Goal: Task Accomplishment & Management: Complete application form

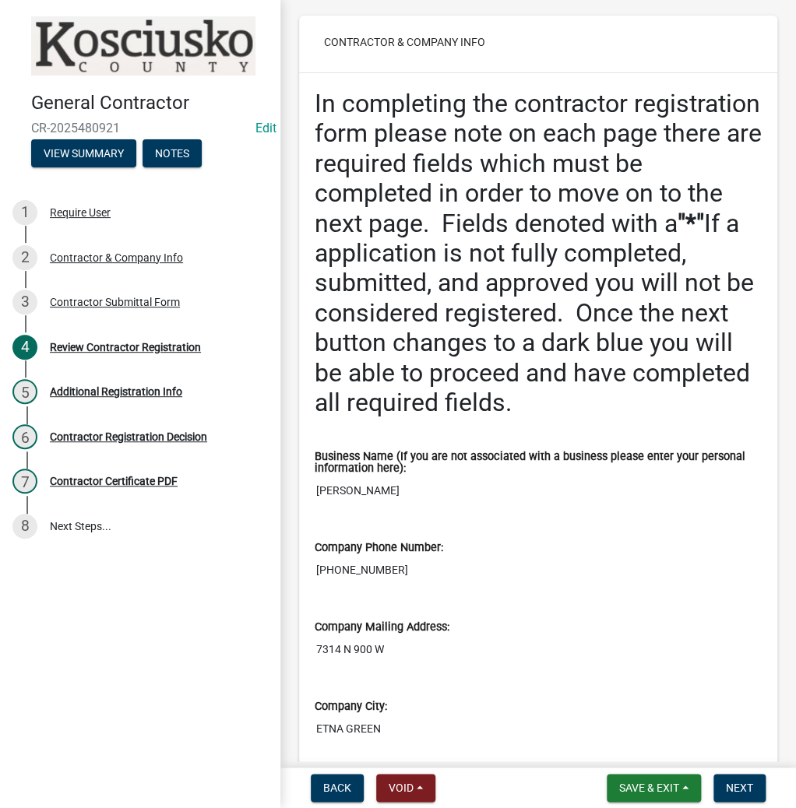
scroll to position [374, 0]
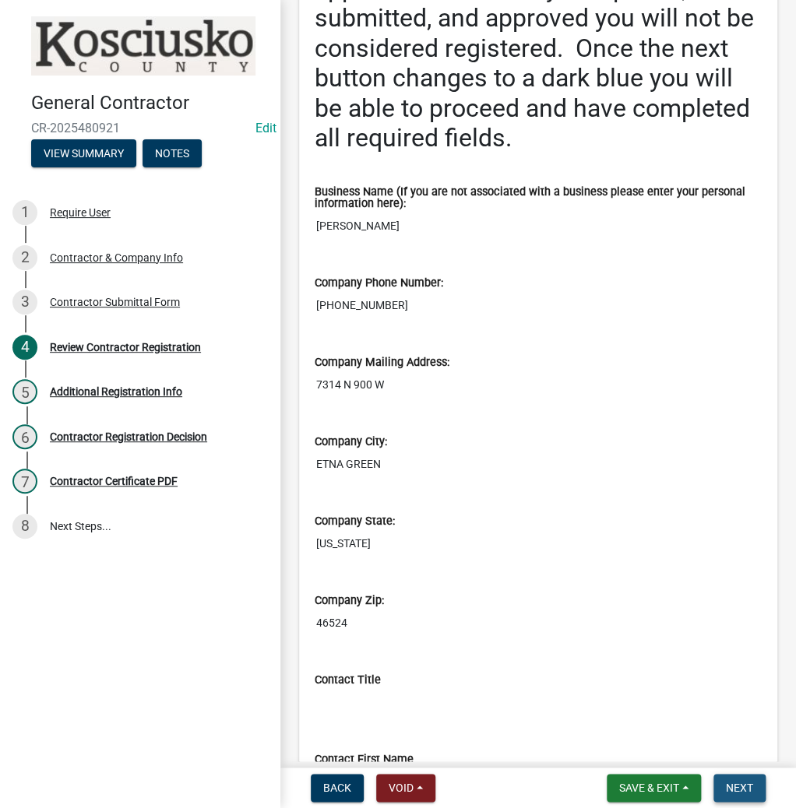
click at [744, 788] on span "Next" at bounding box center [739, 788] width 27 height 12
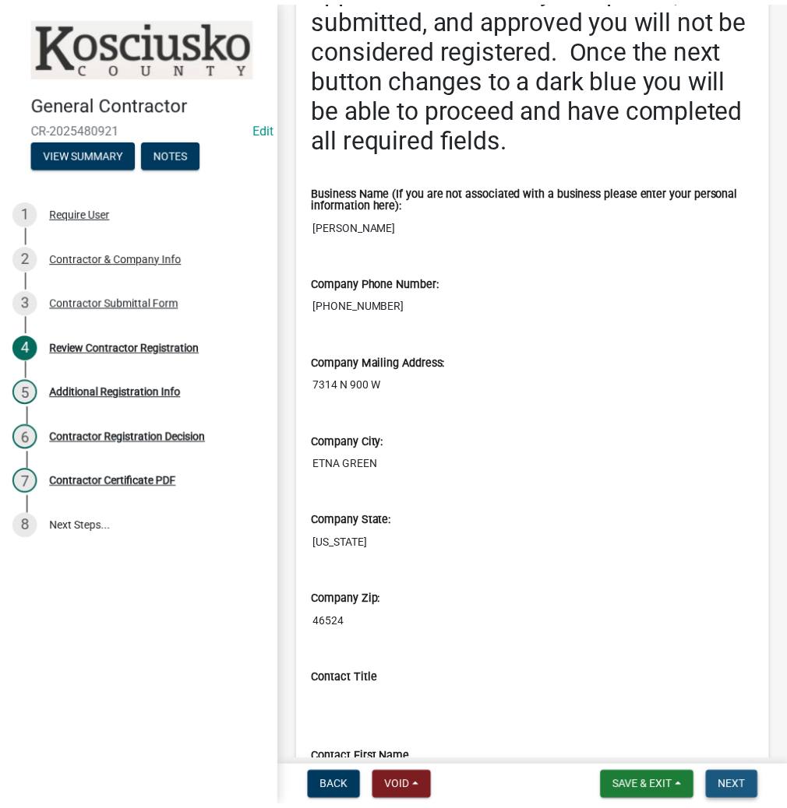
scroll to position [0, 0]
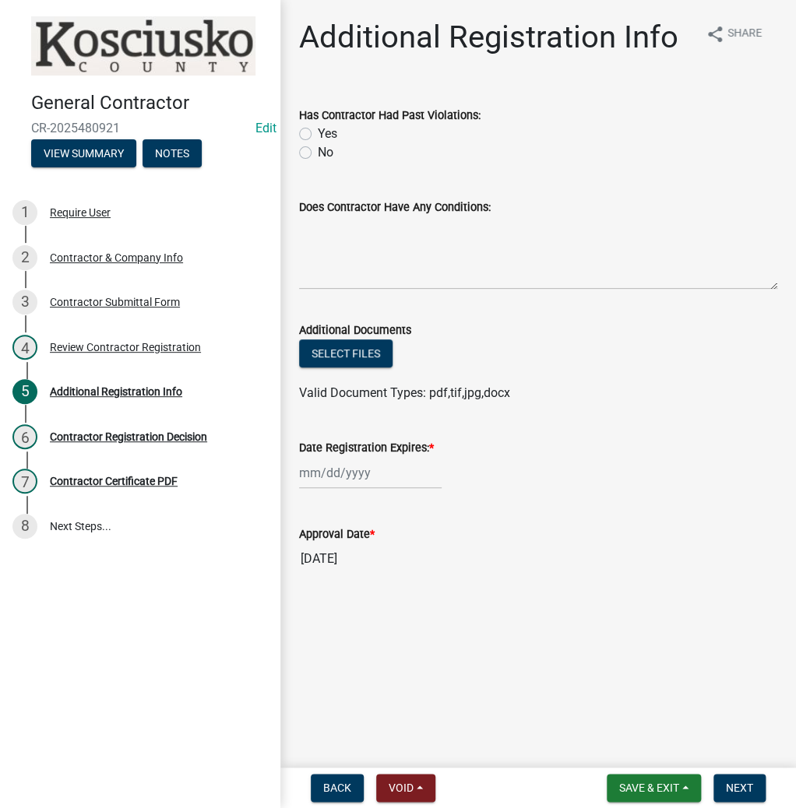
click at [318, 153] on label "No" at bounding box center [326, 152] width 16 height 19
click at [318, 153] on input "No" at bounding box center [323, 148] width 10 height 10
radio input "true"
click at [326, 466] on div at bounding box center [370, 473] width 143 height 32
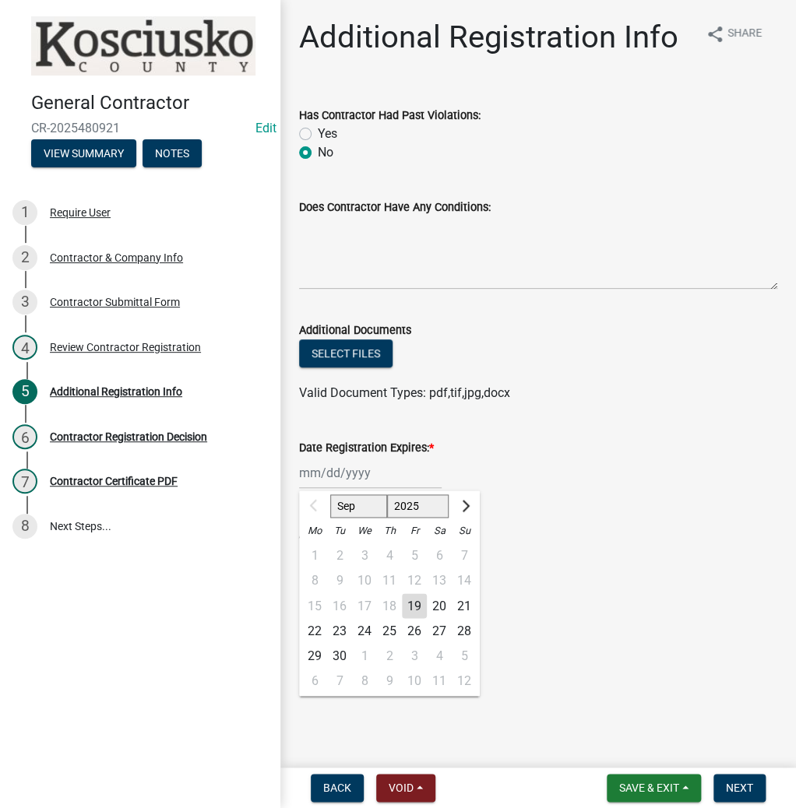
click at [404, 504] on select "2025 2026 2027 2028 2029 2030 2031 2032 2033 2034 2035 2036 2037 2038 2039 2040…" at bounding box center [418, 506] width 62 height 23
select select "2026"
click at [387, 495] on select "2025 2026 2027 2028 2029 2030 2031 2032 2033 2034 2035 2036 2037 2038 2039 2040…" at bounding box center [418, 506] width 62 height 23
click at [451, 608] on div "19" at bounding box center [439, 606] width 25 height 25
type input "[DATE]"
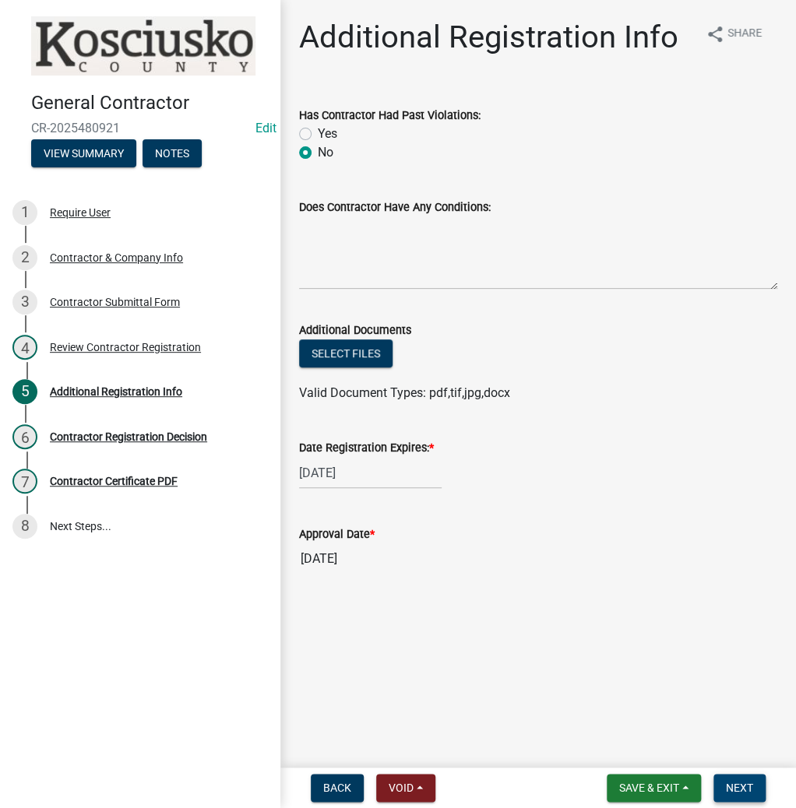
click at [745, 783] on span "Next" at bounding box center [739, 788] width 27 height 12
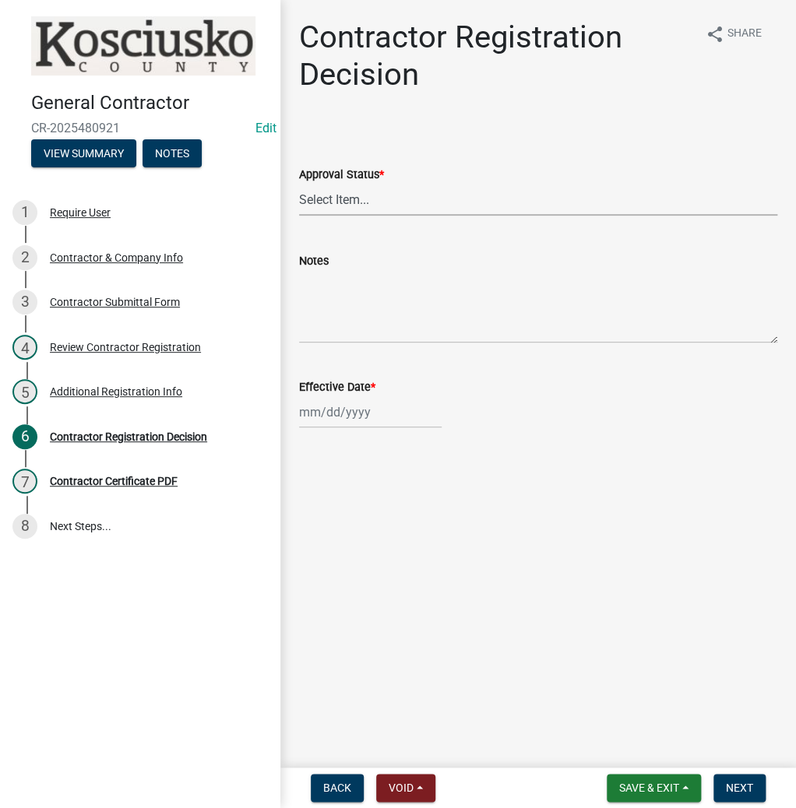
click at [352, 195] on select "Select Item... Approved Denied" at bounding box center [538, 200] width 478 height 32
click at [299, 184] on select "Select Item... Approved Denied" at bounding box center [538, 200] width 478 height 32
select select "8e4351d7-4ebf-4714-a7c9-c8187f00e083"
select select "9"
select select "2025"
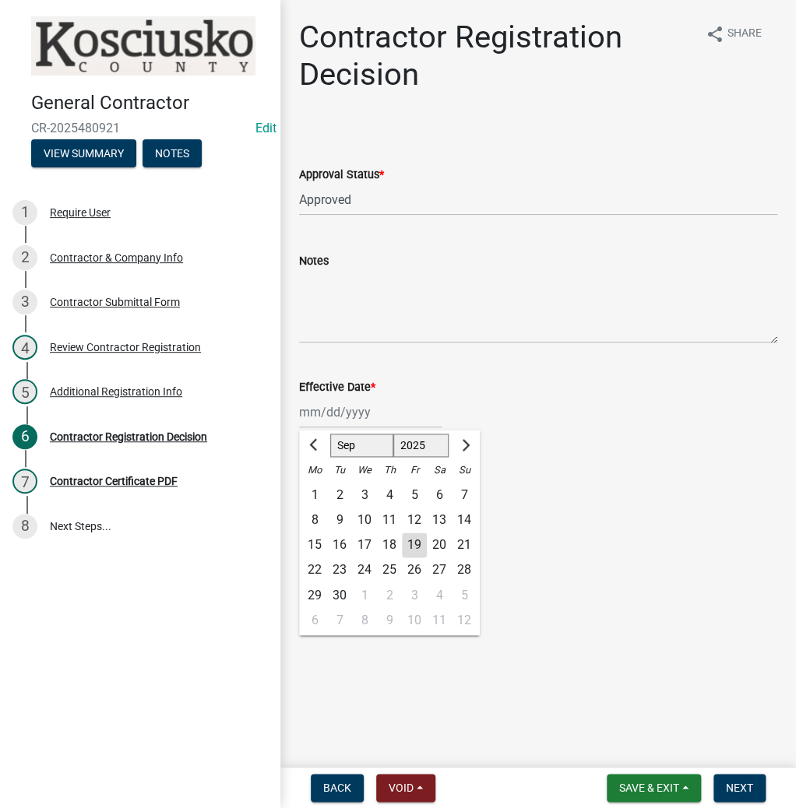
click at [334, 404] on div "[PERSON_NAME] Feb Mar Apr [PERSON_NAME][DATE] Oct Nov [DATE] 1526 1527 1528 152…" at bounding box center [370, 412] width 143 height 32
click at [417, 545] on div "19" at bounding box center [414, 545] width 25 height 25
type input "[DATE]"
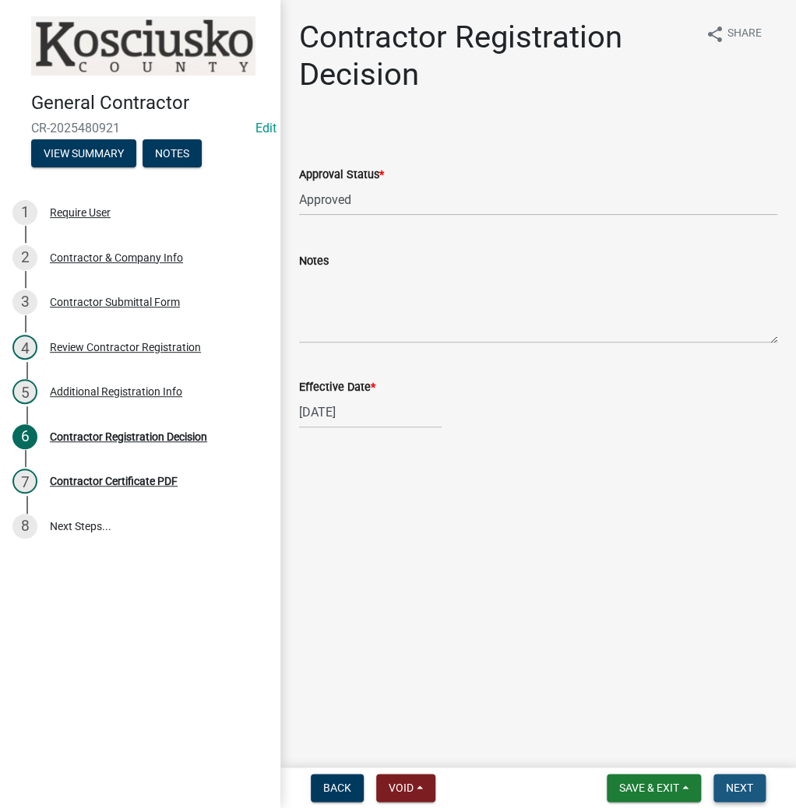
click at [732, 782] on span "Next" at bounding box center [739, 788] width 27 height 12
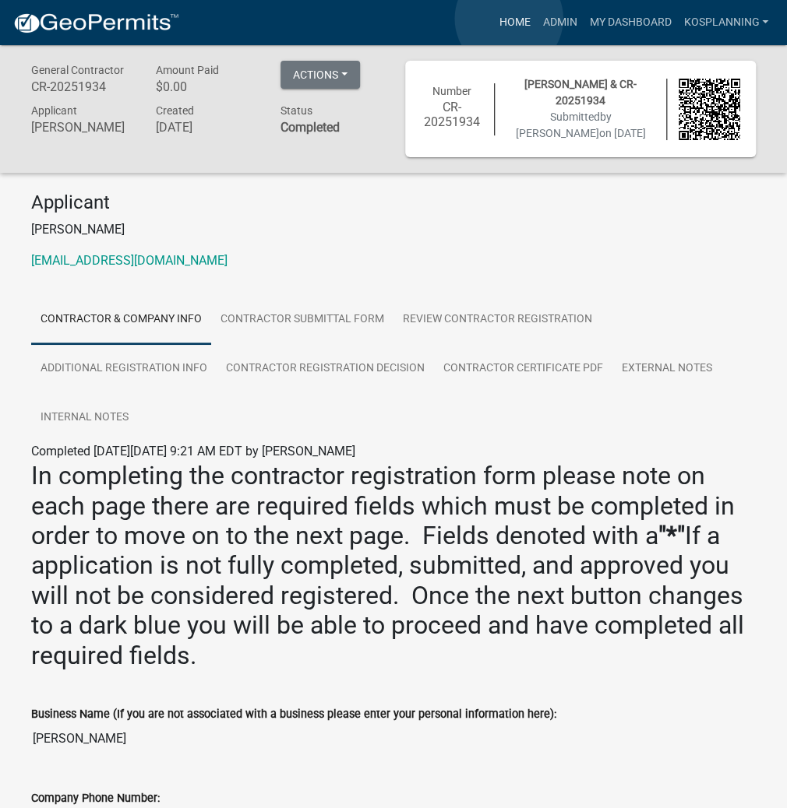
click at [509, 19] on link "Home" at bounding box center [514, 23] width 44 height 30
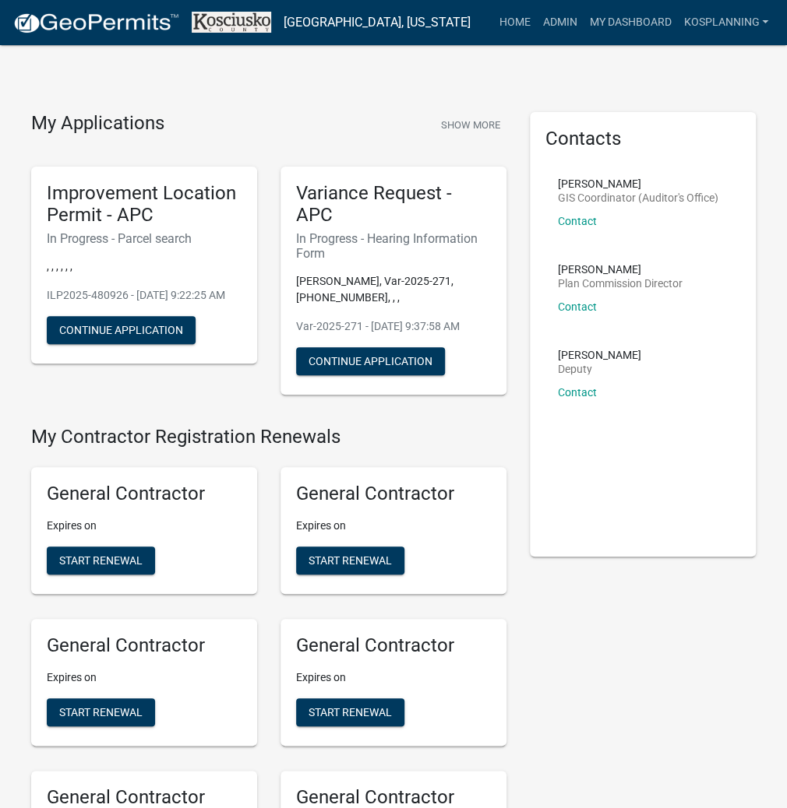
scroll to position [1587, 0]
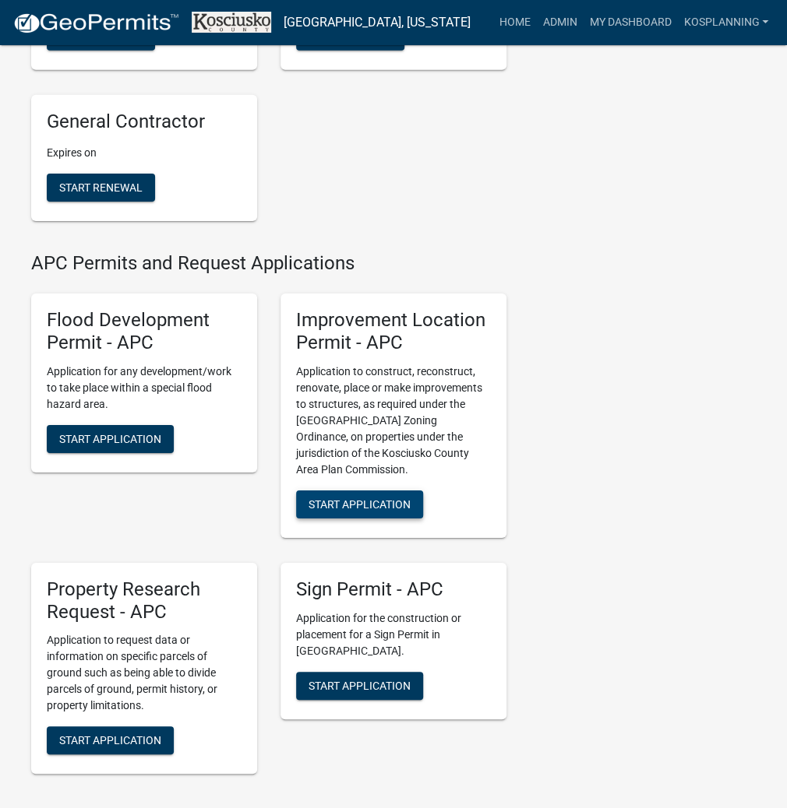
click at [339, 510] on span "Start Application" at bounding box center [359, 504] width 102 height 12
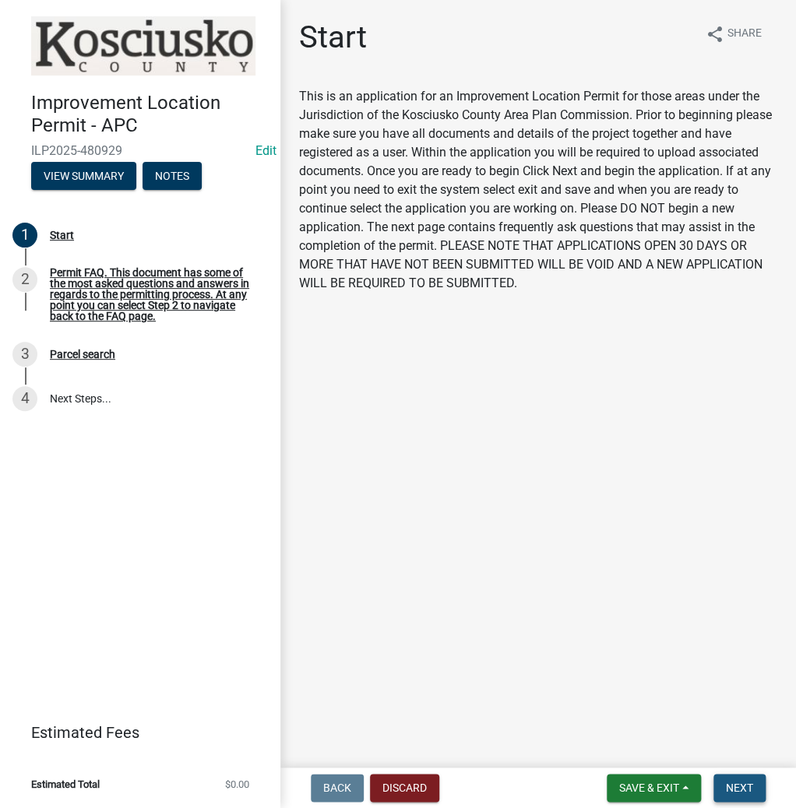
click at [741, 777] on button "Next" at bounding box center [739, 788] width 52 height 28
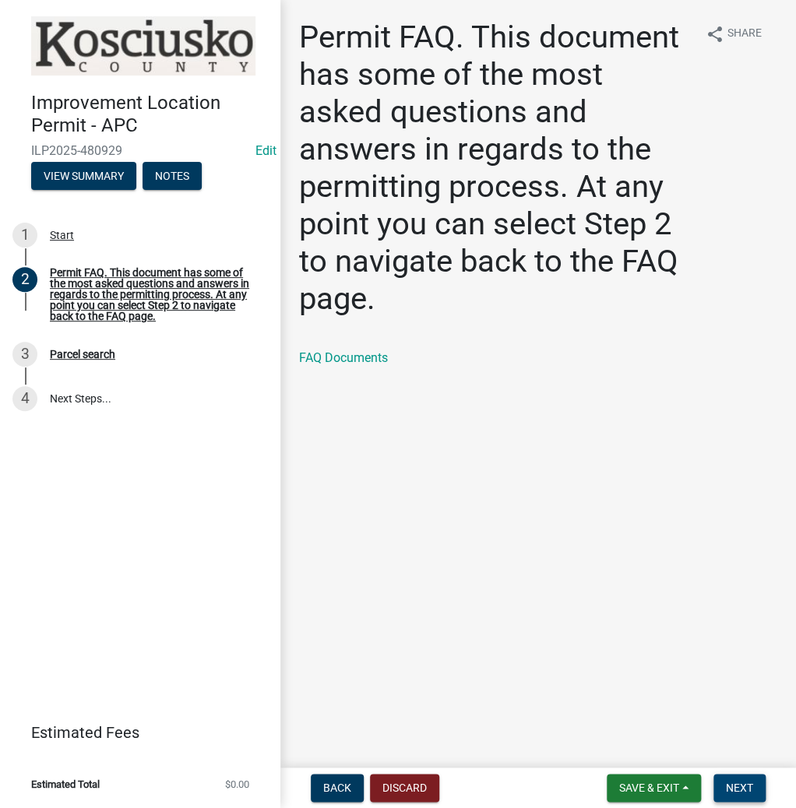
click at [736, 782] on span "Next" at bounding box center [739, 788] width 27 height 12
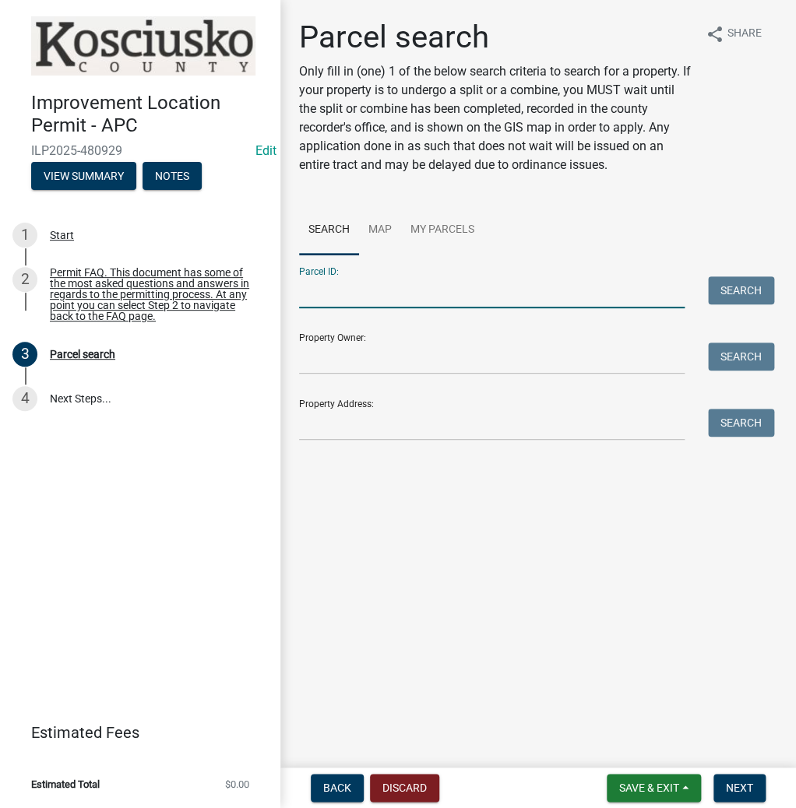
click at [422, 284] on input "Parcel ID:" at bounding box center [492, 293] width 386 height 32
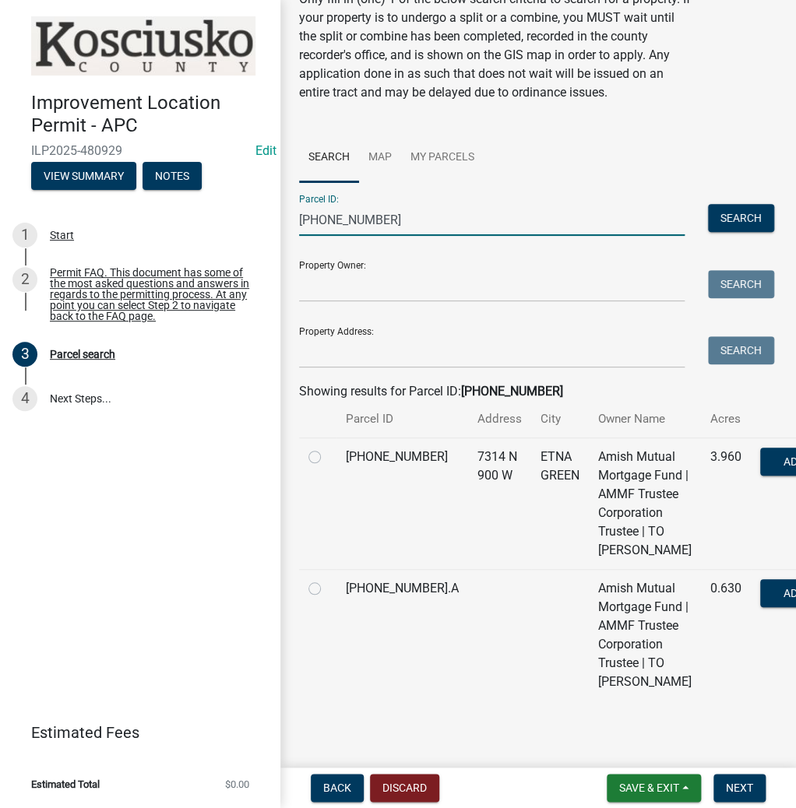
scroll to position [240, 0]
type input "[PHONE_NUMBER]"
click at [333, 438] on td at bounding box center [317, 504] width 37 height 132
click at [327, 448] on label at bounding box center [327, 448] width 0 height 0
click at [327, 448] on input "radio" at bounding box center [332, 453] width 10 height 10
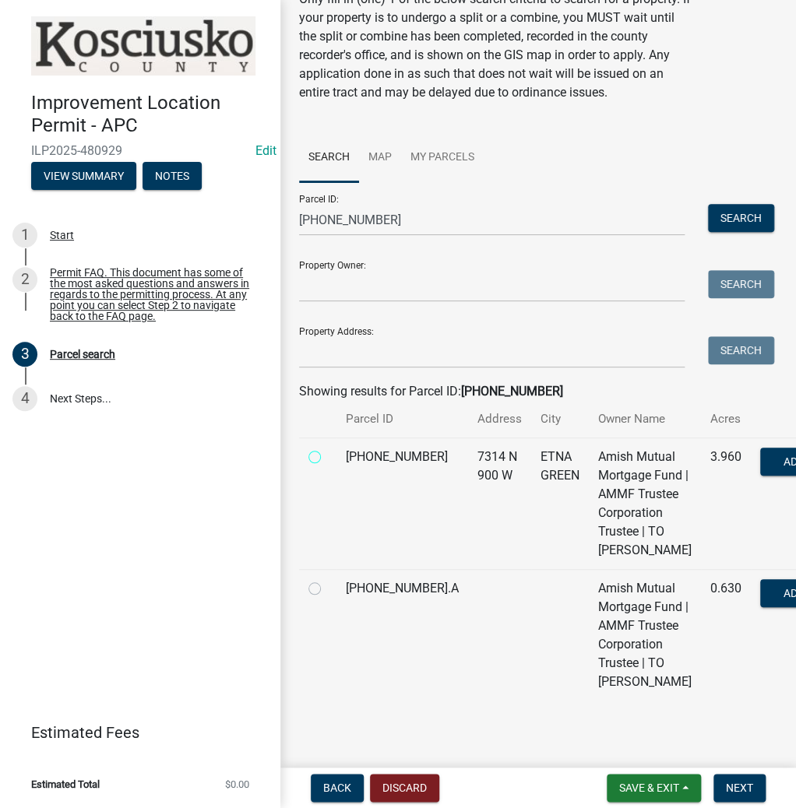
radio input "true"
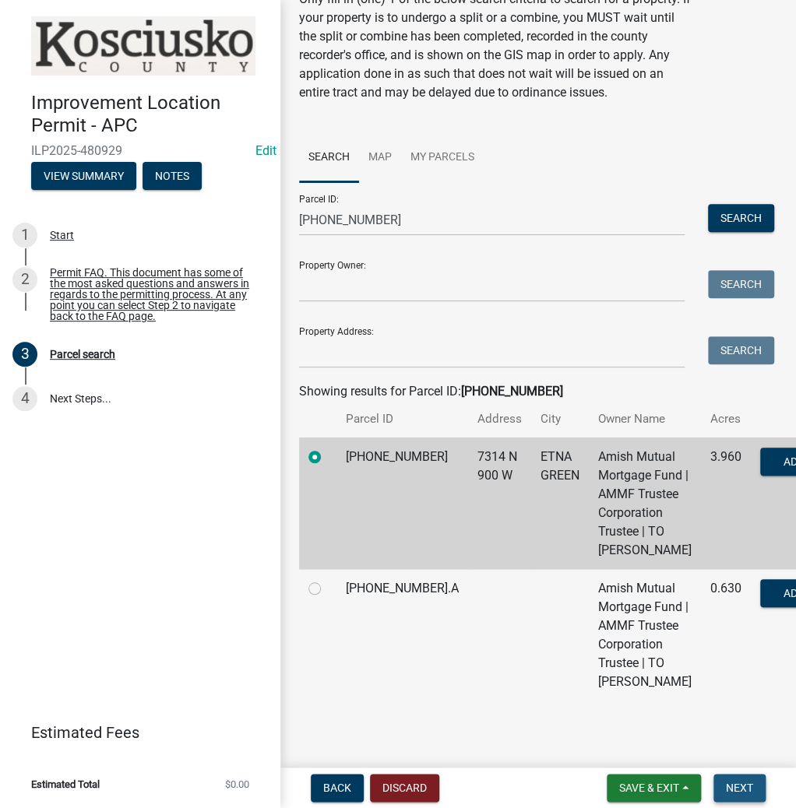
click at [745, 787] on span "Next" at bounding box center [739, 788] width 27 height 12
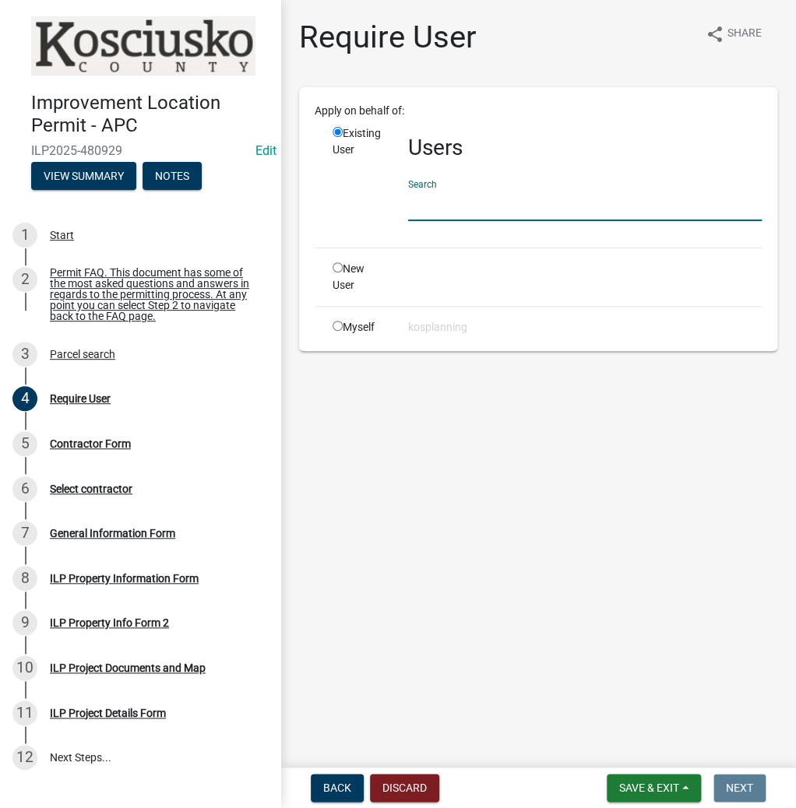
paste input "OMERKUHNS"
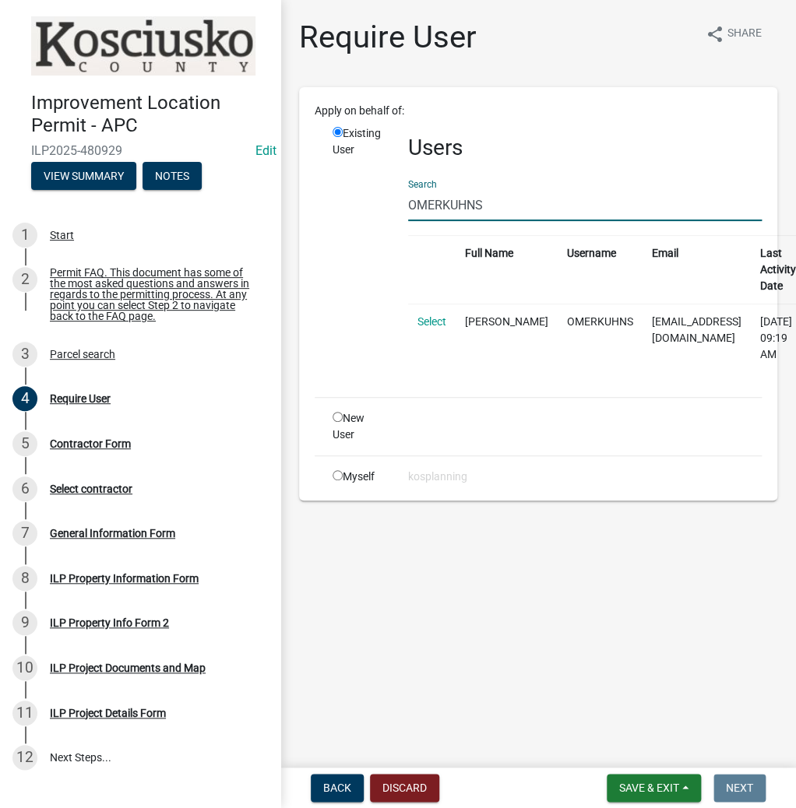
type input "OMERKUHNS"
click at [424, 310] on td "Select" at bounding box center [432, 338] width 48 height 69
click at [436, 324] on link "Select" at bounding box center [431, 321] width 29 height 12
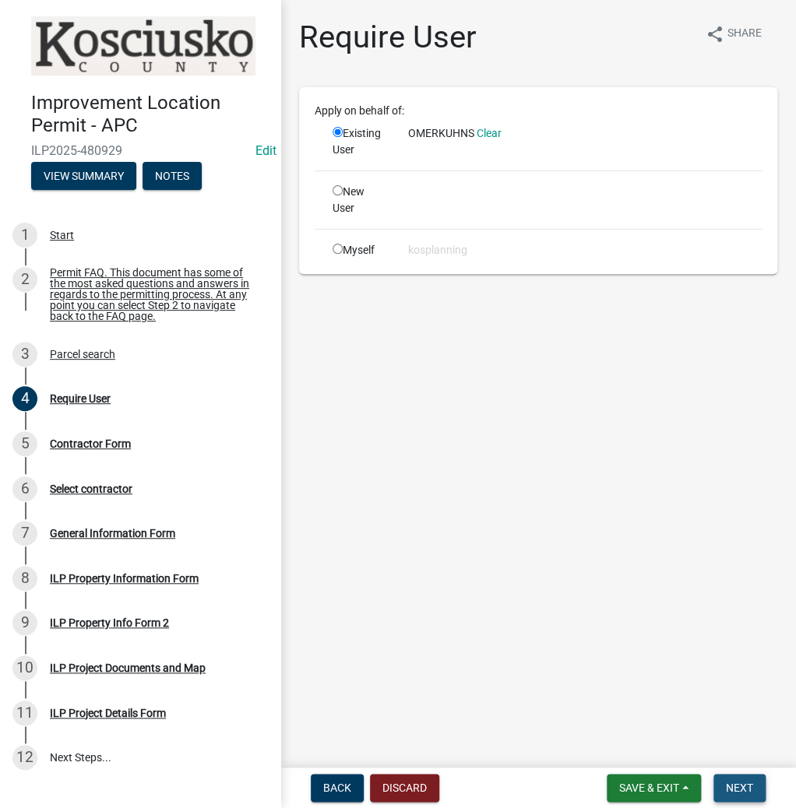
click at [744, 788] on span "Next" at bounding box center [739, 788] width 27 height 12
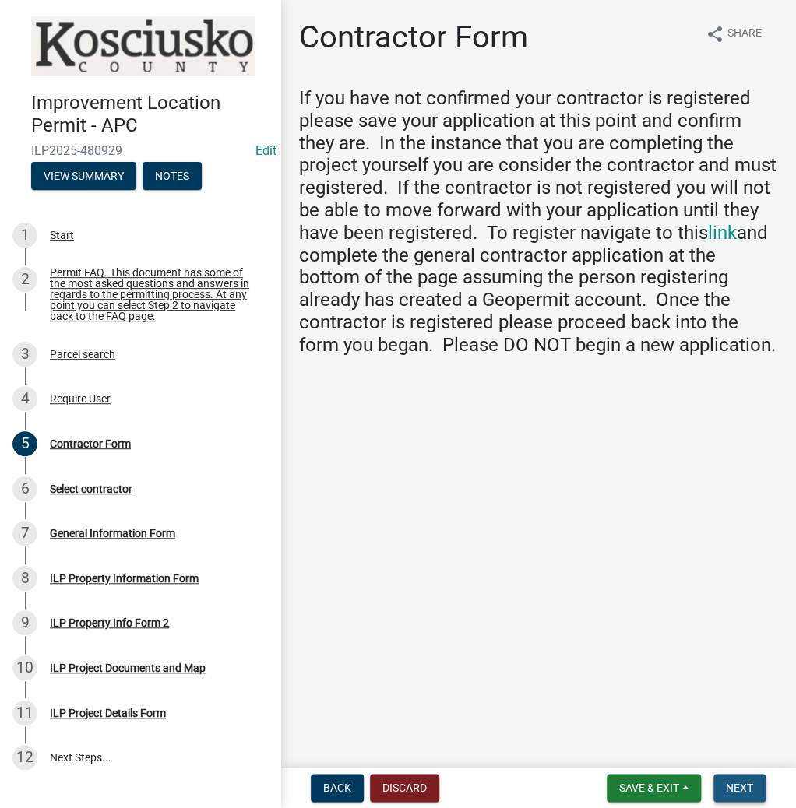
click at [742, 785] on span "Next" at bounding box center [739, 788] width 27 height 12
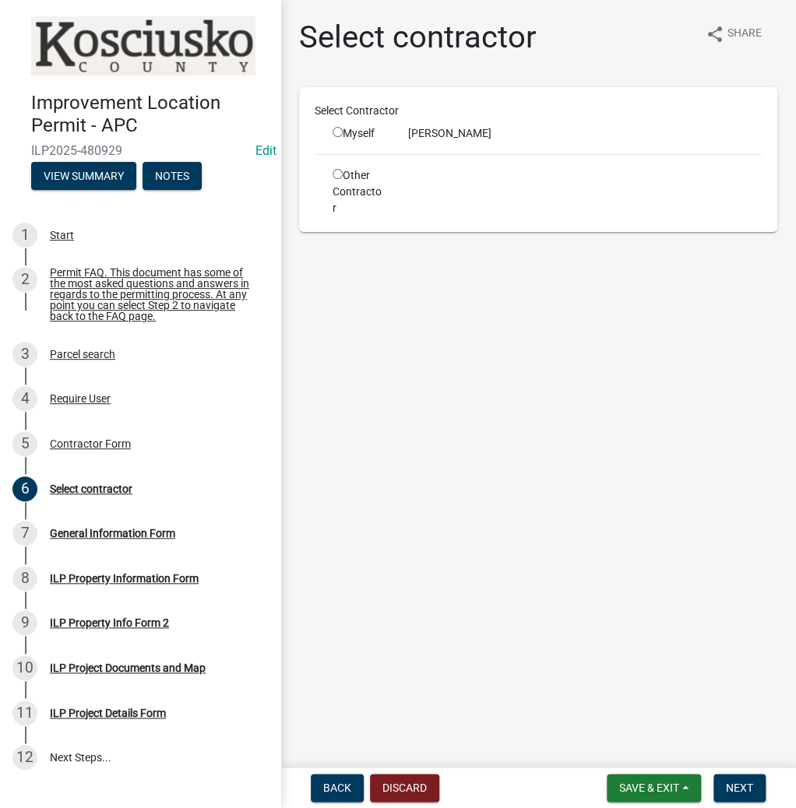
click at [338, 128] on input "radio" at bounding box center [338, 132] width 10 height 10
radio input "true"
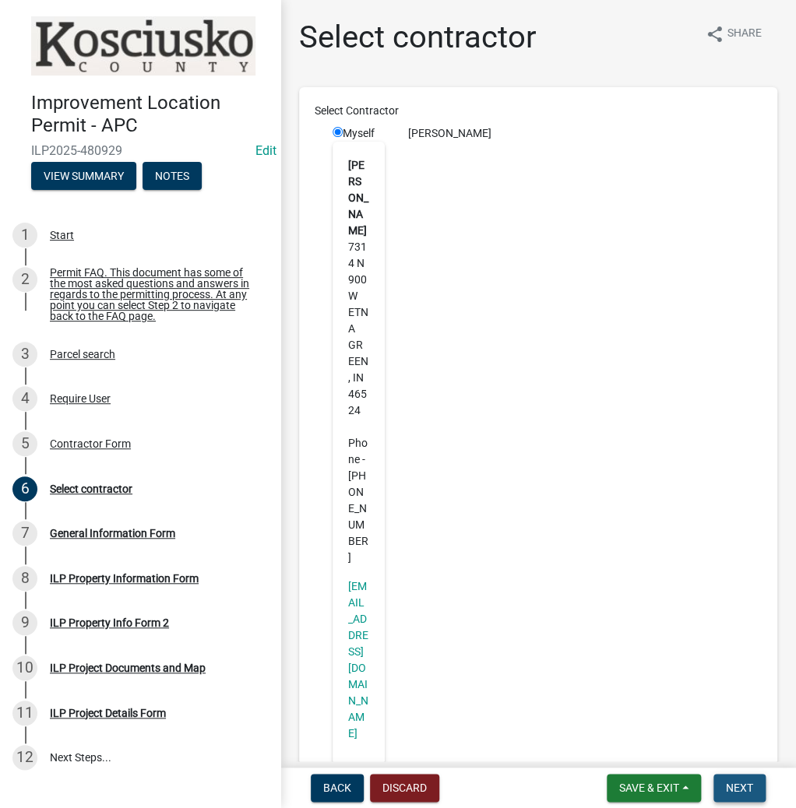
click at [745, 791] on span "Next" at bounding box center [739, 788] width 27 height 12
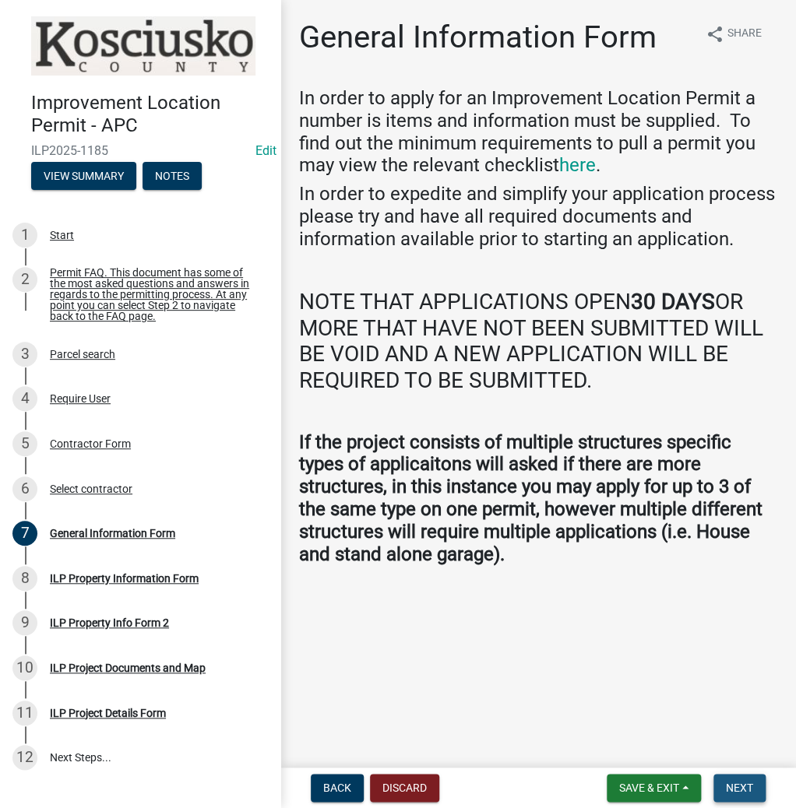
click at [740, 783] on span "Next" at bounding box center [739, 788] width 27 height 12
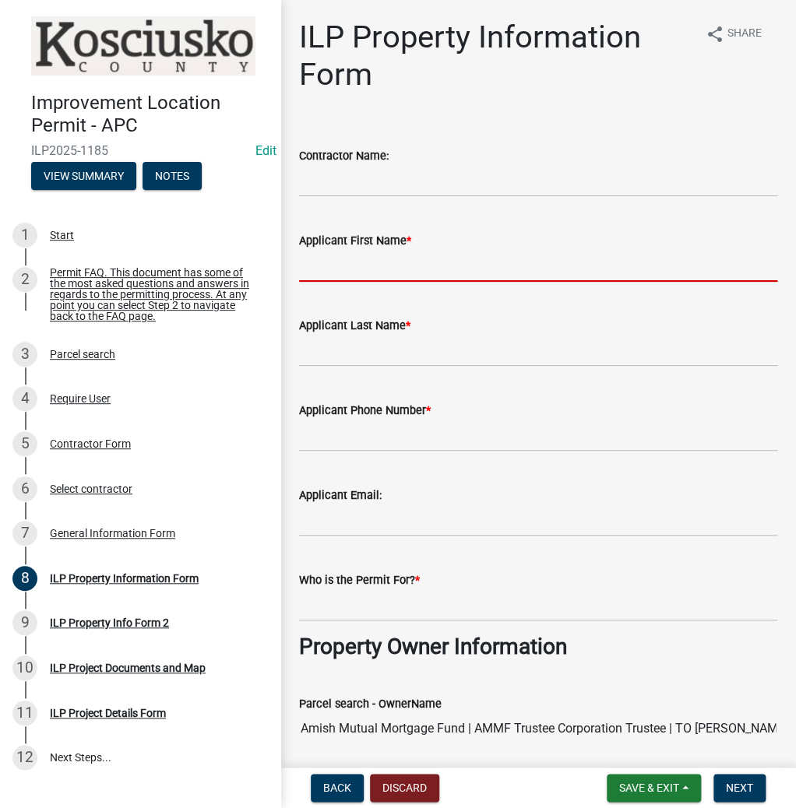
click at [367, 260] on input "Applicant First Name *" at bounding box center [538, 266] width 478 height 32
type input "OMER"
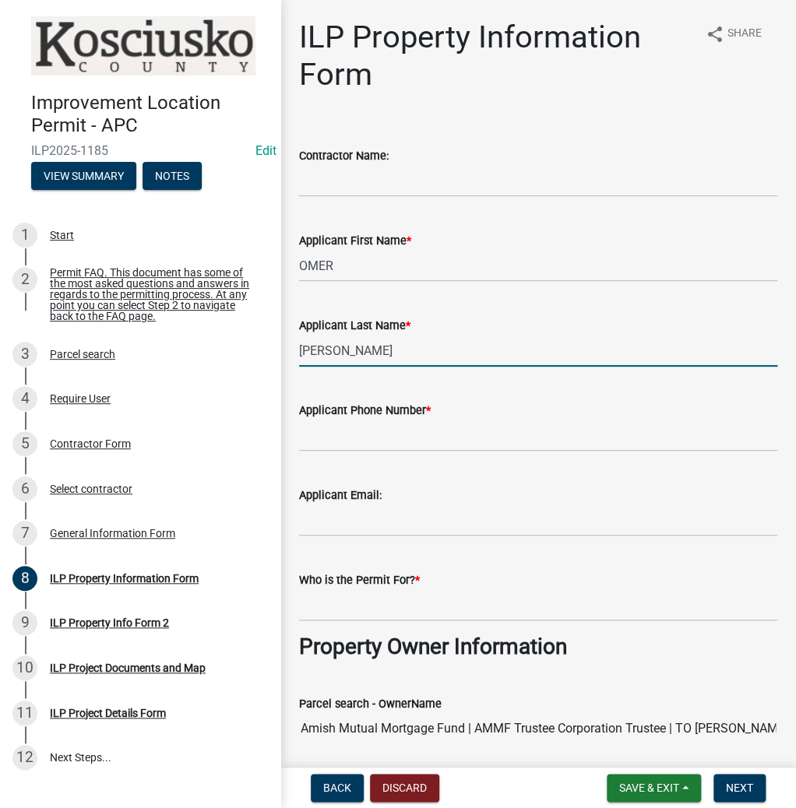
type input "[PERSON_NAME]"
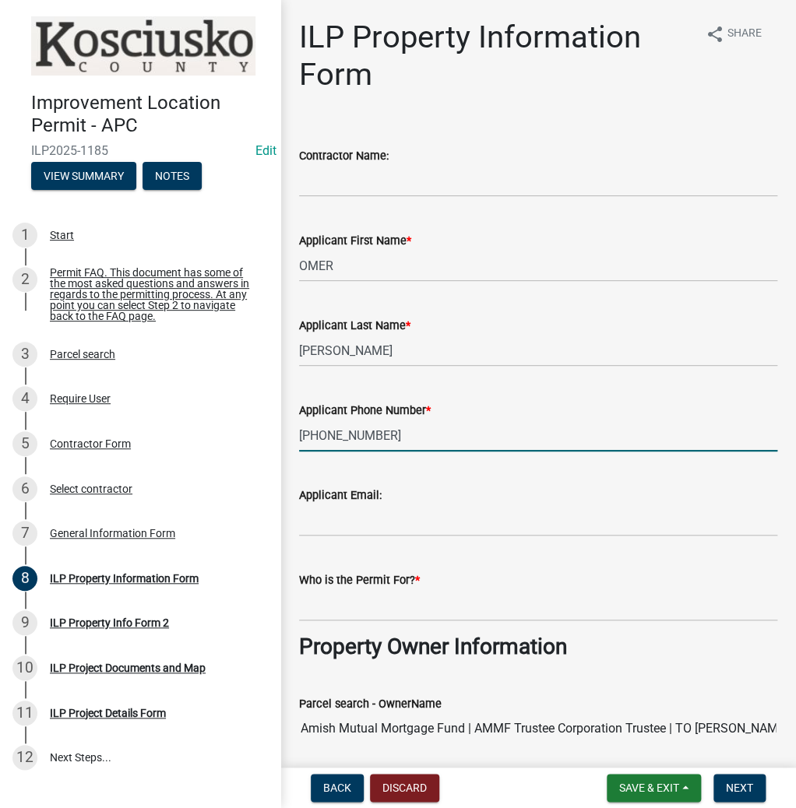
type input "[PHONE_NUMBER]"
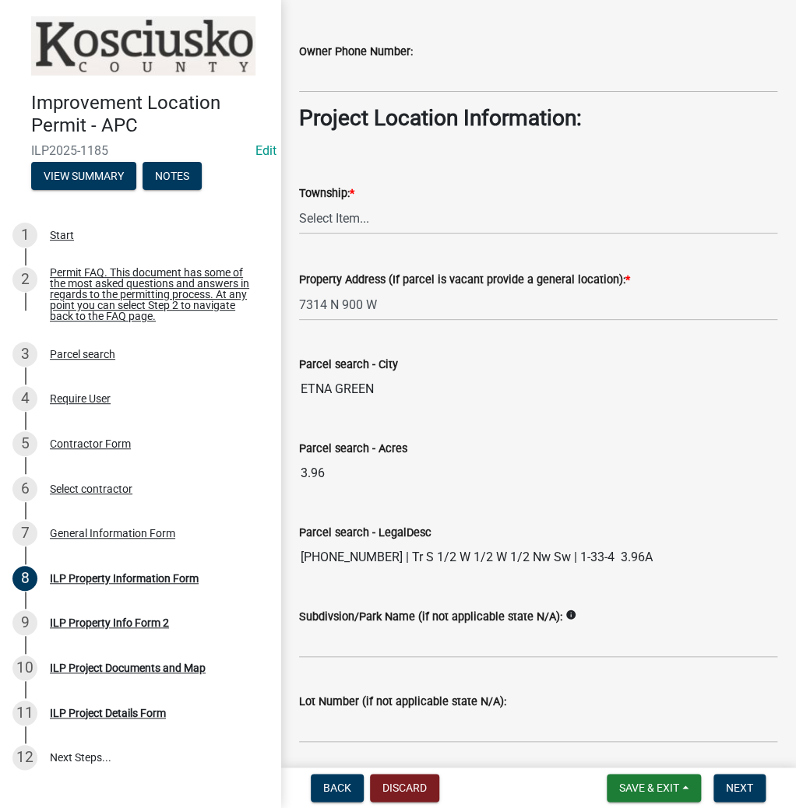
scroll to position [1122, 0]
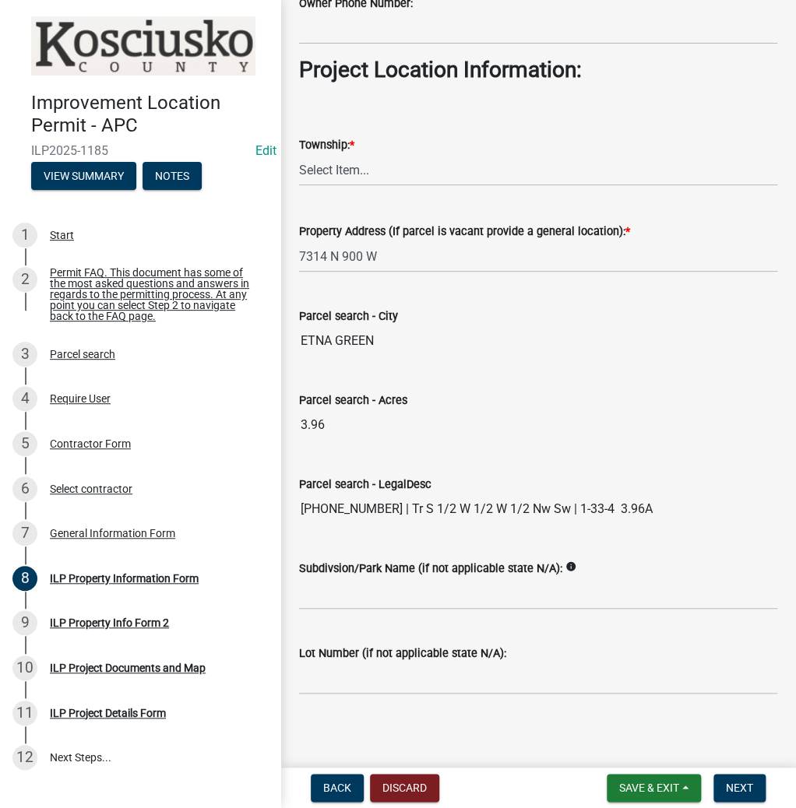
type input "[PERSON_NAME]"
click at [366, 168] on select "Select Item... [PERSON_NAME] - Elkhart Co Clay Etna [GEOGRAPHIC_DATA][PERSON_NA…" at bounding box center [538, 170] width 478 height 32
click at [299, 154] on select "Select Item... [PERSON_NAME] - Elkhart Co Clay Etna [GEOGRAPHIC_DATA][PERSON_NA…" at bounding box center [538, 170] width 478 height 32
select select "3422abd6-54fc-4c96-832b-3437041c7235"
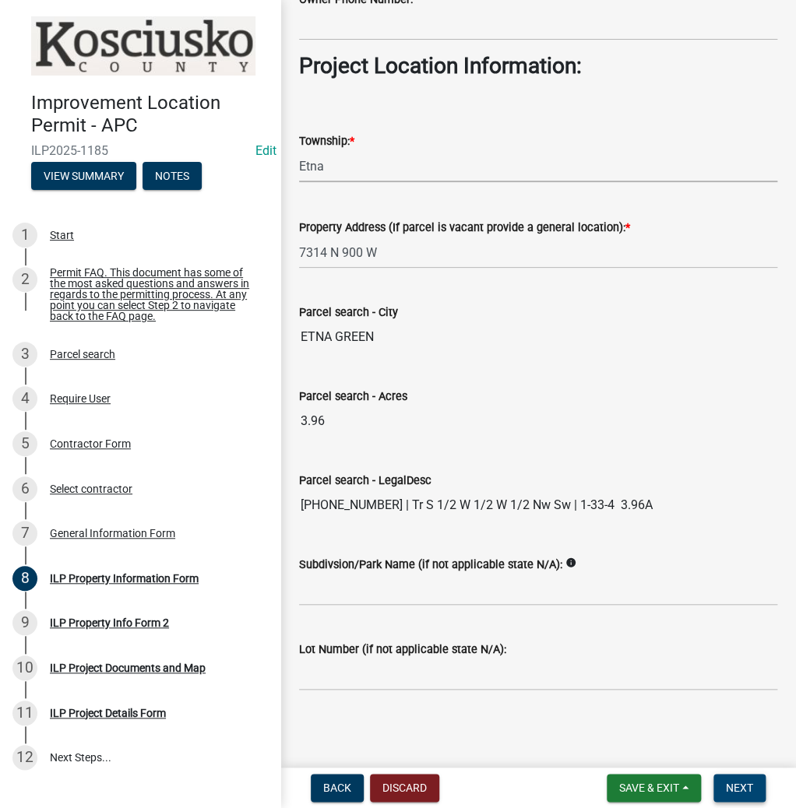
click at [736, 787] on span "Next" at bounding box center [739, 788] width 27 height 12
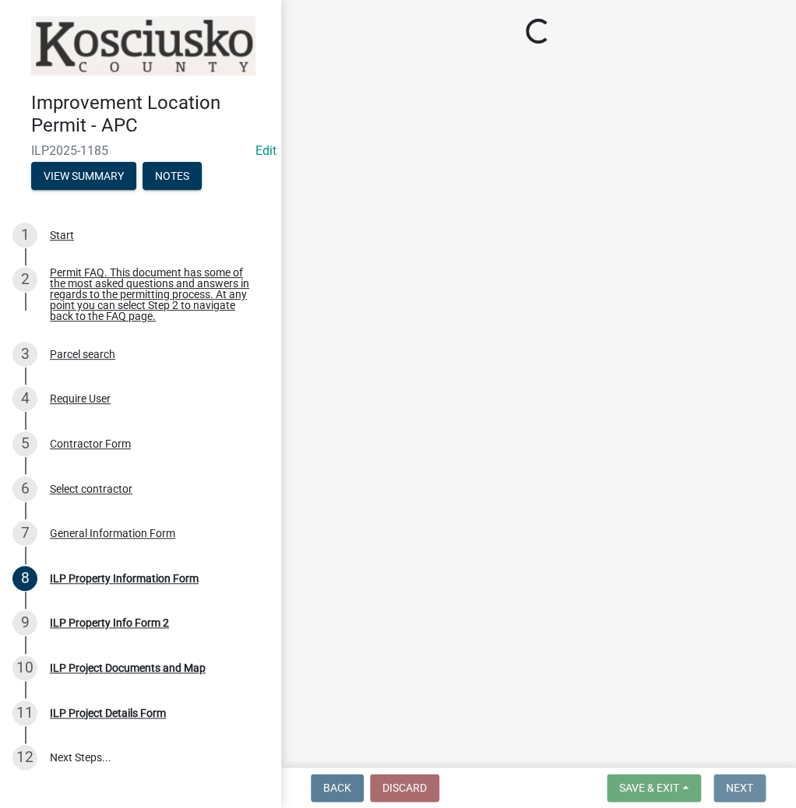
scroll to position [0, 0]
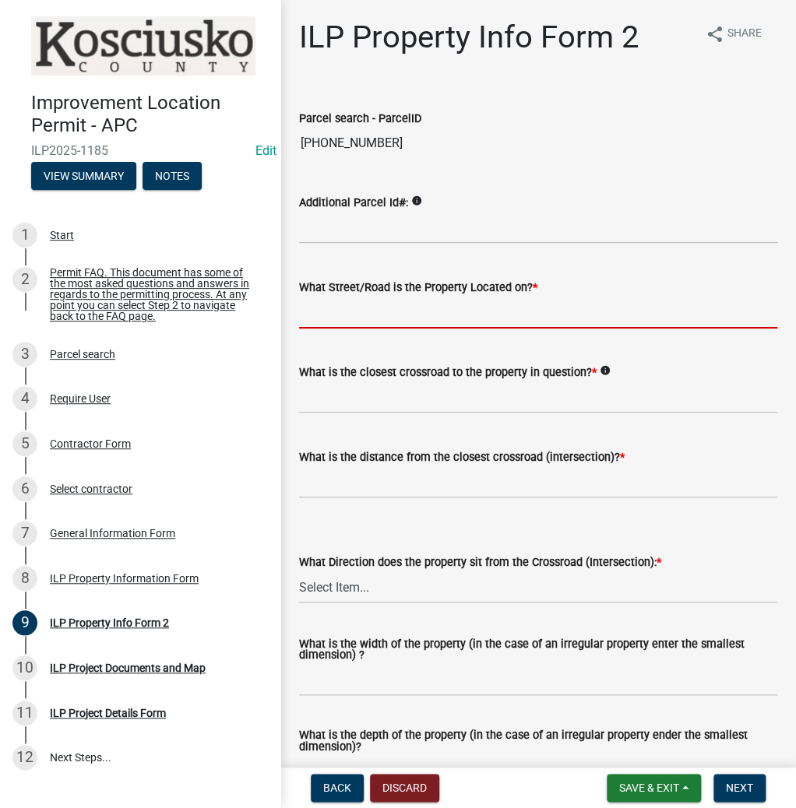
click at [376, 316] on input "What Street/Road is the Property Located on? *" at bounding box center [538, 313] width 478 height 32
type input "900 W"
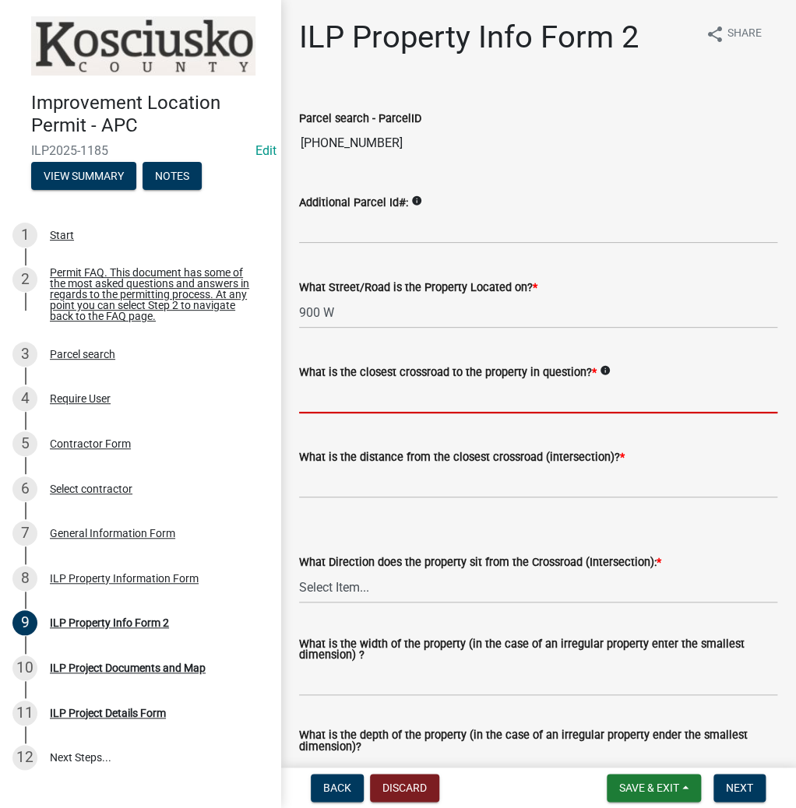
click at [356, 402] on input "What is the closest crossroad to the property in question? *" at bounding box center [538, 398] width 478 height 32
type input "750 N"
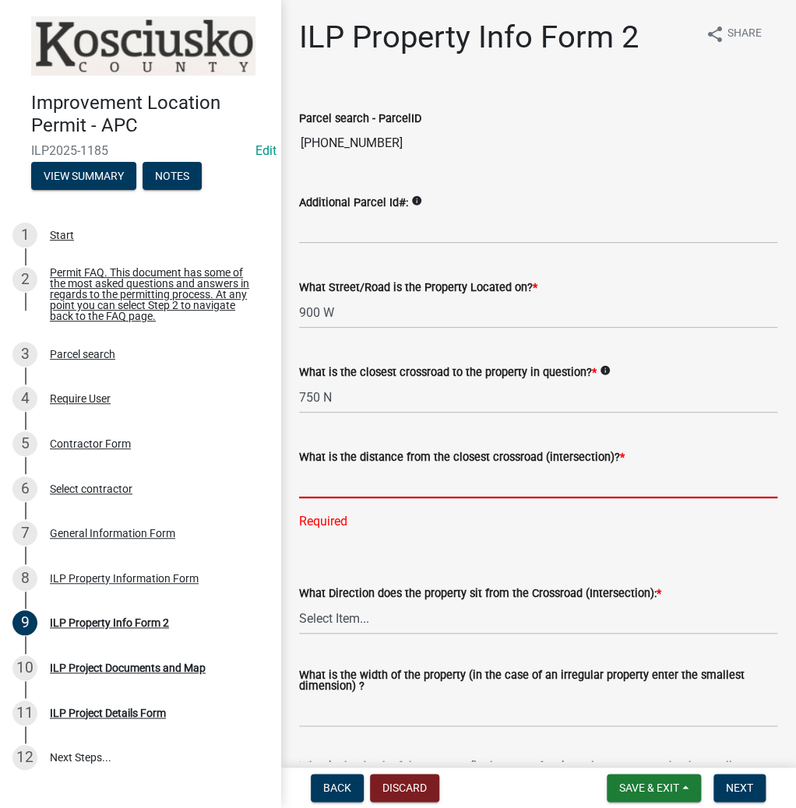
click at [343, 488] on input "text" at bounding box center [538, 483] width 478 height 32
type input "759"
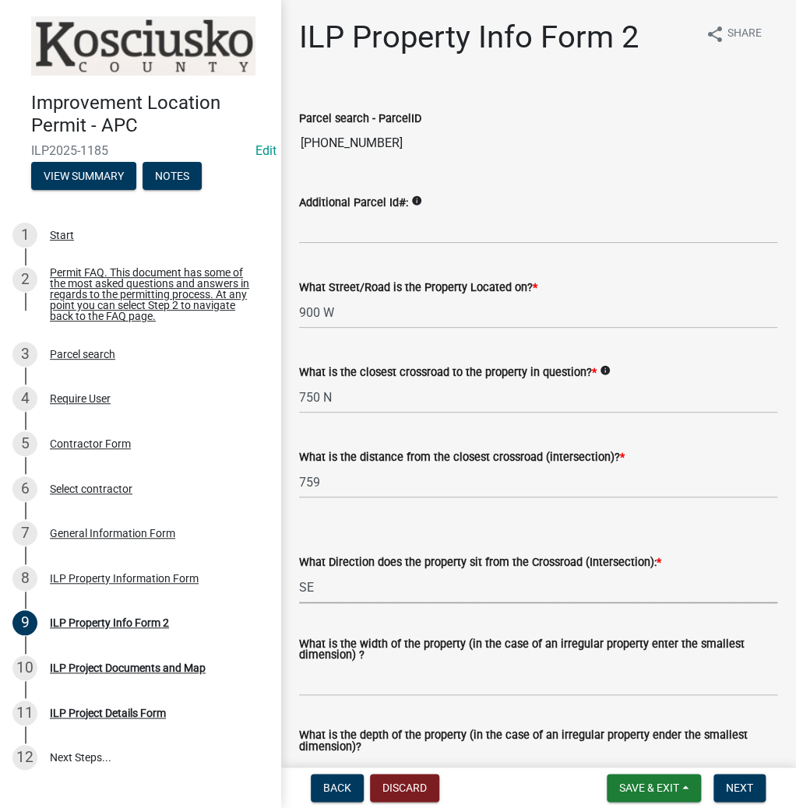
select select "95f26f45-efe7-401f-8852-73e4aff19d8b"
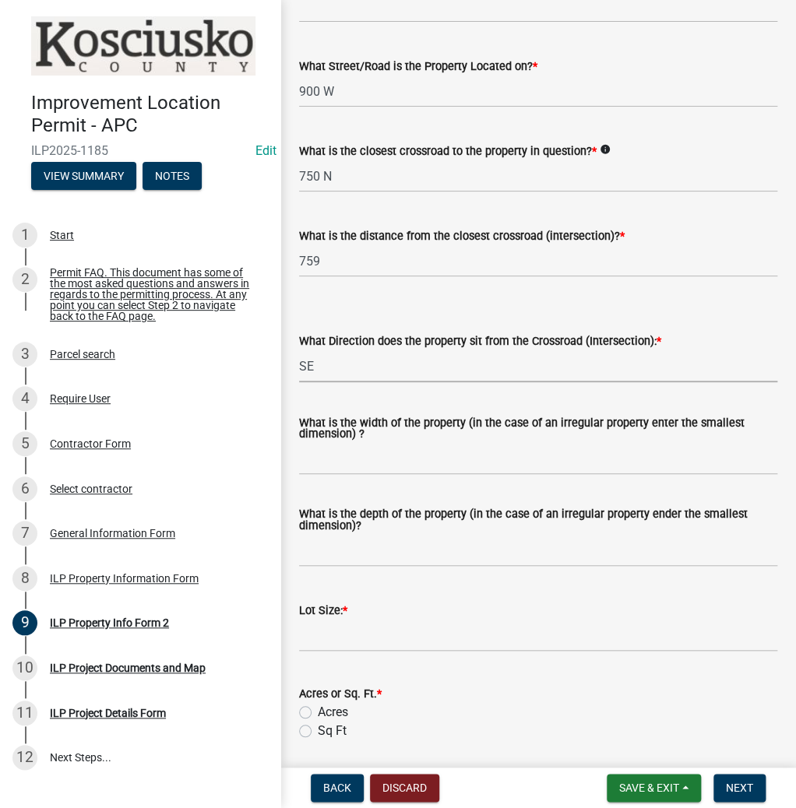
scroll to position [312, 0]
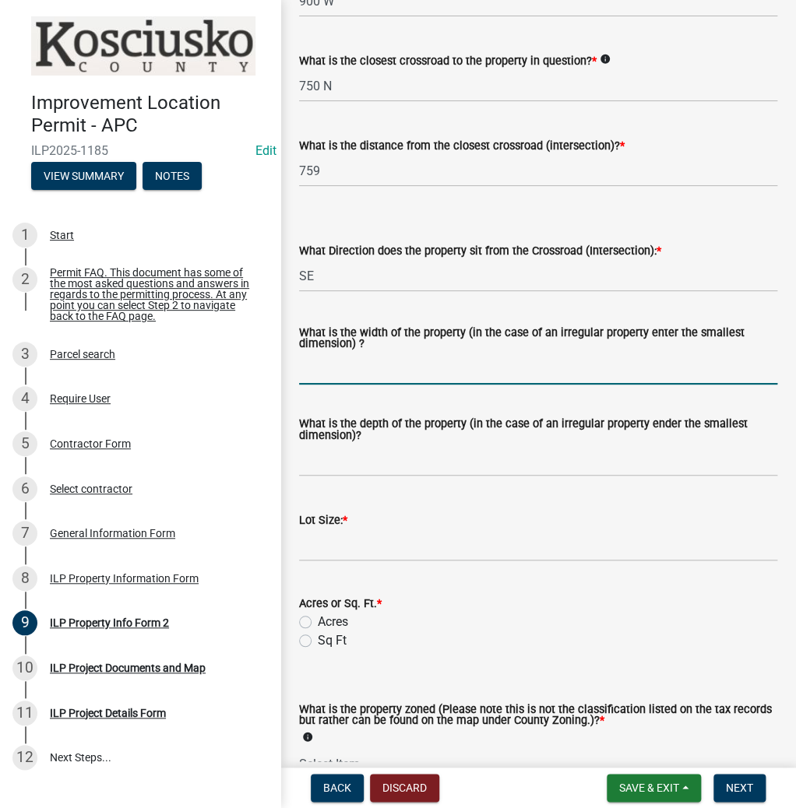
click at [354, 366] on input "What is the width of the property (in the case of an irregular property enter t…" at bounding box center [538, 369] width 478 height 32
type input "VARIES"
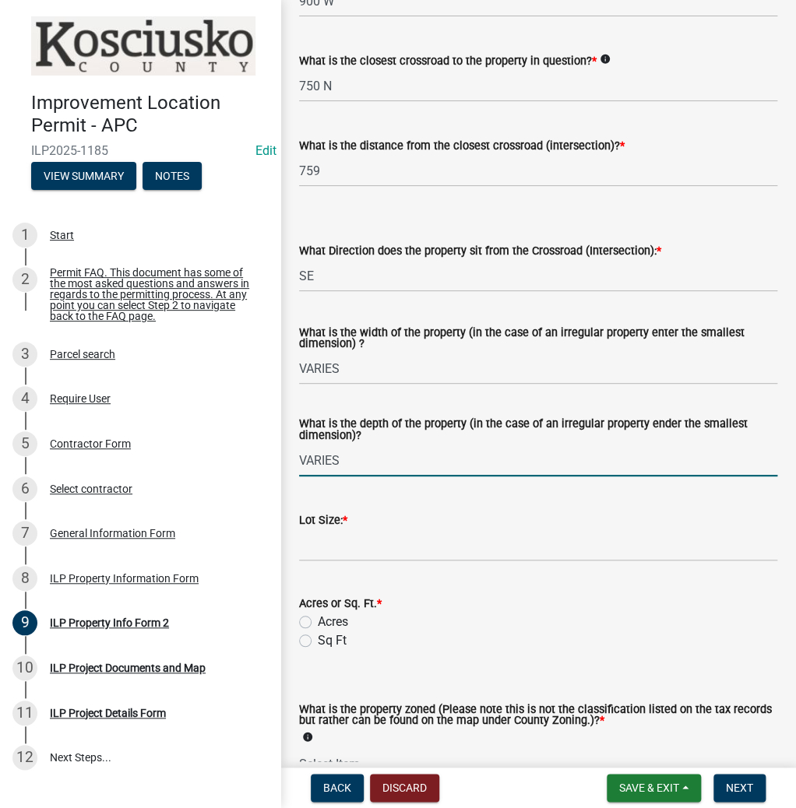
type input "VARIES"
type input "3.96"
click at [318, 624] on label "Acres" at bounding box center [333, 622] width 30 height 19
click at [318, 623] on input "Acres" at bounding box center [323, 618] width 10 height 10
radio input "true"
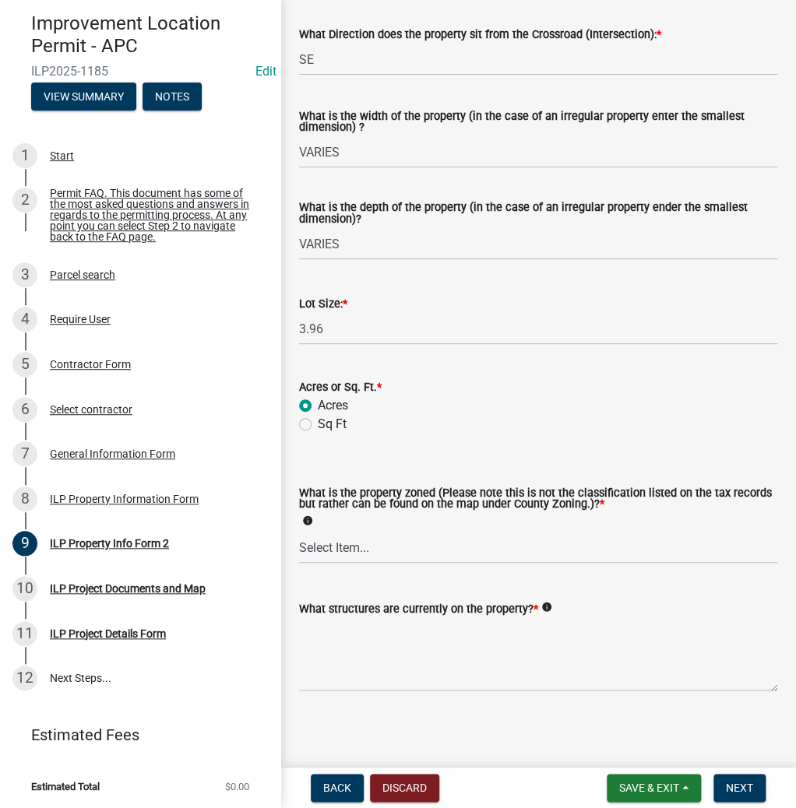
scroll to position [532, 0]
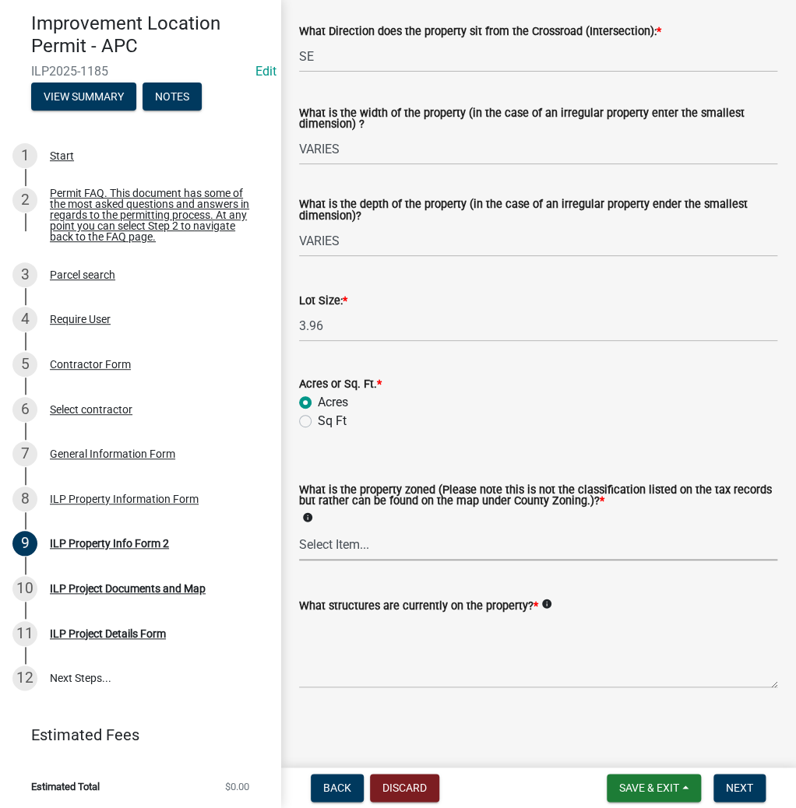
click at [361, 538] on select "Select Item... Agricultural Agricultural 2 Commercial Environmental Industrial …" at bounding box center [538, 545] width 478 height 32
click at [299, 529] on select "Select Item... Agricultural Agricultural 2 Commercial Environmental Industrial …" at bounding box center [538, 545] width 478 height 32
select select "ea119d11-e52e-4559-b746-af06211fe819"
click at [447, 630] on textarea "What structures are currently on the property? *" at bounding box center [538, 651] width 478 height 73
click at [358, 665] on textarea "What structures are currently on the property? *" at bounding box center [538, 651] width 478 height 73
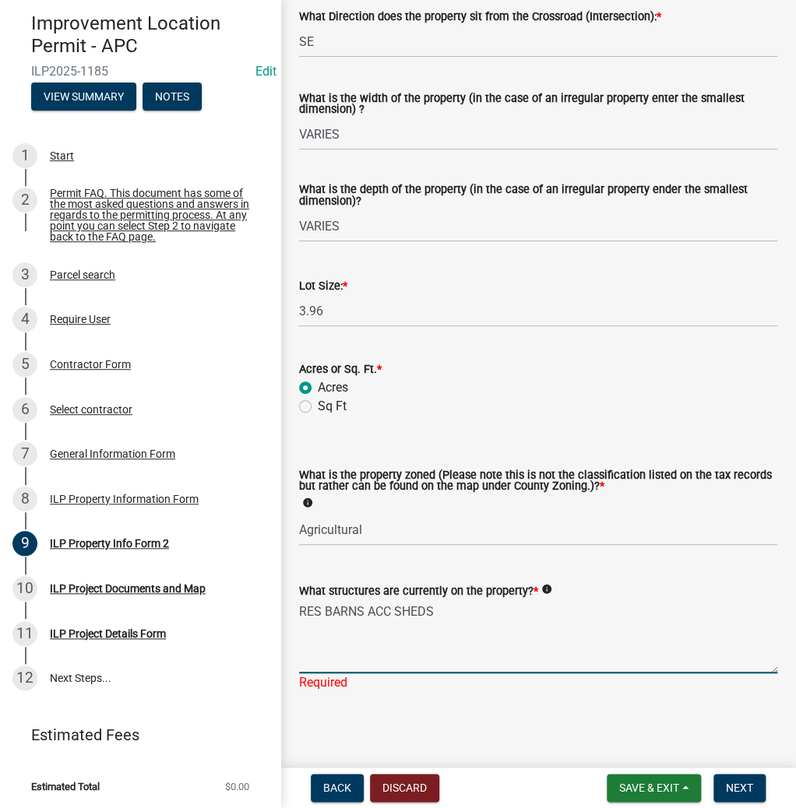
scroll to position [551, 0]
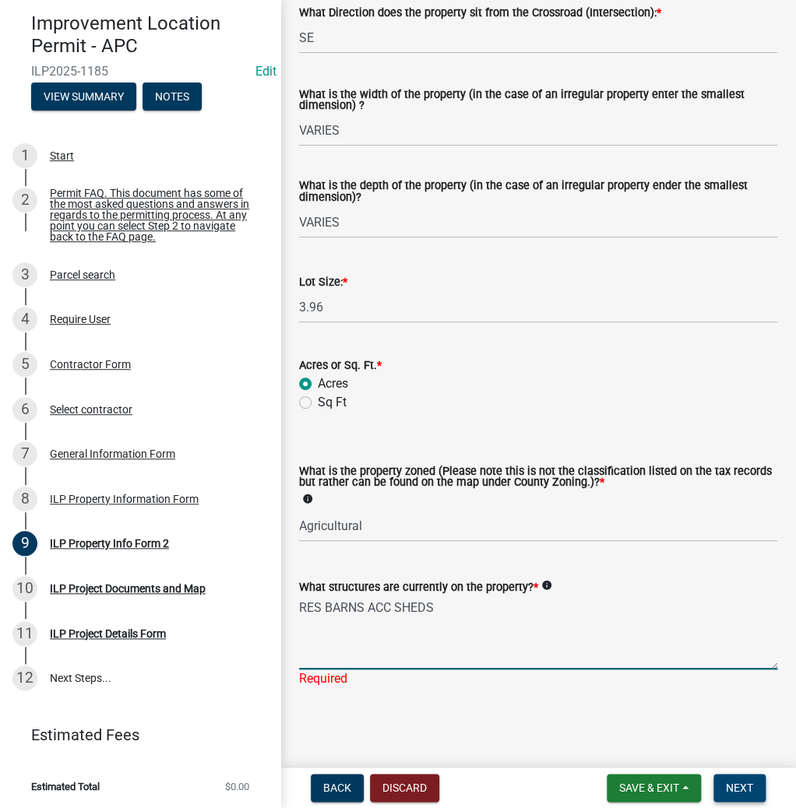
type textarea "RES BARNS ACC SHEDS"
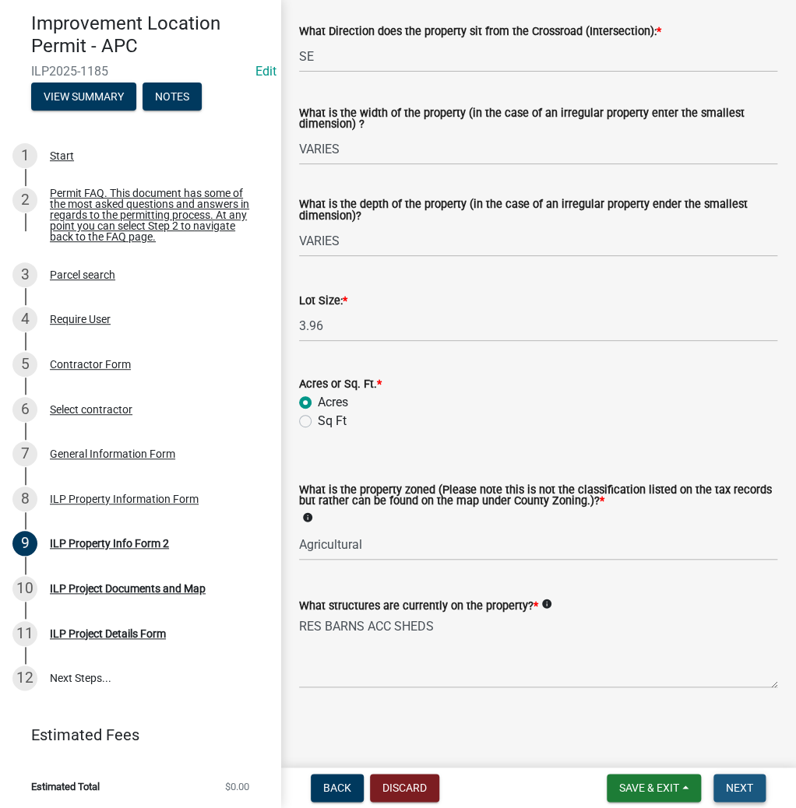
scroll to position [532, 0]
click at [739, 791] on span "Next" at bounding box center [739, 788] width 27 height 12
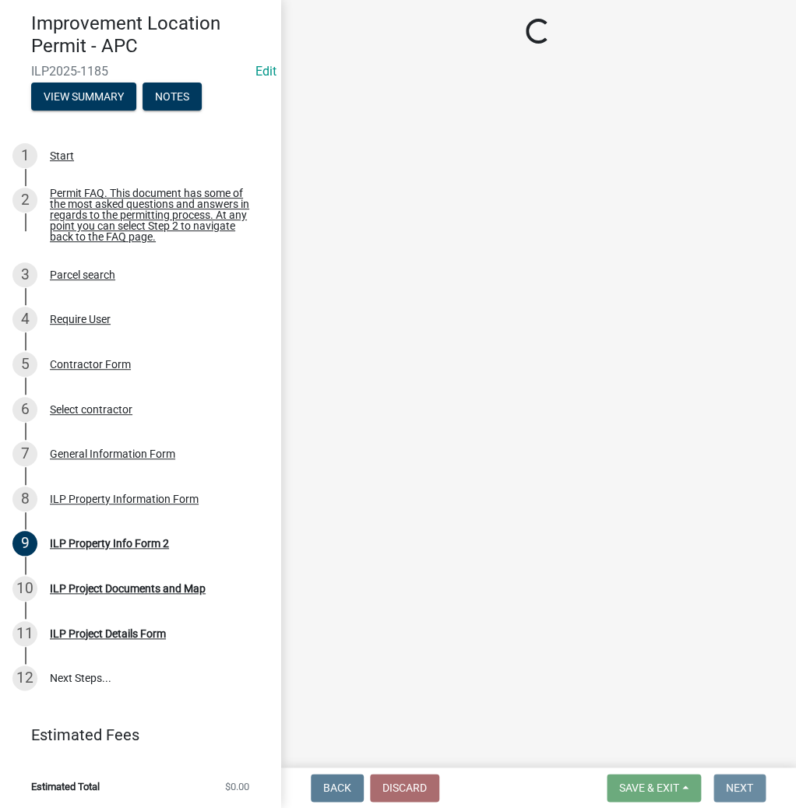
scroll to position [0, 0]
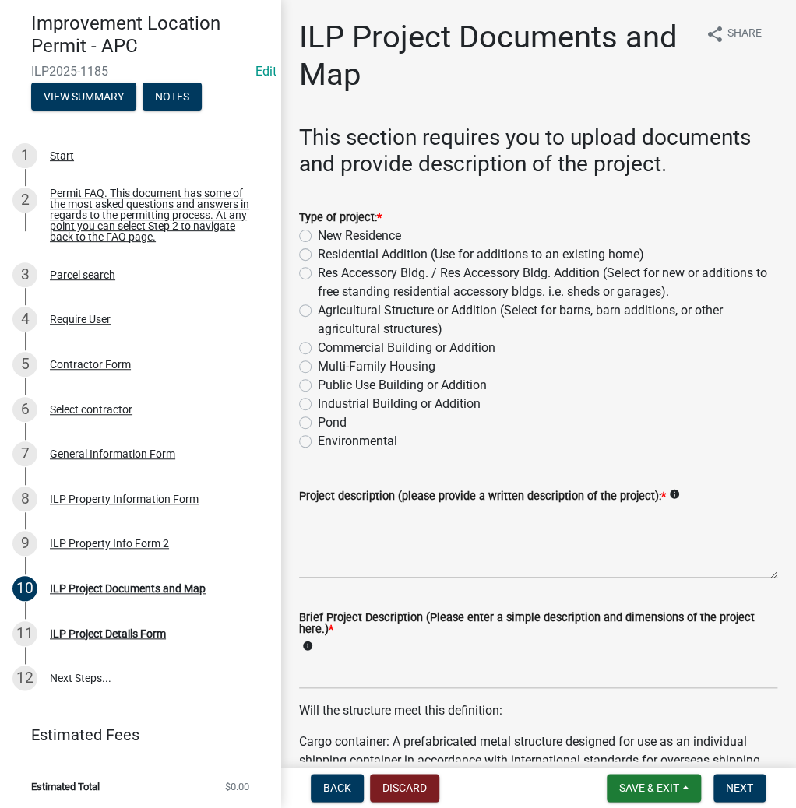
click at [318, 271] on label "Res Accessory Bldg. / Res Accessory Bldg. Addition (Select for new or additions…" at bounding box center [548, 282] width 460 height 37
click at [318, 271] on input "Res Accessory Bldg. / Res Accessory Bldg. Addition (Select for new or additions…" at bounding box center [323, 269] width 10 height 10
radio input "true"
click at [396, 542] on textarea "Project description (please provide a written description of the project): *" at bounding box center [538, 541] width 478 height 73
type textarea "12X16 SHED"
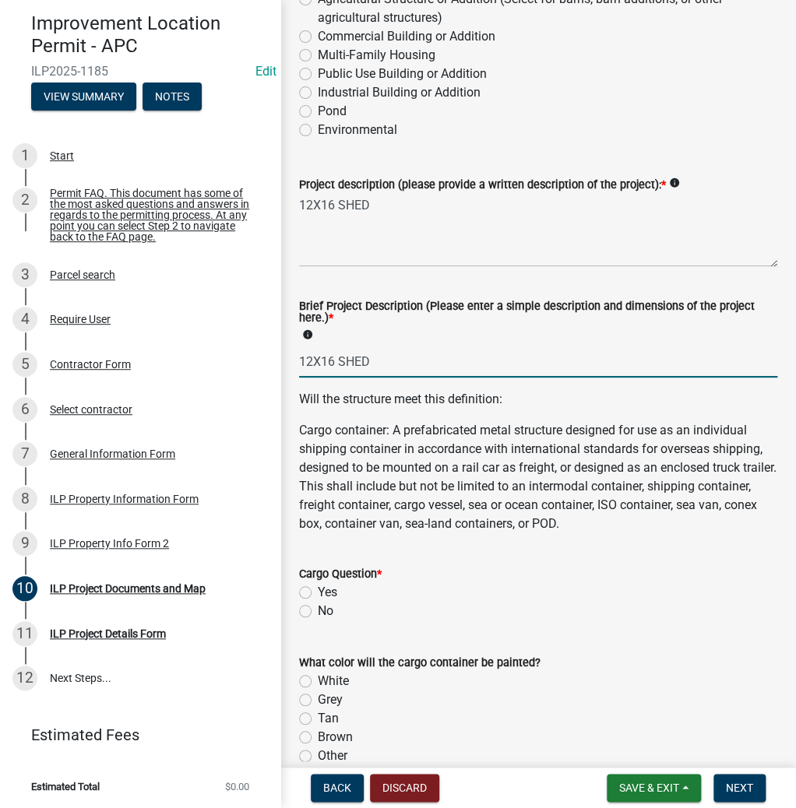
scroll to position [685, 0]
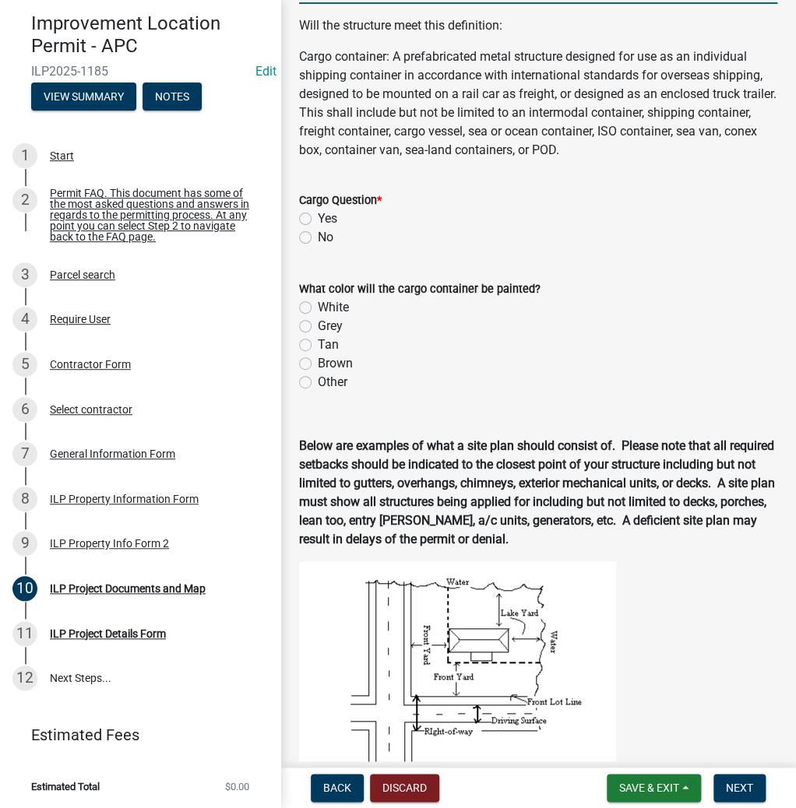
type input "12X16 SHED"
click at [318, 238] on label "No" at bounding box center [326, 237] width 16 height 19
click at [318, 238] on input "No" at bounding box center [323, 233] width 10 height 10
radio input "true"
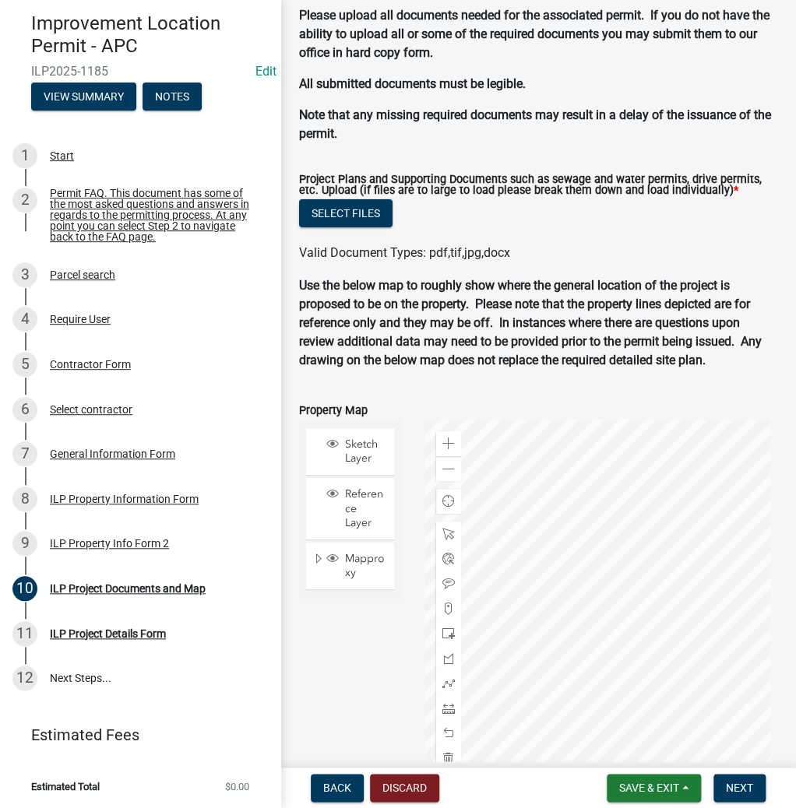
scroll to position [1650, 0]
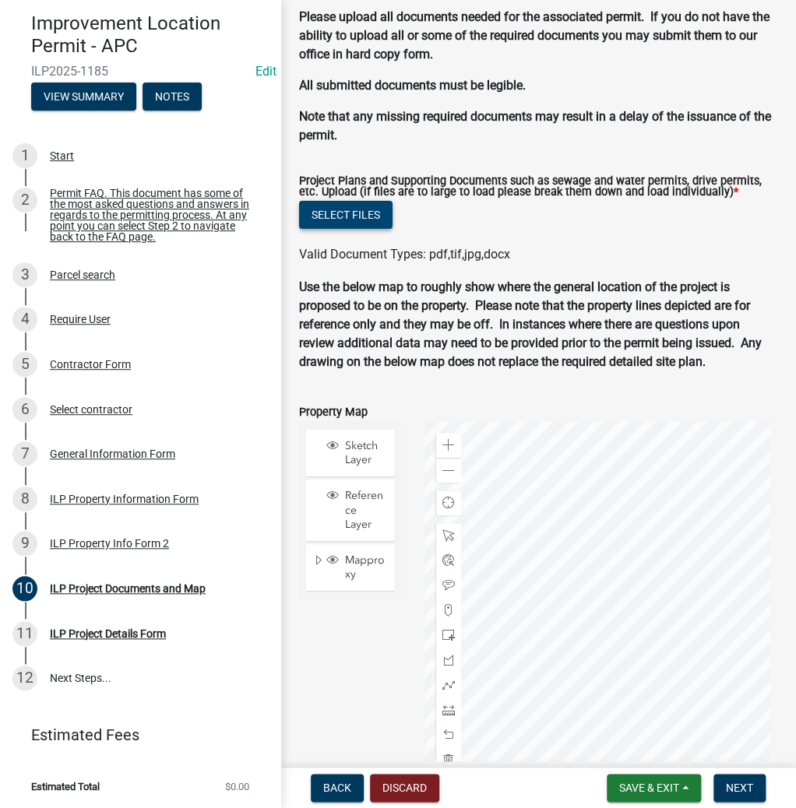
click at [368, 213] on button "Select files" at bounding box center [345, 215] width 93 height 28
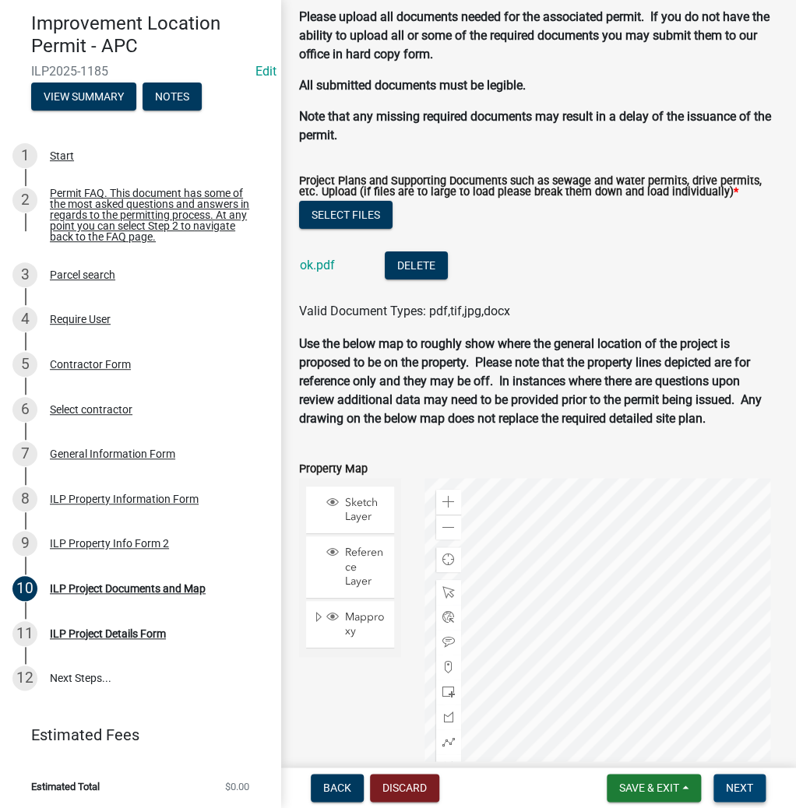
click at [736, 790] on span "Next" at bounding box center [739, 788] width 27 height 12
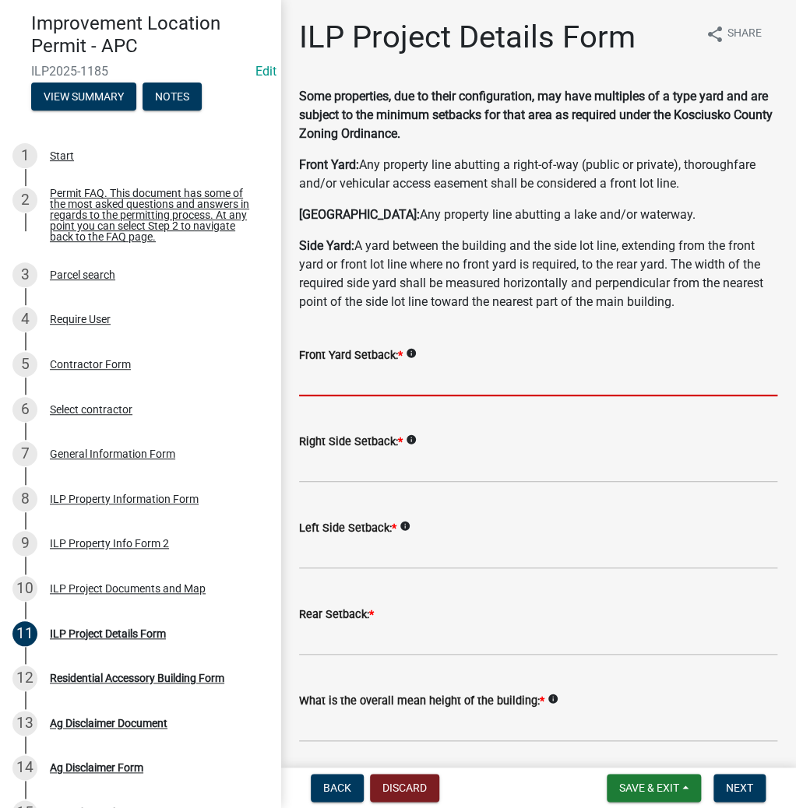
click at [352, 384] on input "text" at bounding box center [538, 381] width 478 height 32
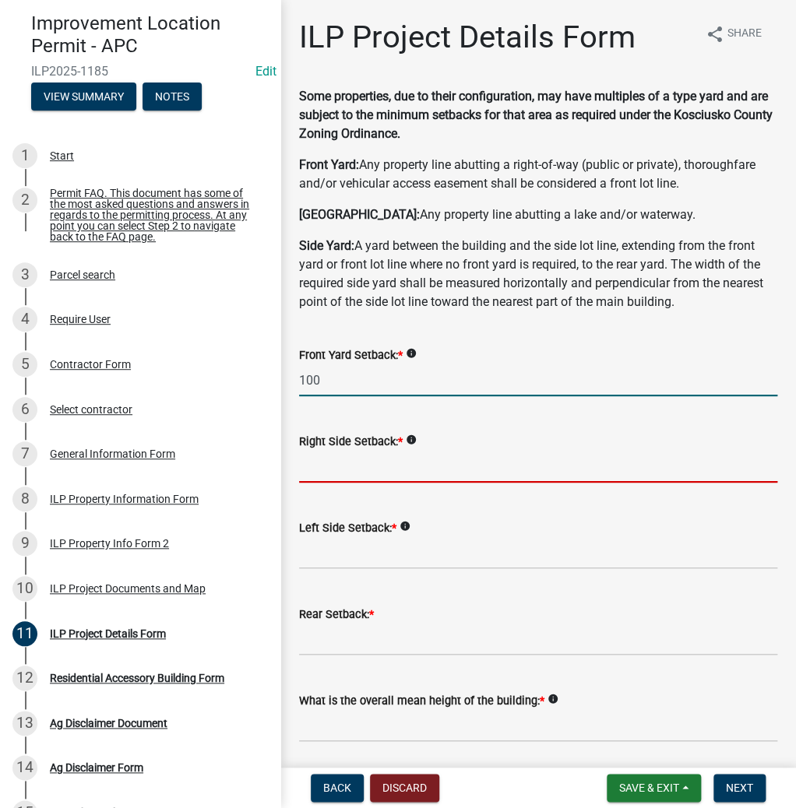
type input "100.0"
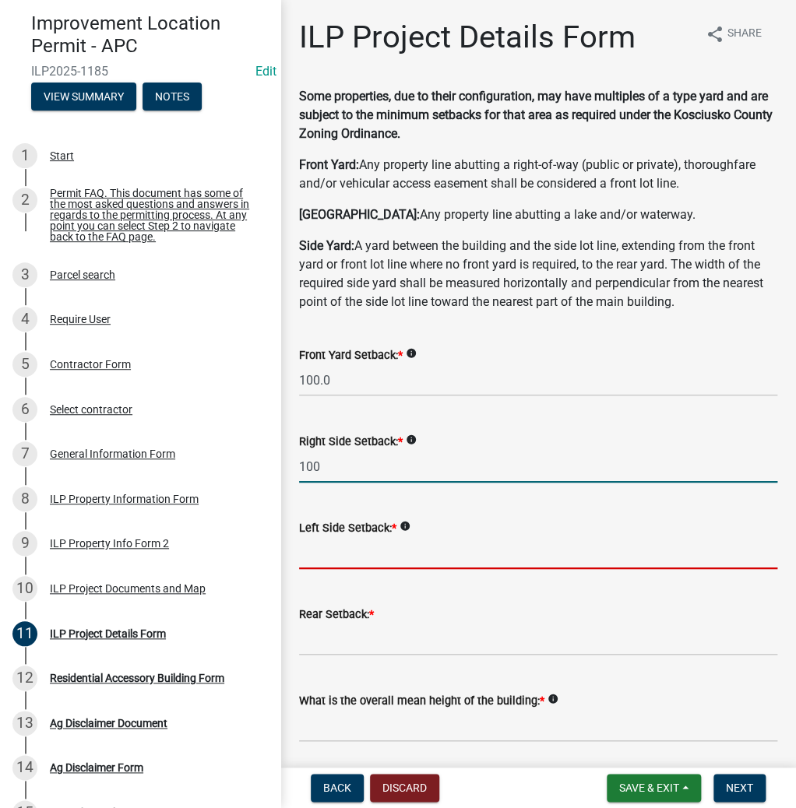
type input "100.0"
click at [376, 561] on input "text" at bounding box center [538, 553] width 478 height 32
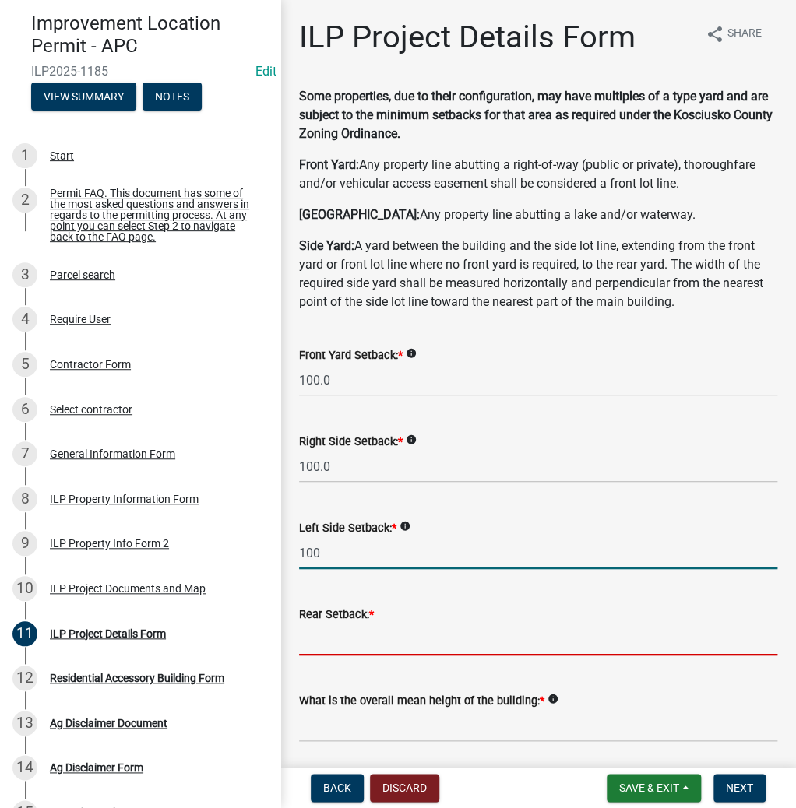
type input "100.0"
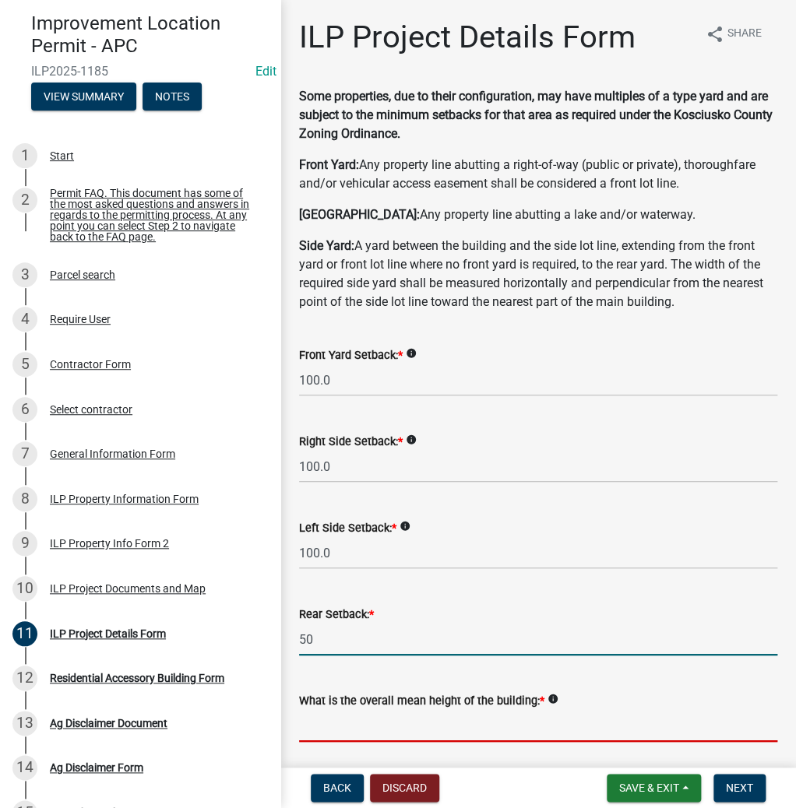
type input "50.0"
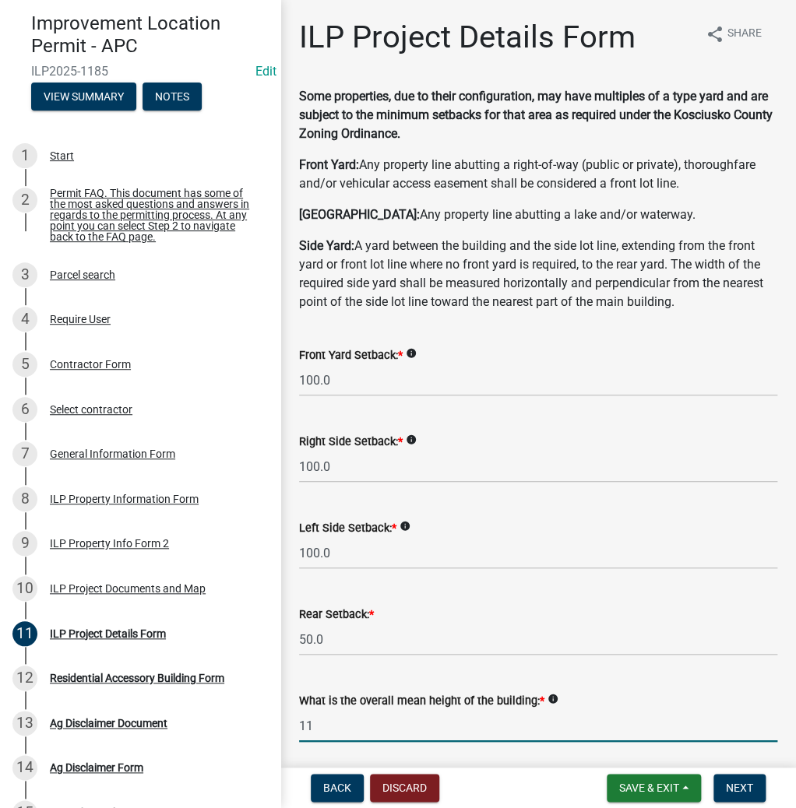
type input "11.0"
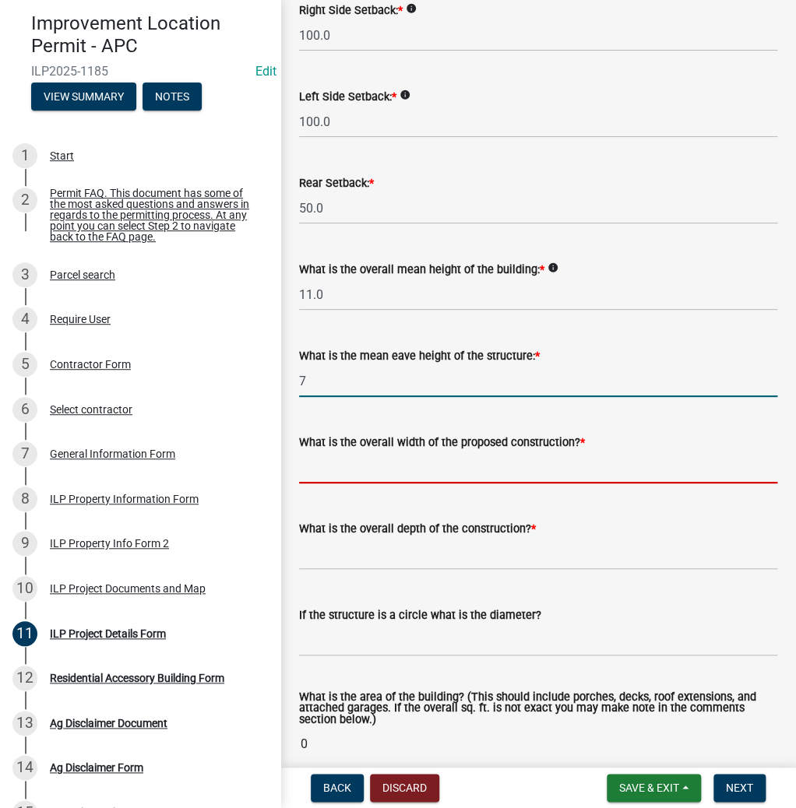
type input "7.0"
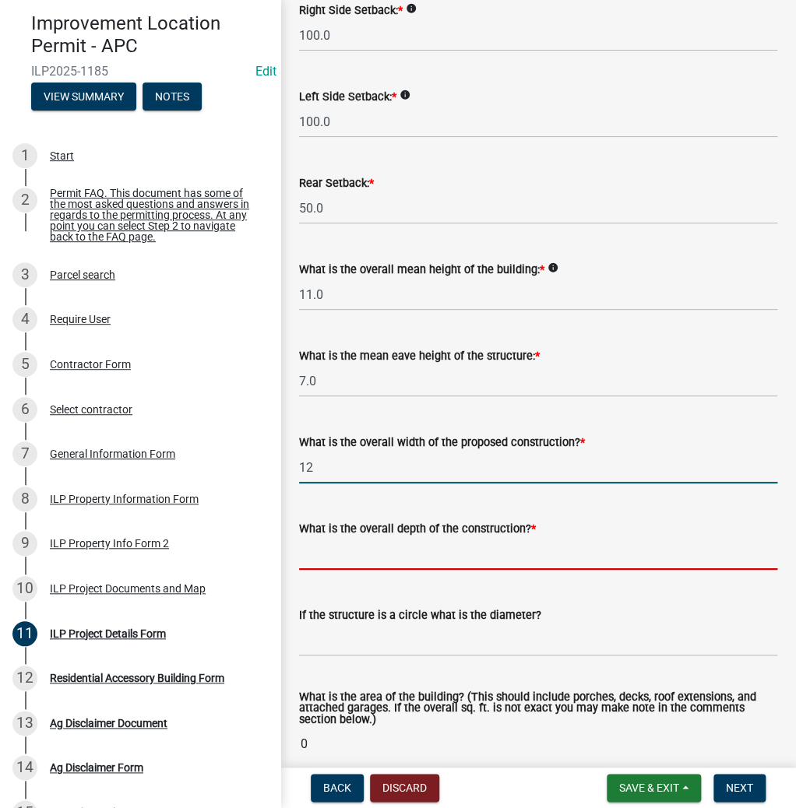
type input "12.00"
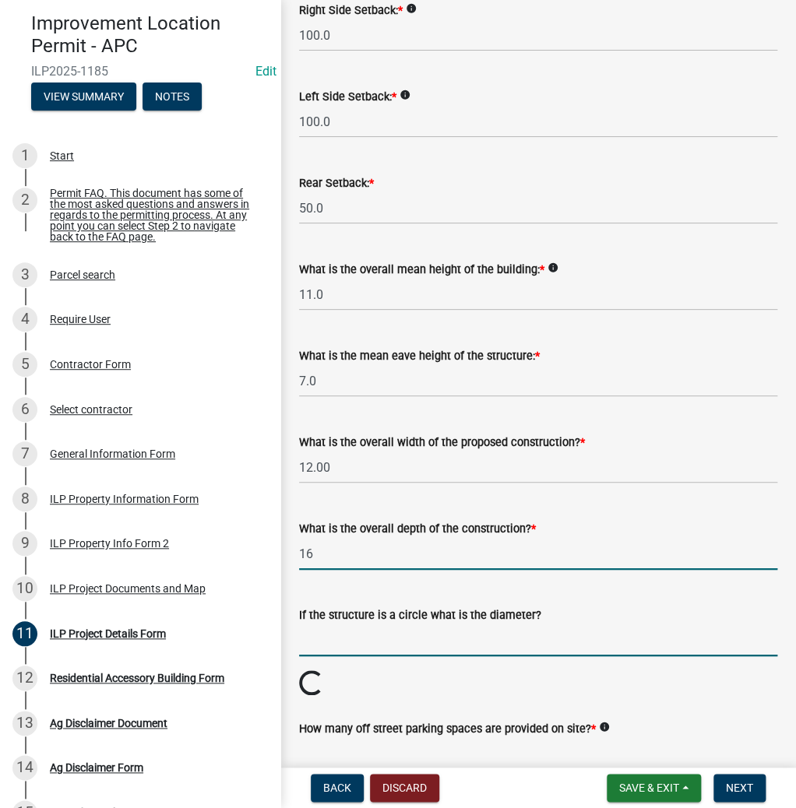
type input "16.00"
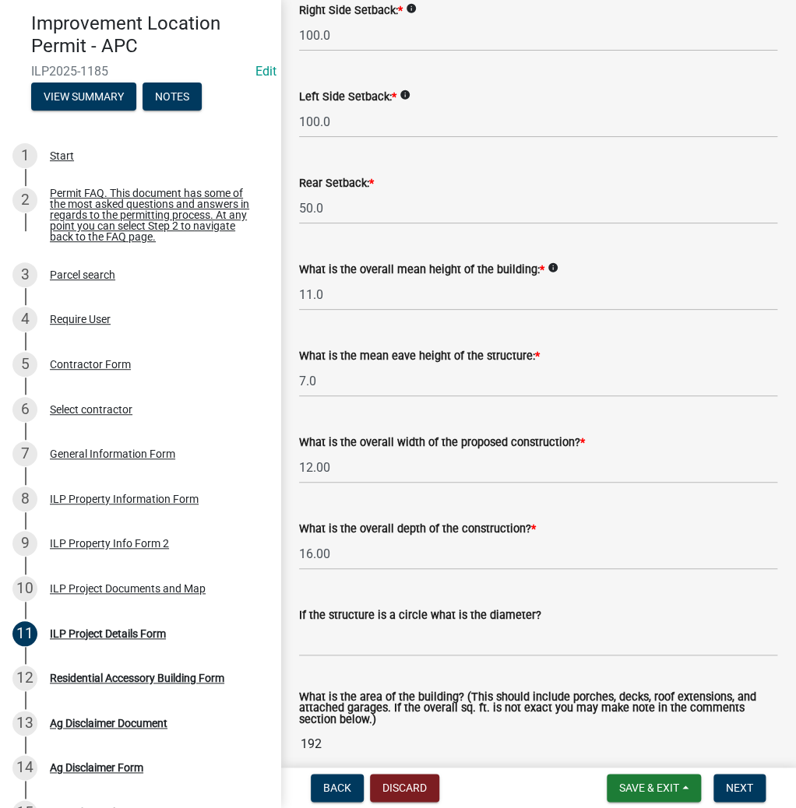
scroll to position [881, 0]
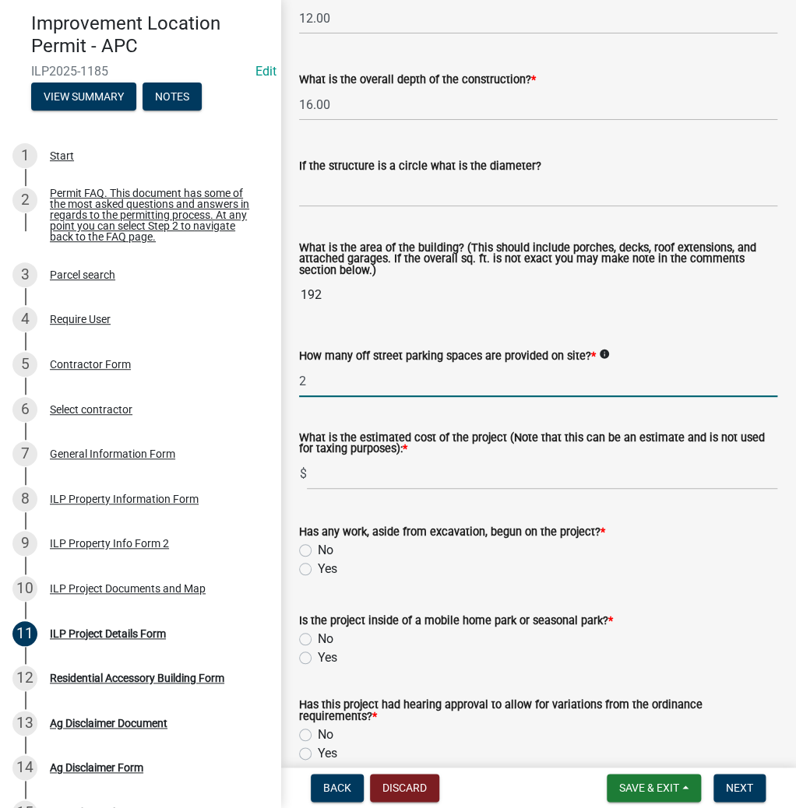
type input "2"
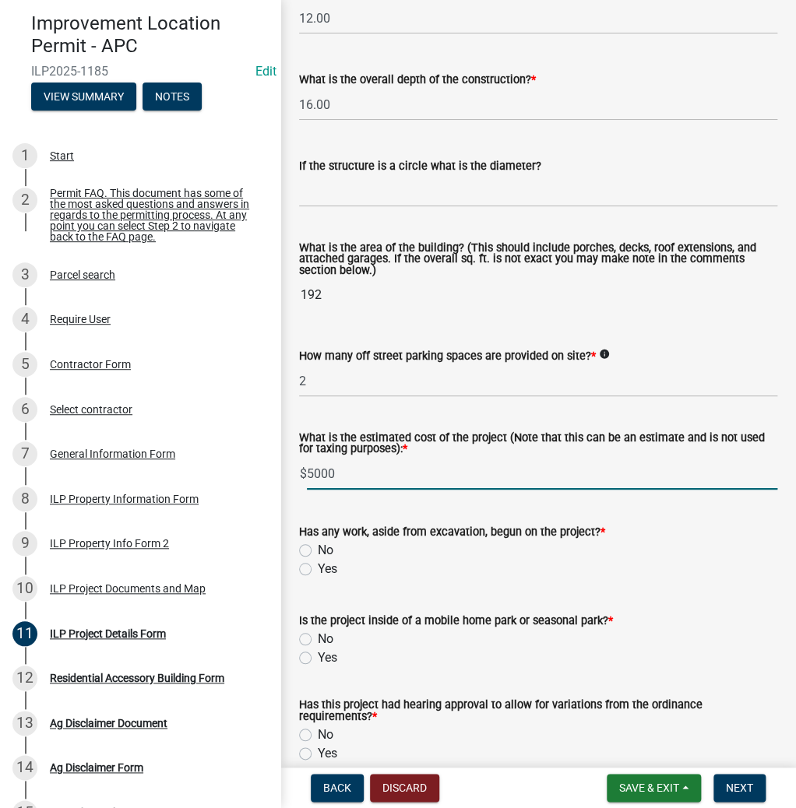
type input "5000"
click at [318, 541] on input "No" at bounding box center [323, 546] width 10 height 10
radio input "true"
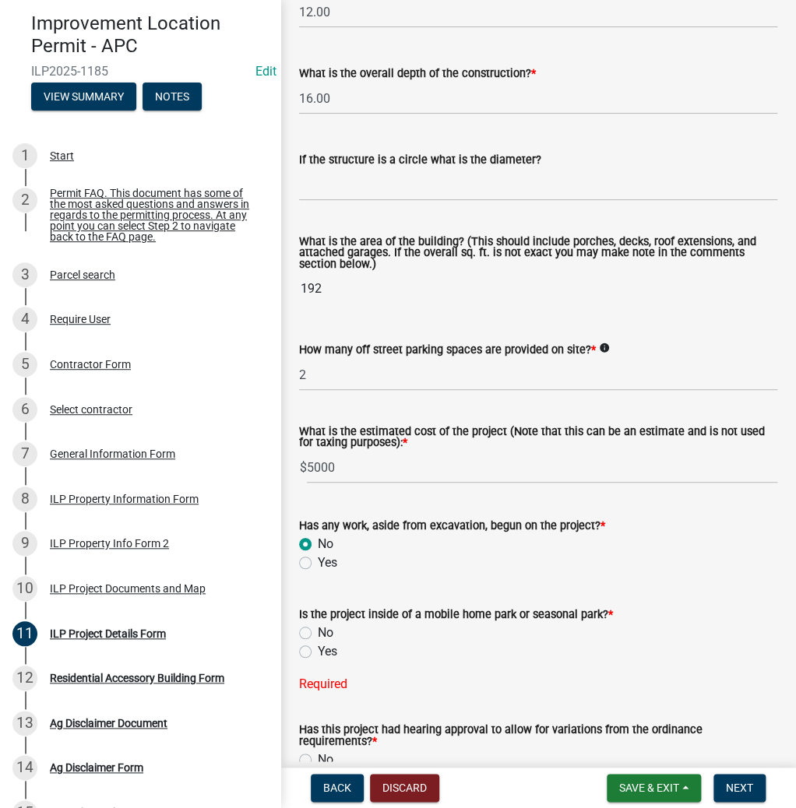
click at [318, 770] on input "Yes" at bounding box center [323, 775] width 10 height 10
radio input "true"
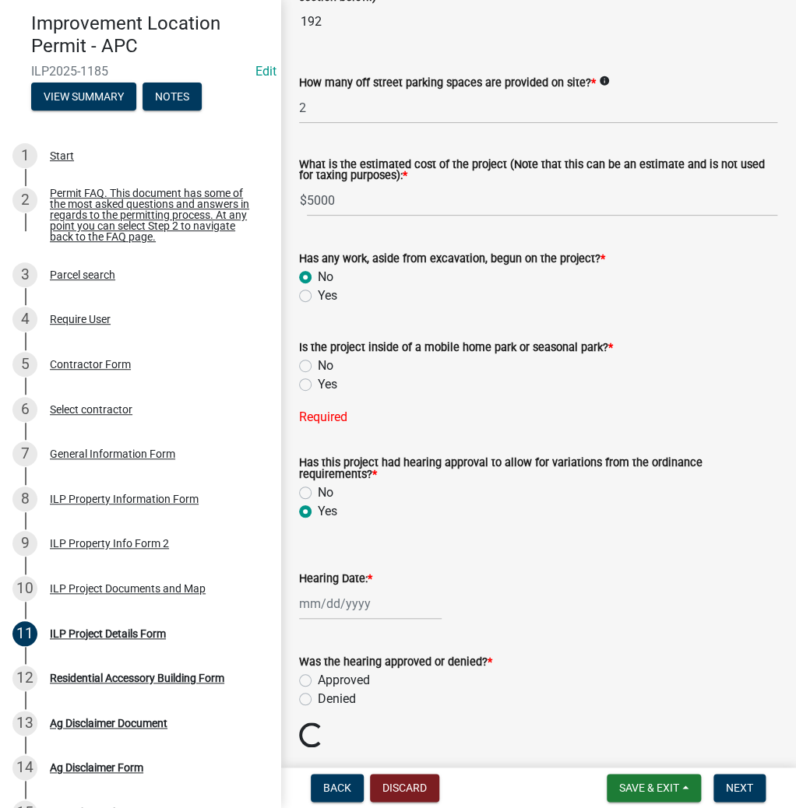
scroll to position [1193, 0]
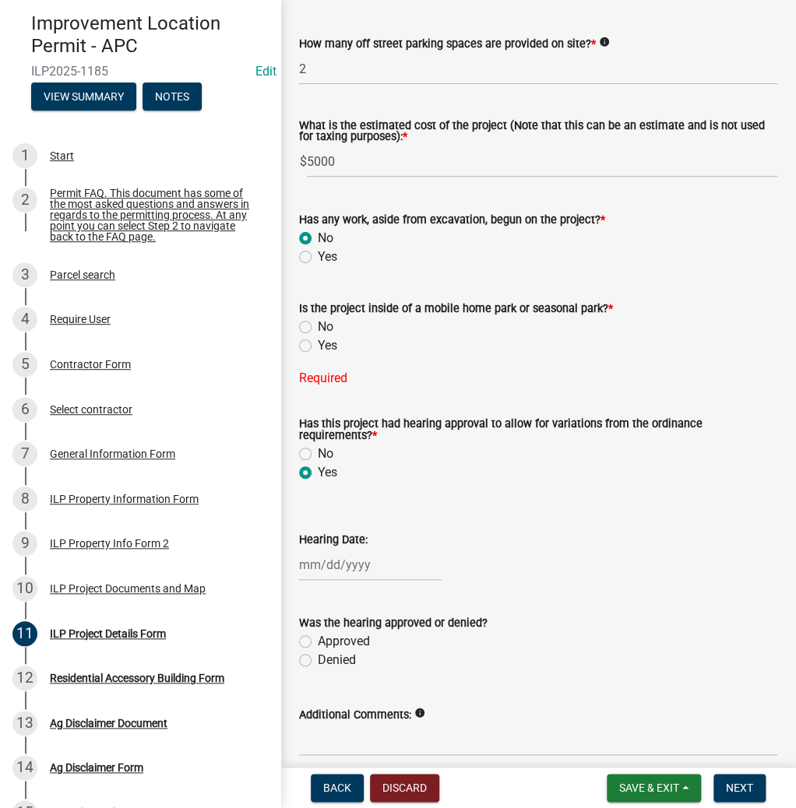
click at [318, 323] on label "No" at bounding box center [326, 327] width 16 height 19
click at [318, 323] on input "No" at bounding box center [323, 323] width 10 height 10
radio input "true"
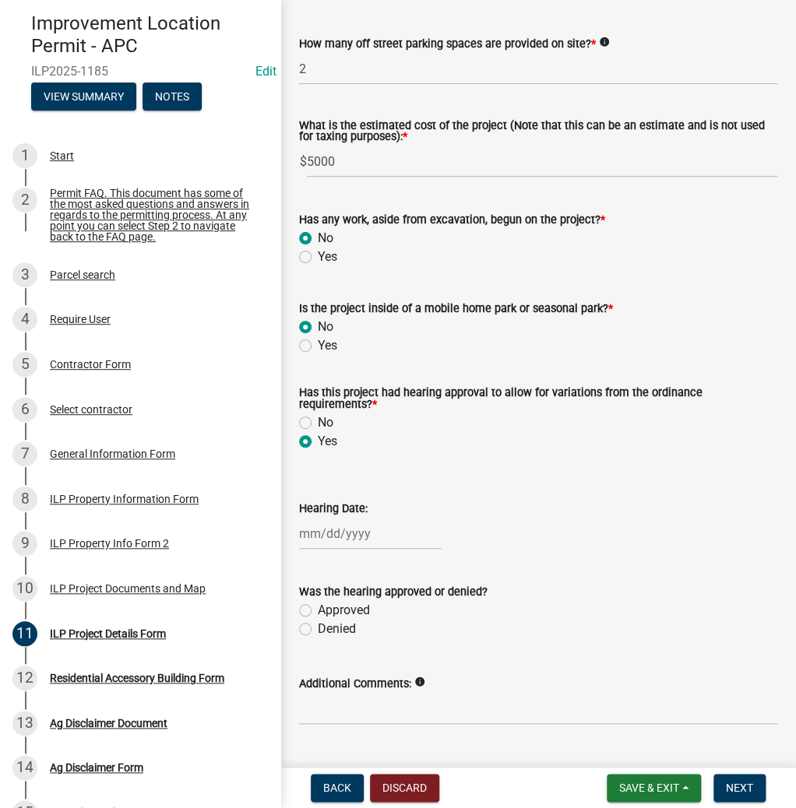
click at [318, 424] on label "No" at bounding box center [326, 423] width 16 height 19
click at [318, 424] on input "No" at bounding box center [323, 419] width 10 height 10
radio input "true"
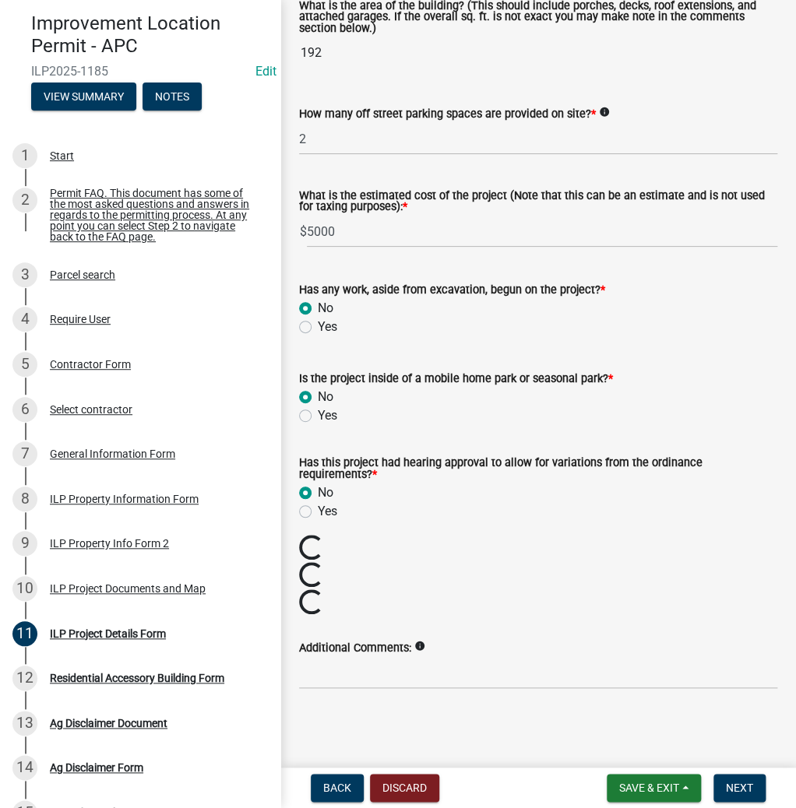
scroll to position [1043, 0]
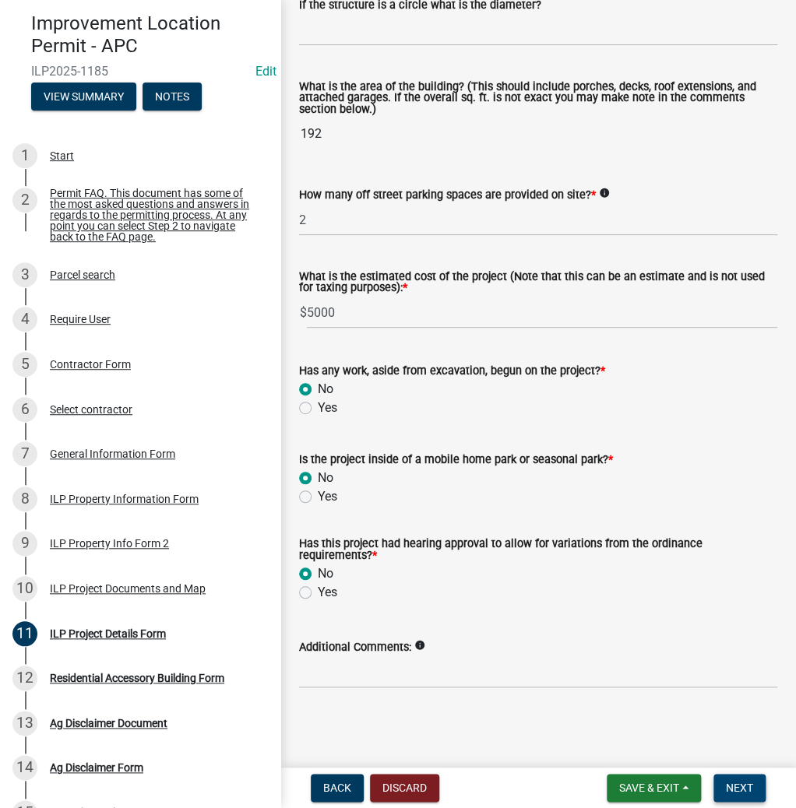
click at [735, 789] on span "Next" at bounding box center [739, 788] width 27 height 12
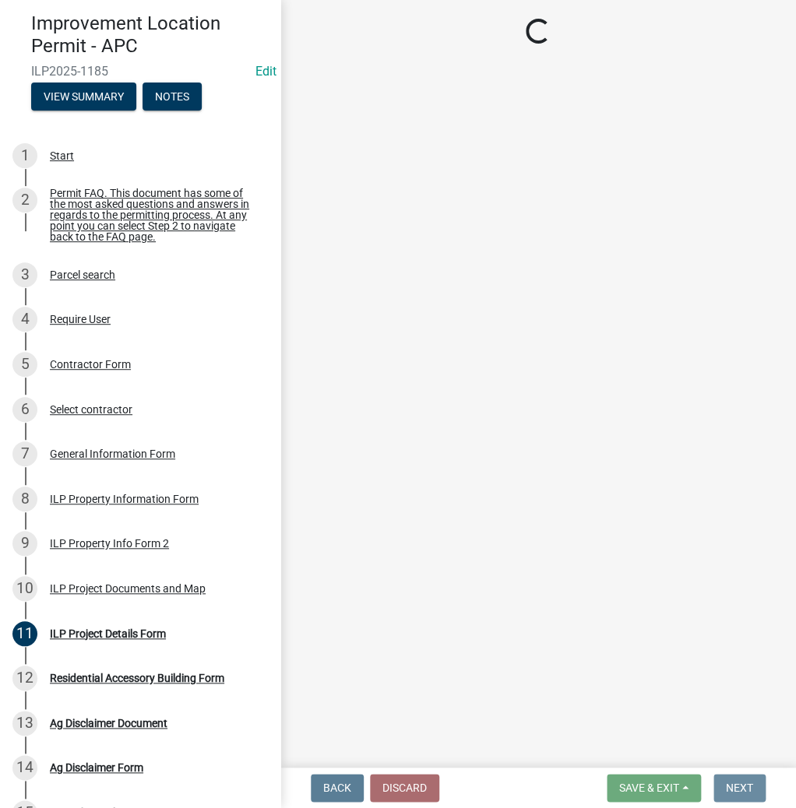
scroll to position [0, 0]
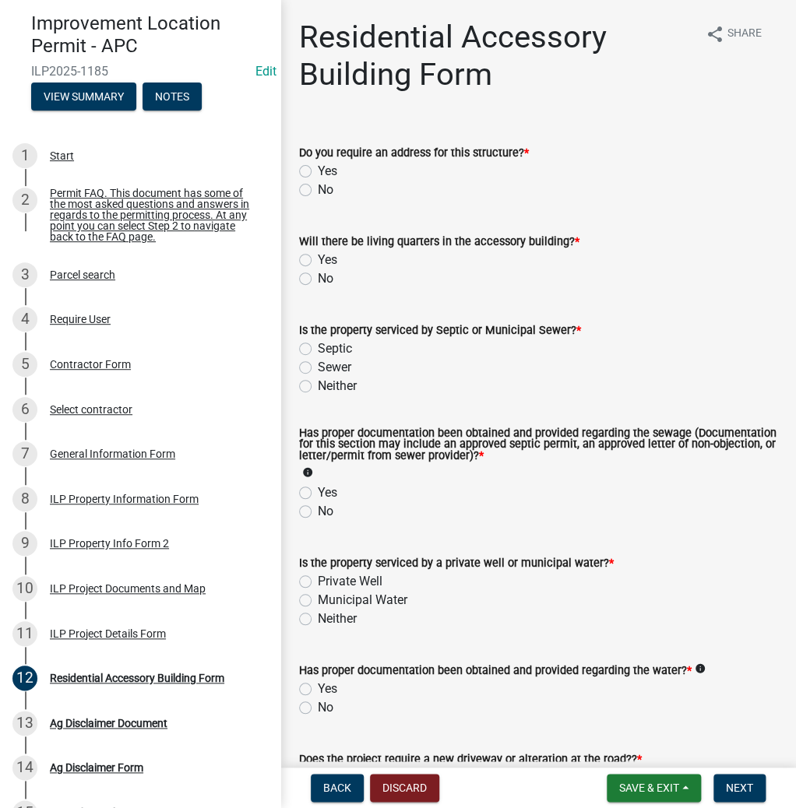
click at [318, 188] on label "No" at bounding box center [326, 190] width 16 height 19
click at [318, 188] on input "No" at bounding box center [323, 186] width 10 height 10
radio input "true"
click at [318, 277] on label "No" at bounding box center [326, 278] width 16 height 19
click at [318, 277] on input "No" at bounding box center [323, 274] width 10 height 10
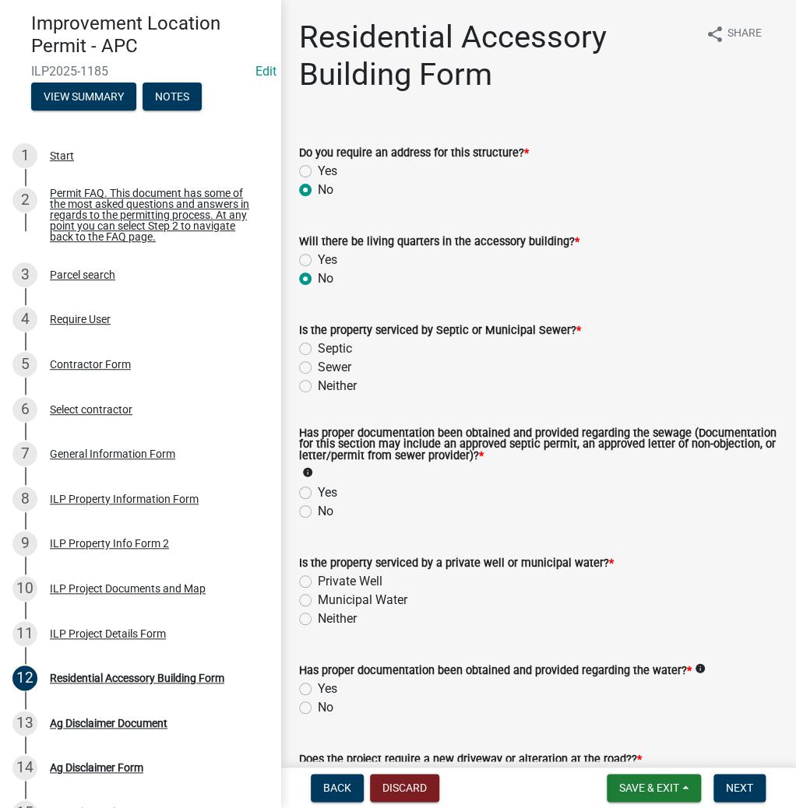
radio input "true"
click at [318, 352] on label "Septic" at bounding box center [335, 349] width 34 height 19
click at [318, 350] on input "Septic" at bounding box center [323, 345] width 10 height 10
radio input "true"
click at [318, 495] on label "Yes" at bounding box center [327, 493] width 19 height 19
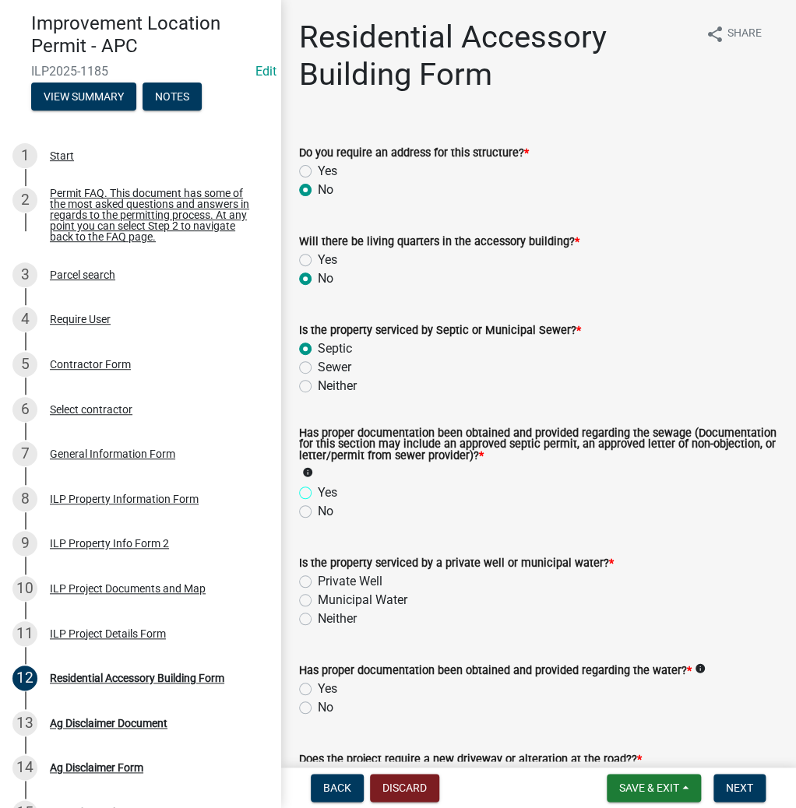
click at [318, 494] on input "Yes" at bounding box center [323, 489] width 10 height 10
radio input "true"
click at [318, 584] on label "Private Well" at bounding box center [350, 581] width 65 height 19
click at [318, 583] on input "Private Well" at bounding box center [323, 577] width 10 height 10
radio input "true"
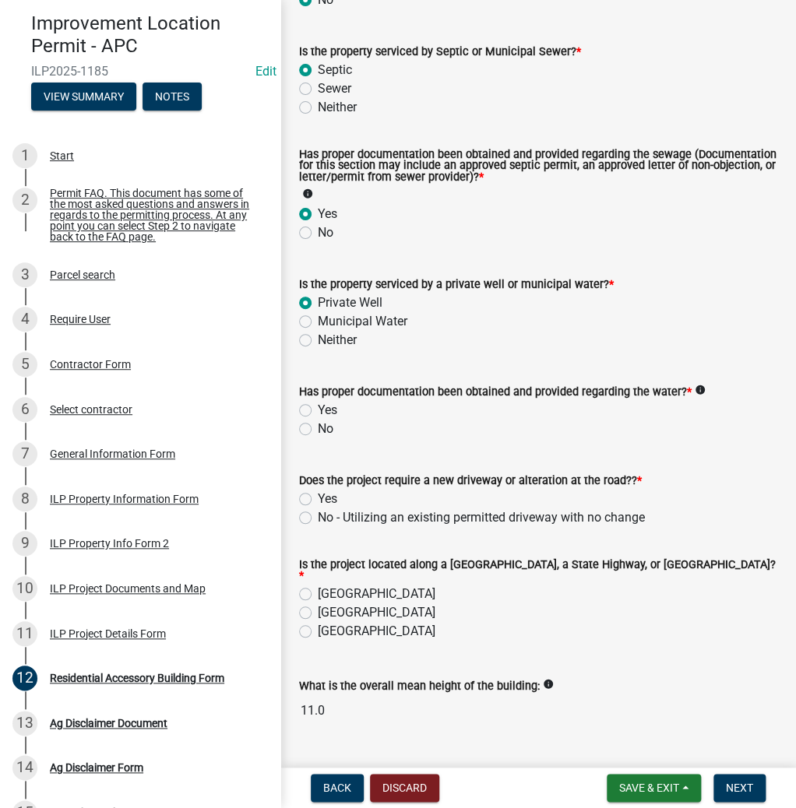
scroll to position [374, 0]
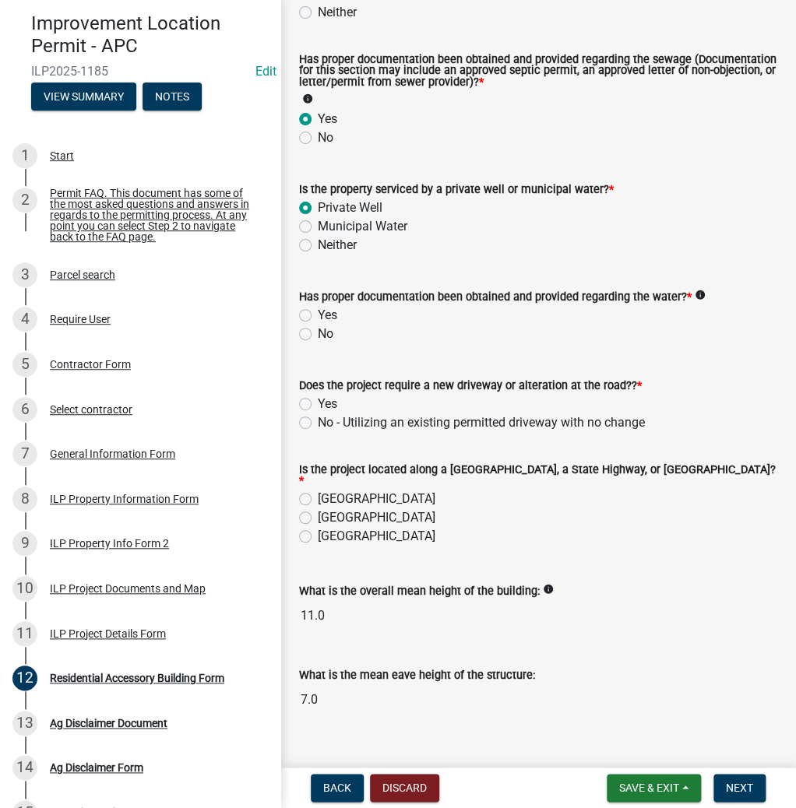
click at [318, 313] on label "Yes" at bounding box center [327, 315] width 19 height 19
click at [318, 313] on input "Yes" at bounding box center [323, 311] width 10 height 10
radio input "true"
click at [318, 418] on label "No - Utilizing an existing permitted driveway with no change" at bounding box center [481, 423] width 327 height 19
click at [318, 418] on input "No - Utilizing an existing permitted driveway with no change" at bounding box center [323, 419] width 10 height 10
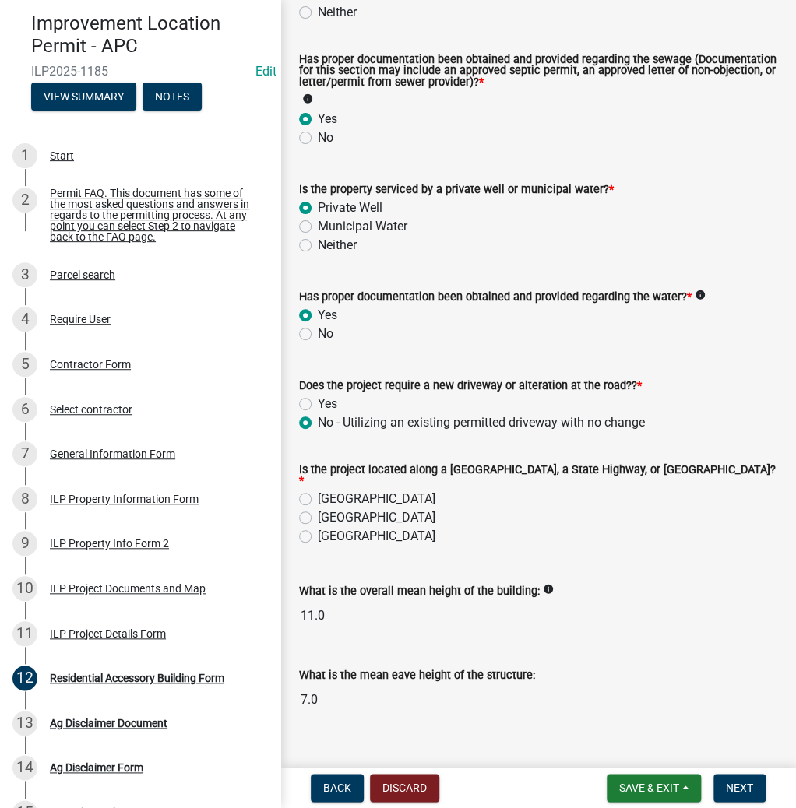
radio input "true"
click at [318, 495] on label "[GEOGRAPHIC_DATA]" at bounding box center [377, 499] width 118 height 19
click at [318, 495] on input "[GEOGRAPHIC_DATA]" at bounding box center [323, 495] width 10 height 10
radio input "true"
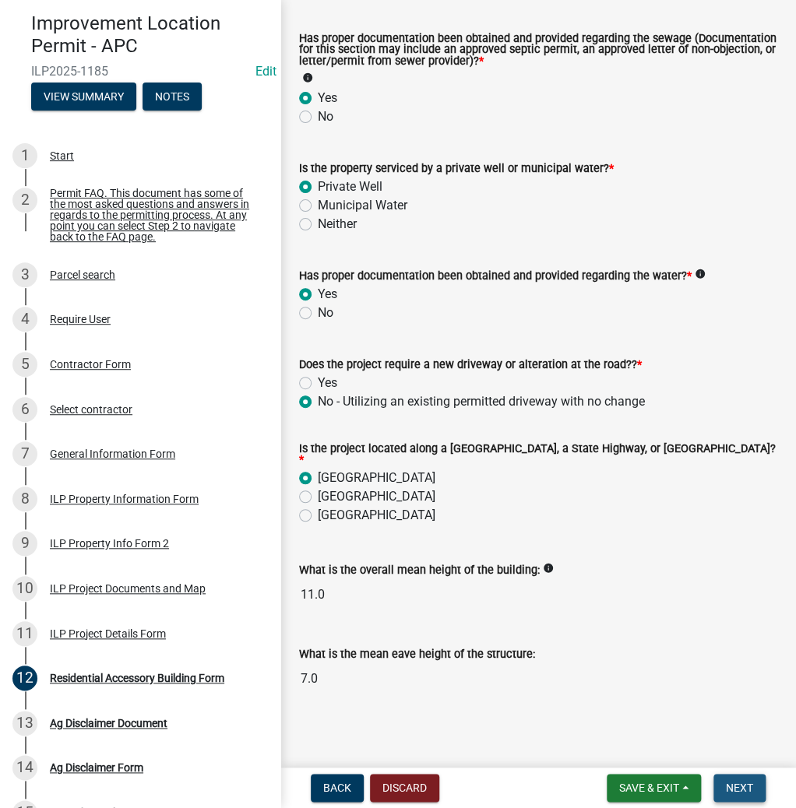
click at [738, 782] on span "Next" at bounding box center [739, 788] width 27 height 12
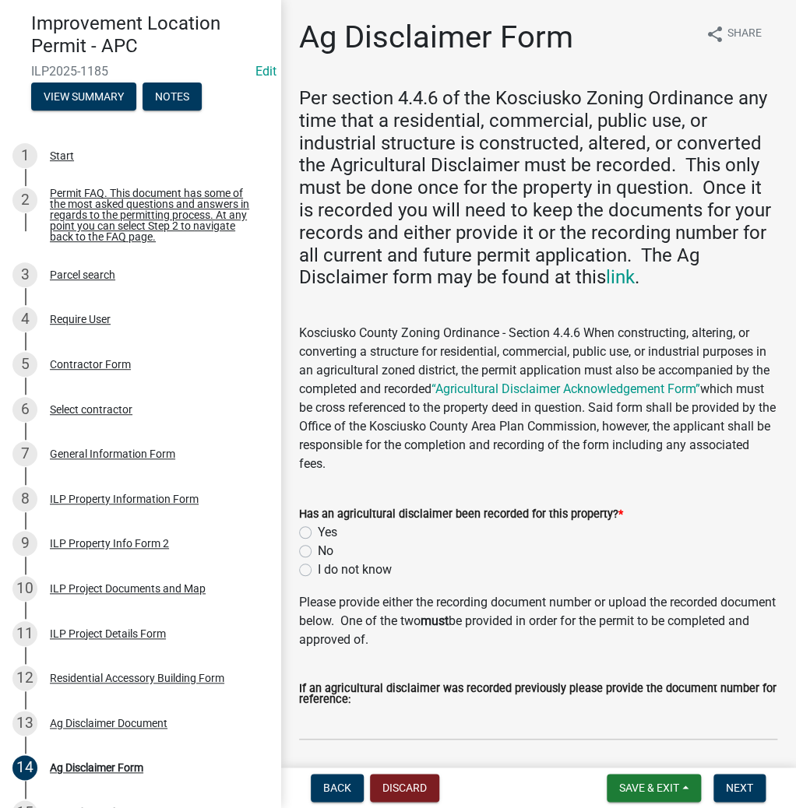
click at [318, 536] on label "Yes" at bounding box center [327, 532] width 19 height 19
click at [318, 534] on input "Yes" at bounding box center [323, 528] width 10 height 10
radio input "true"
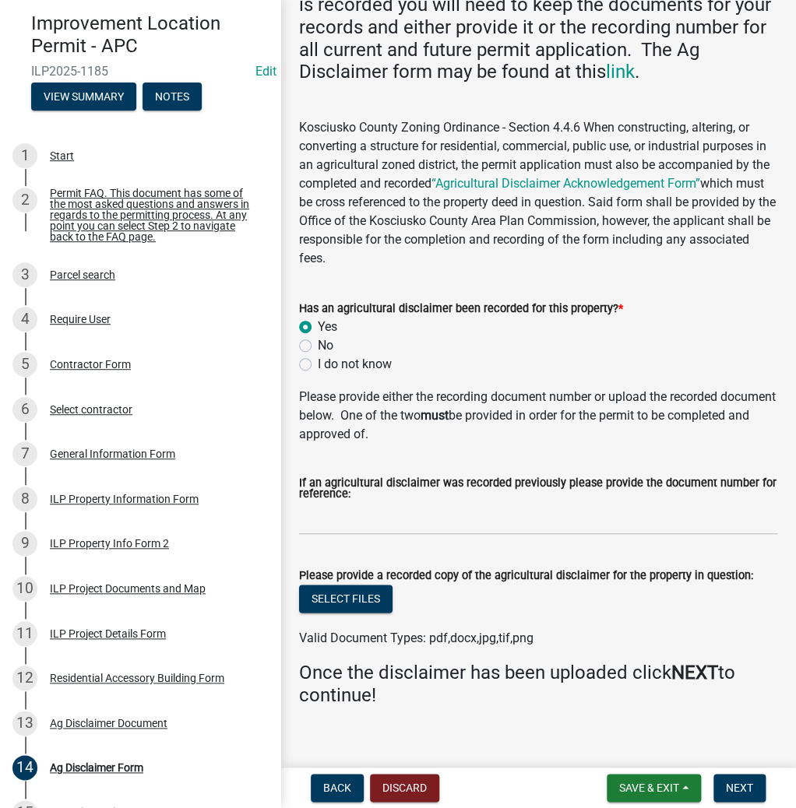
scroll to position [224, 0]
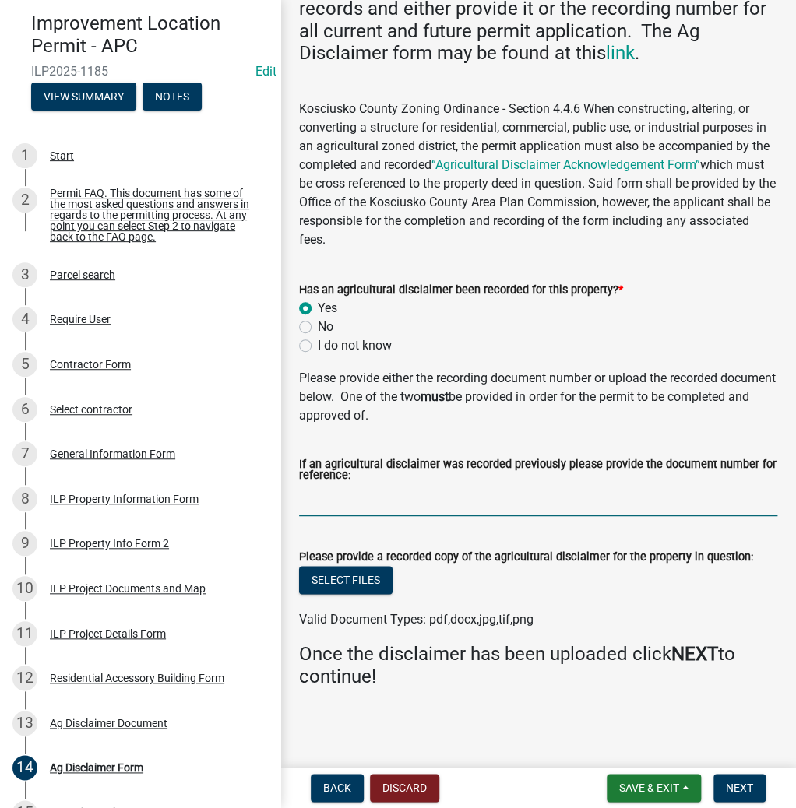
click at [369, 495] on input "If an agricultural disclaimer was recorded previously please provide the docume…" at bounding box center [538, 500] width 478 height 32
type input "2025090922"
click at [339, 584] on button "Select files" at bounding box center [345, 580] width 93 height 28
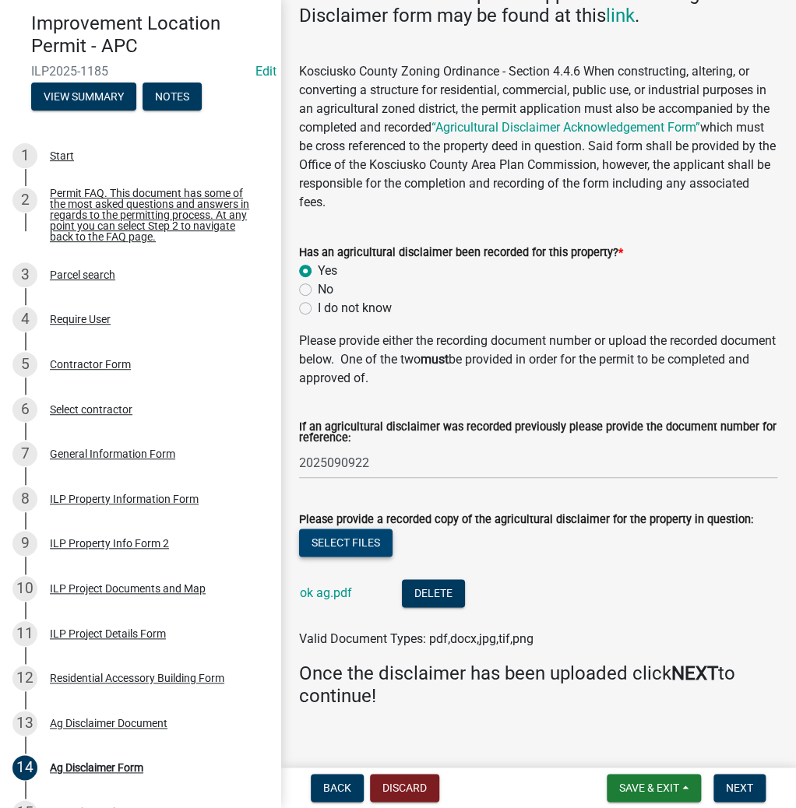
scroll to position [281, 0]
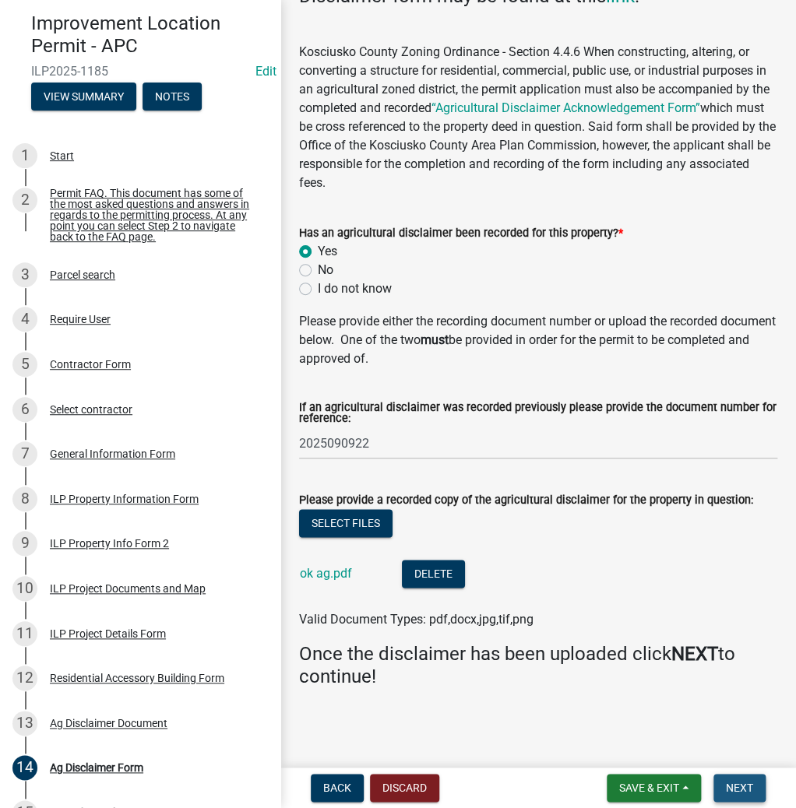
click at [738, 787] on span "Next" at bounding box center [739, 788] width 27 height 12
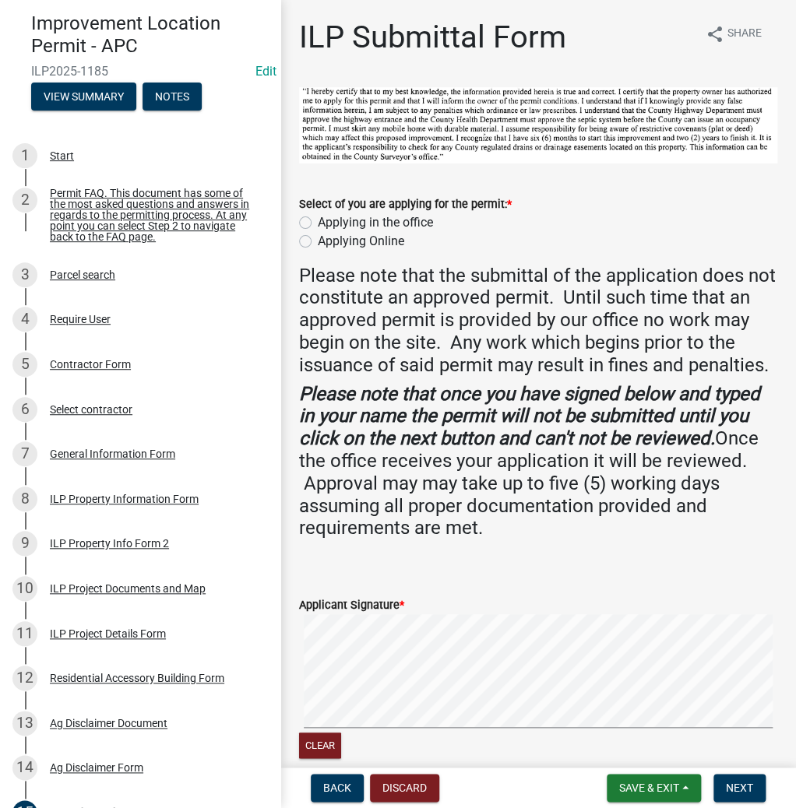
click at [318, 219] on label "Applying in the office" at bounding box center [375, 222] width 115 height 19
click at [318, 219] on input "Applying in the office" at bounding box center [323, 218] width 10 height 10
radio input "true"
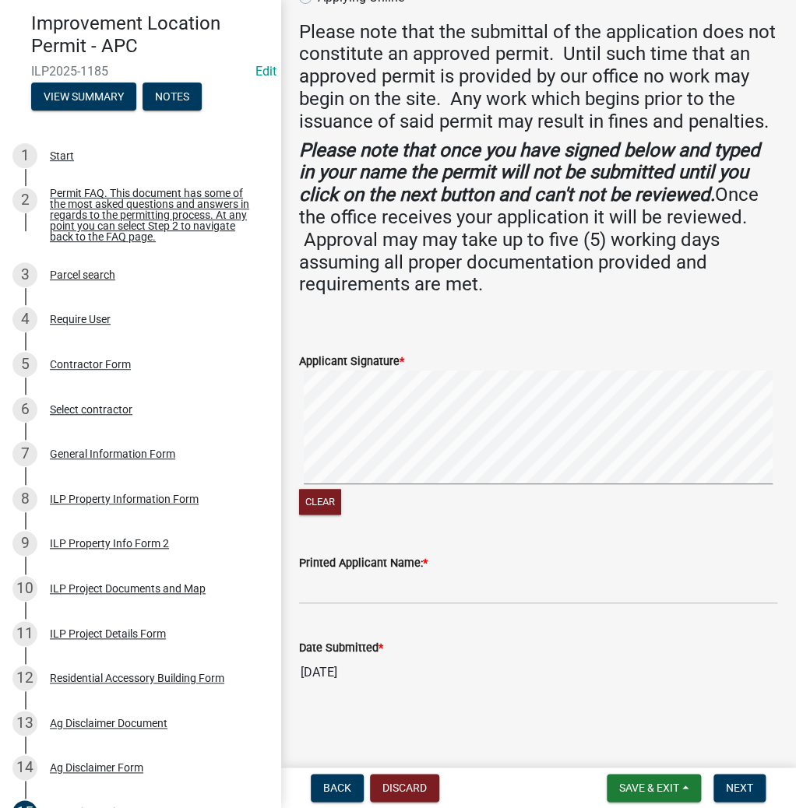
scroll to position [265, 0]
click at [492, 508] on div "Clear" at bounding box center [538, 444] width 478 height 147
paste input "OMERKUHNS"
click at [331, 586] on input "OMERKUHNS" at bounding box center [538, 588] width 478 height 32
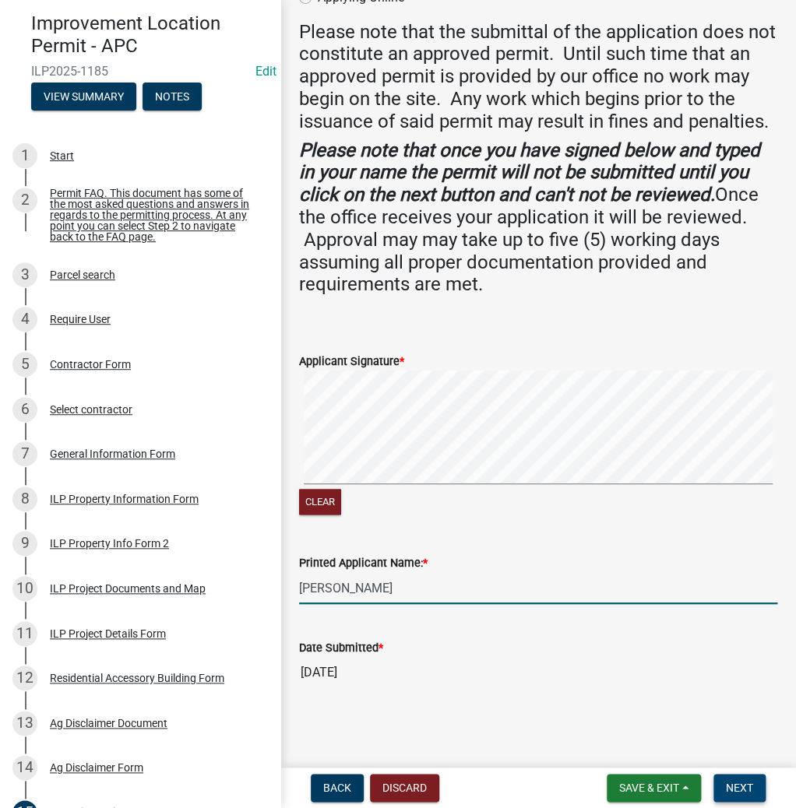
type input "[PERSON_NAME]"
click at [735, 786] on span "Next" at bounding box center [739, 788] width 27 height 12
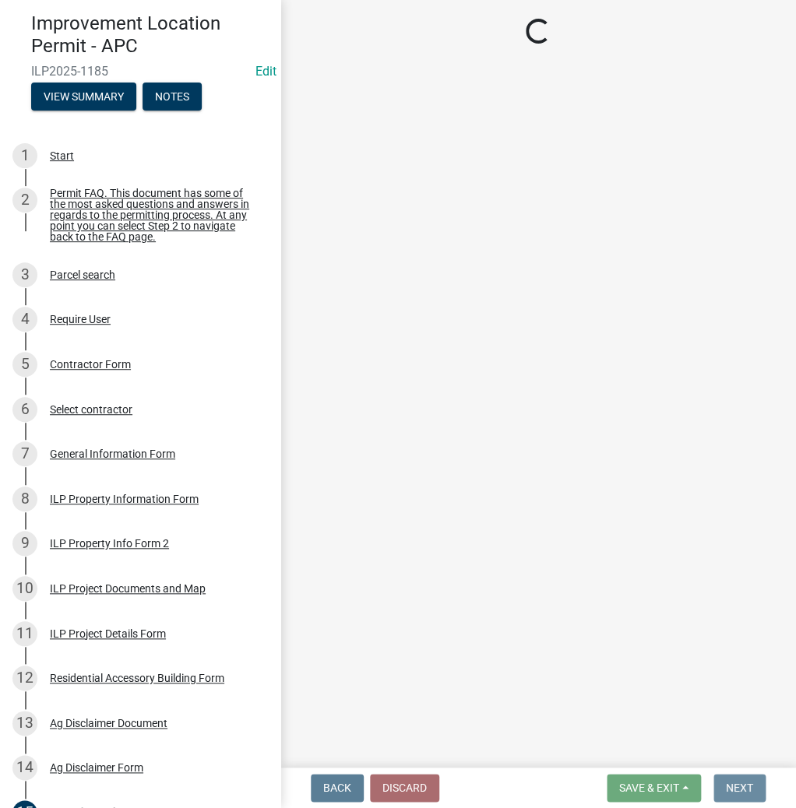
scroll to position [0, 0]
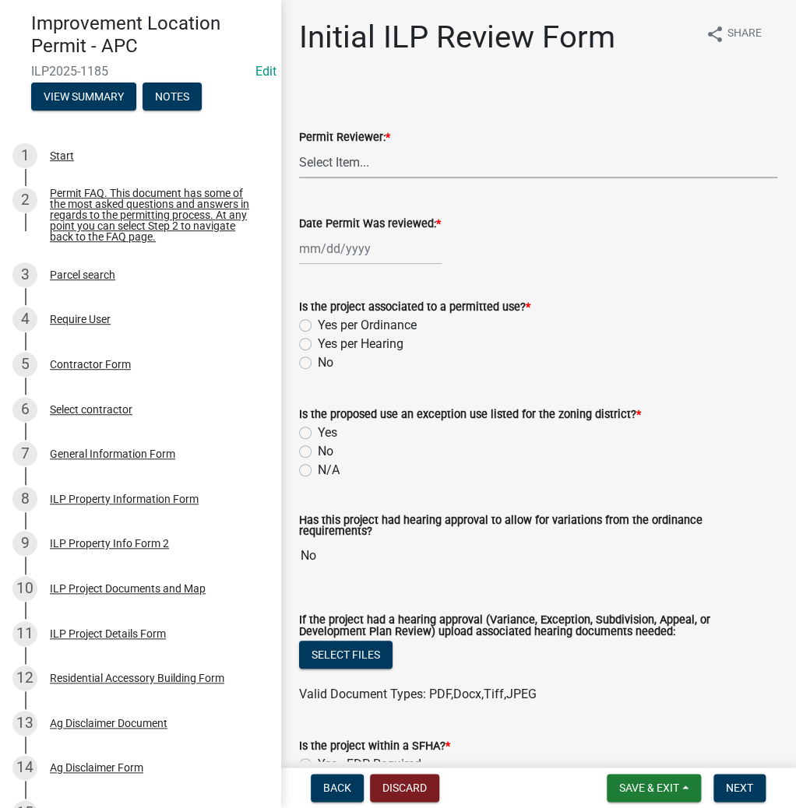
click at [356, 158] on select "Select Item... MMS LT AT CS [PERSON_NAME]" at bounding box center [538, 162] width 478 height 32
click at [299, 146] on select "Select Item... MMS LT AT CS [PERSON_NAME]" at bounding box center [538, 162] width 478 height 32
select select "fc758b50-acba-4166-9f24-5248f0f78016"
click at [313, 247] on div at bounding box center [370, 249] width 143 height 32
select select "9"
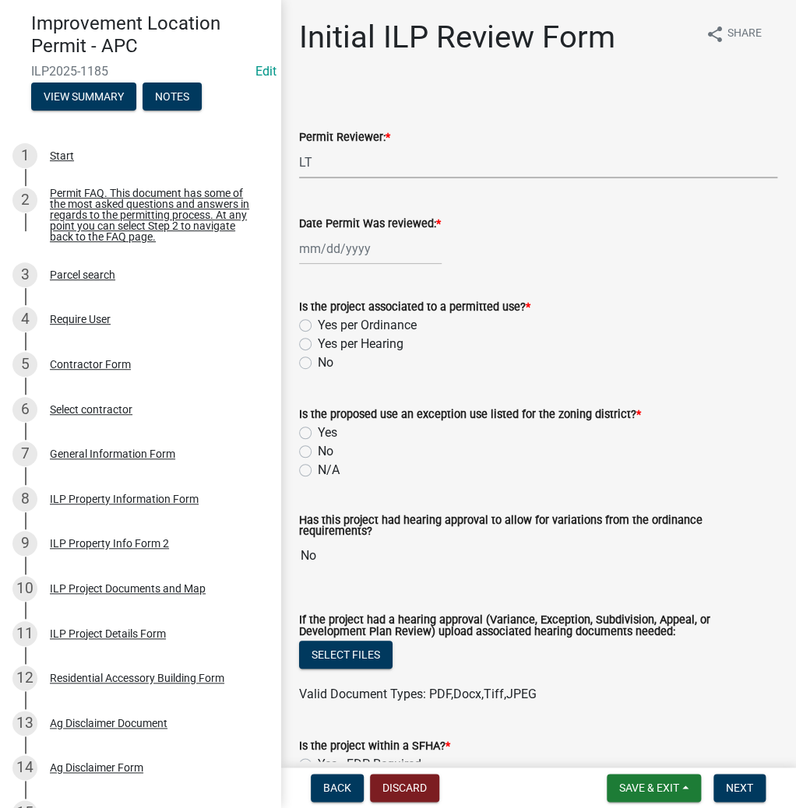
select select "2025"
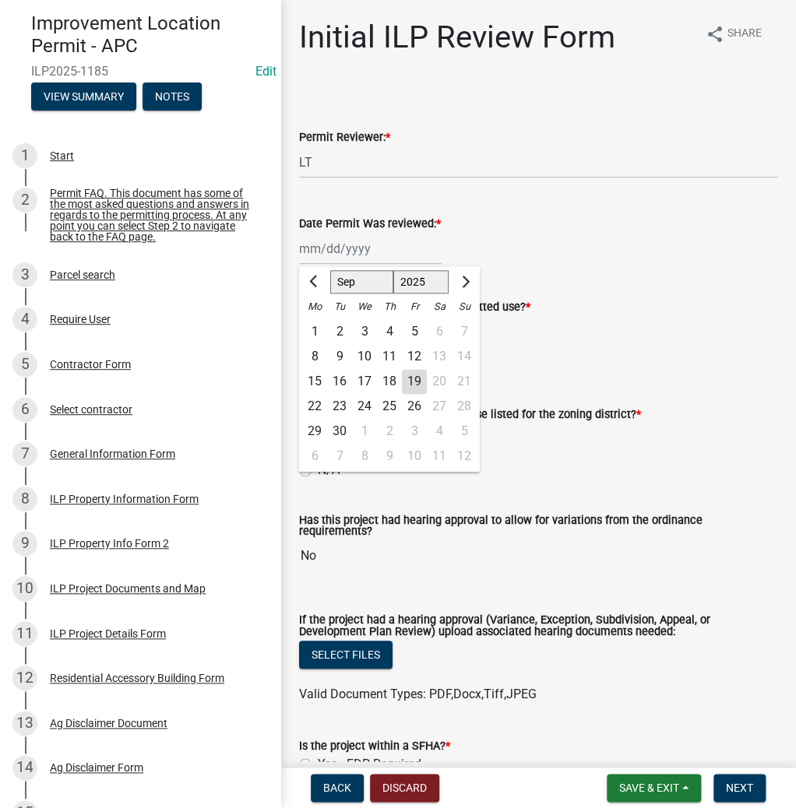
click at [417, 380] on div "19" at bounding box center [414, 381] width 25 height 25
type input "[DATE]"
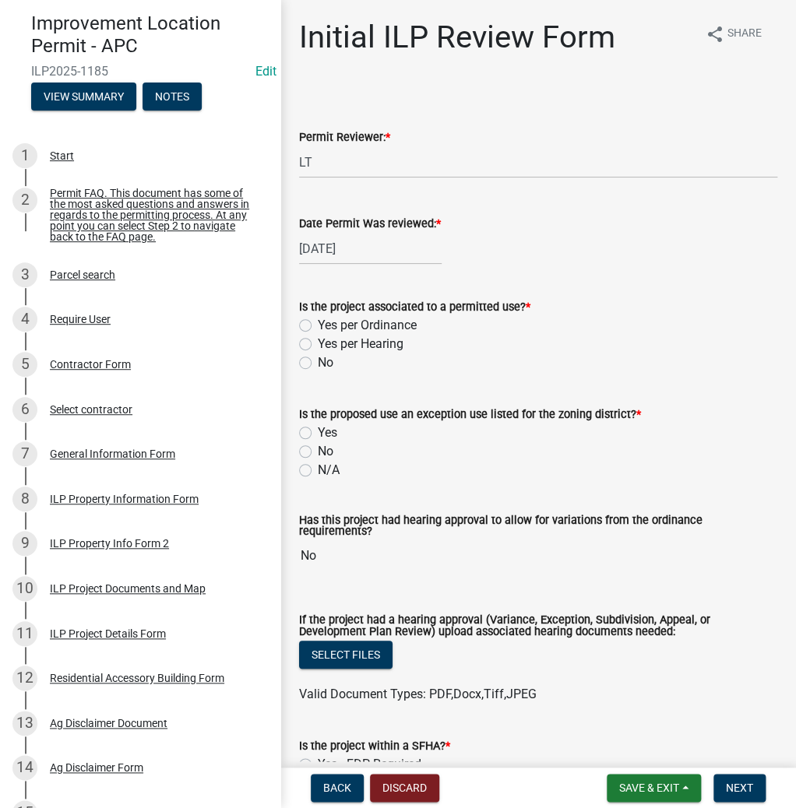
click at [318, 330] on label "Yes per Ordinance" at bounding box center [367, 325] width 99 height 19
click at [318, 326] on input "Yes per Ordinance" at bounding box center [323, 321] width 10 height 10
radio input "true"
click at [318, 450] on label "No" at bounding box center [326, 451] width 16 height 19
click at [318, 450] on input "No" at bounding box center [323, 447] width 10 height 10
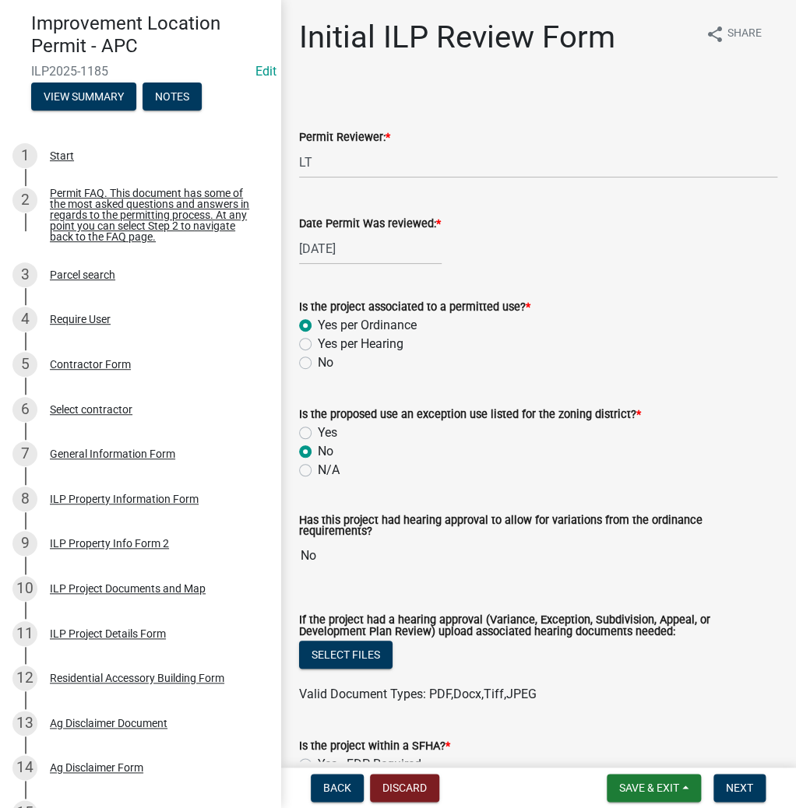
radio input "true"
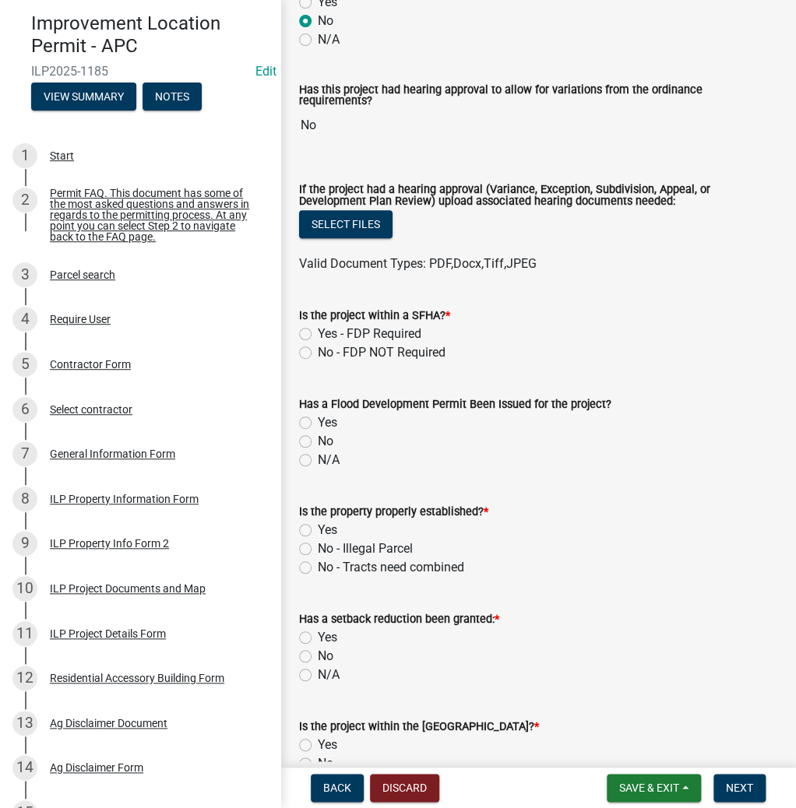
scroll to position [436, 0]
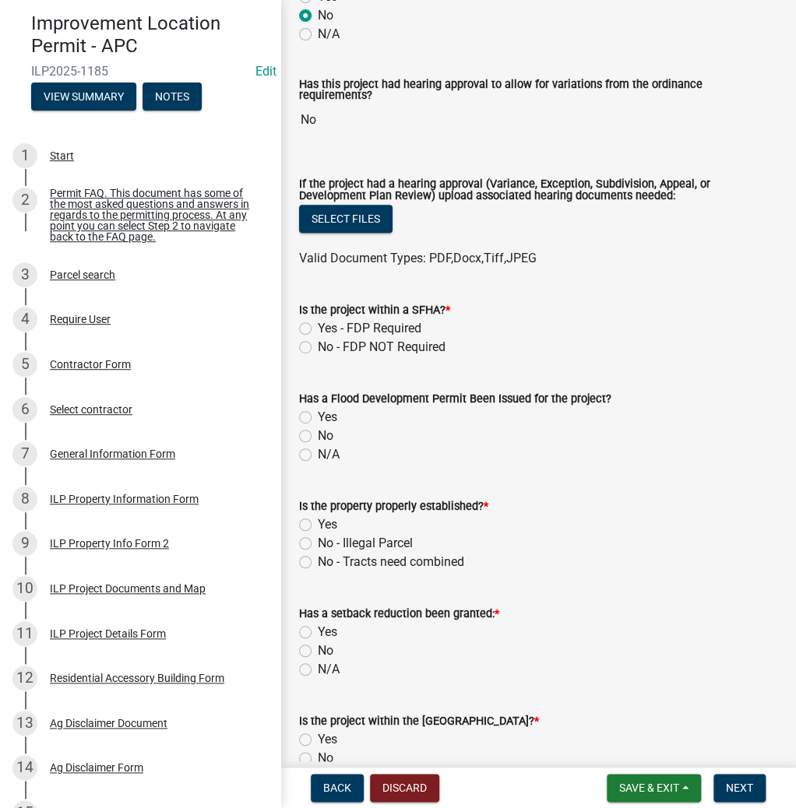
click at [318, 338] on label "No - FDP NOT Required" at bounding box center [382, 347] width 128 height 19
click at [318, 338] on input "No - FDP NOT Required" at bounding box center [323, 343] width 10 height 10
radio input "true"
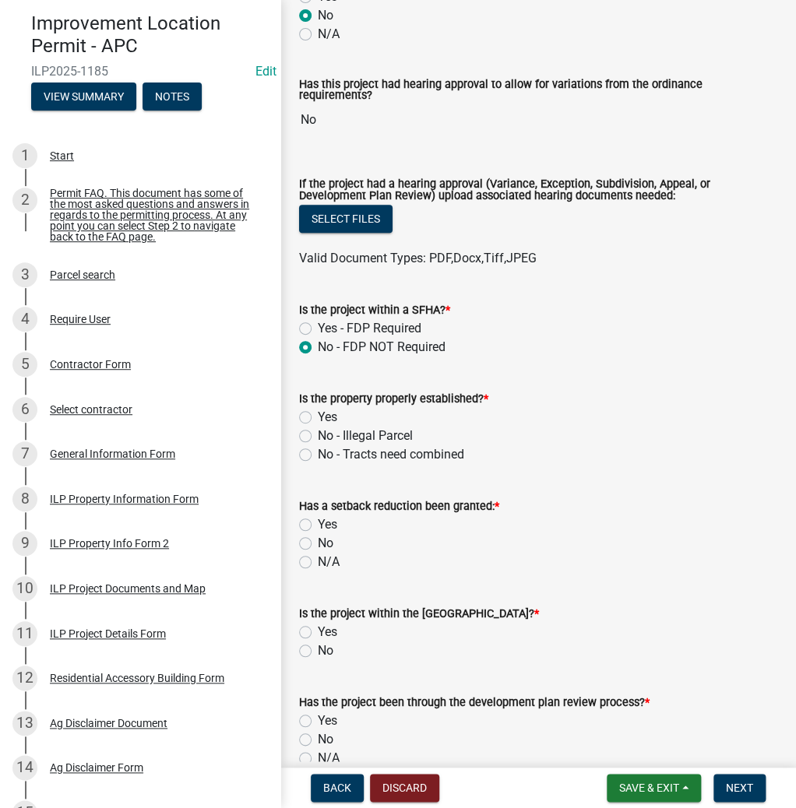
click at [298, 407] on div "Is the property properly established? * Yes No - Illegal Parcel No - Tracts nee…" at bounding box center [538, 417] width 502 height 93
click at [318, 409] on label "Yes" at bounding box center [327, 417] width 19 height 19
click at [318, 409] on input "Yes" at bounding box center [323, 413] width 10 height 10
radio input "true"
click at [318, 558] on label "N/A" at bounding box center [329, 562] width 22 height 19
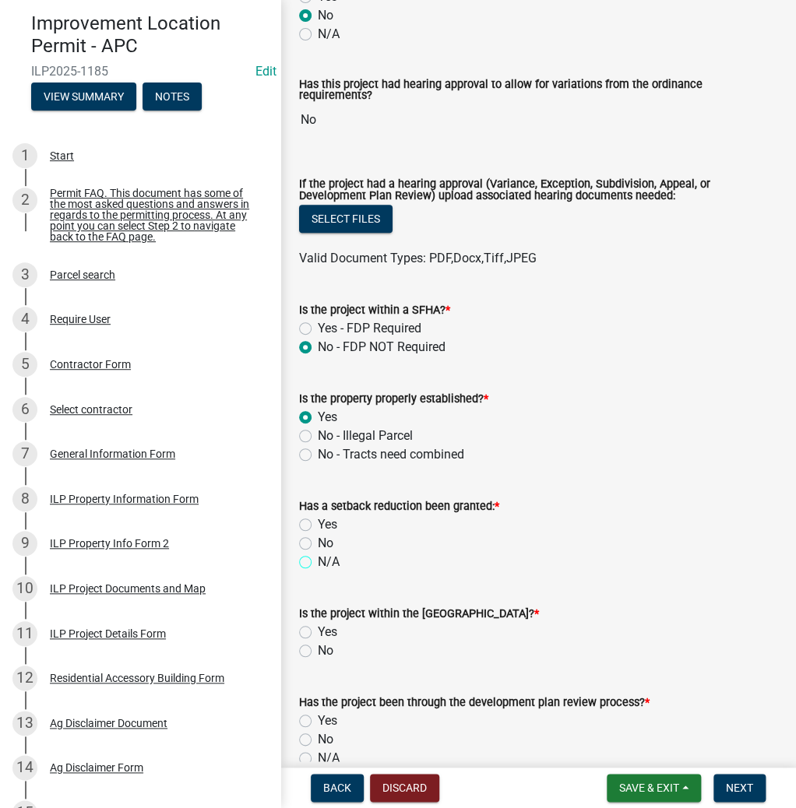
click at [318, 558] on input "N/A" at bounding box center [323, 558] width 10 height 10
radio input "true"
click at [313, 647] on div "No" at bounding box center [538, 651] width 478 height 19
click at [318, 642] on label "No" at bounding box center [326, 651] width 16 height 19
click at [318, 642] on input "No" at bounding box center [323, 647] width 10 height 10
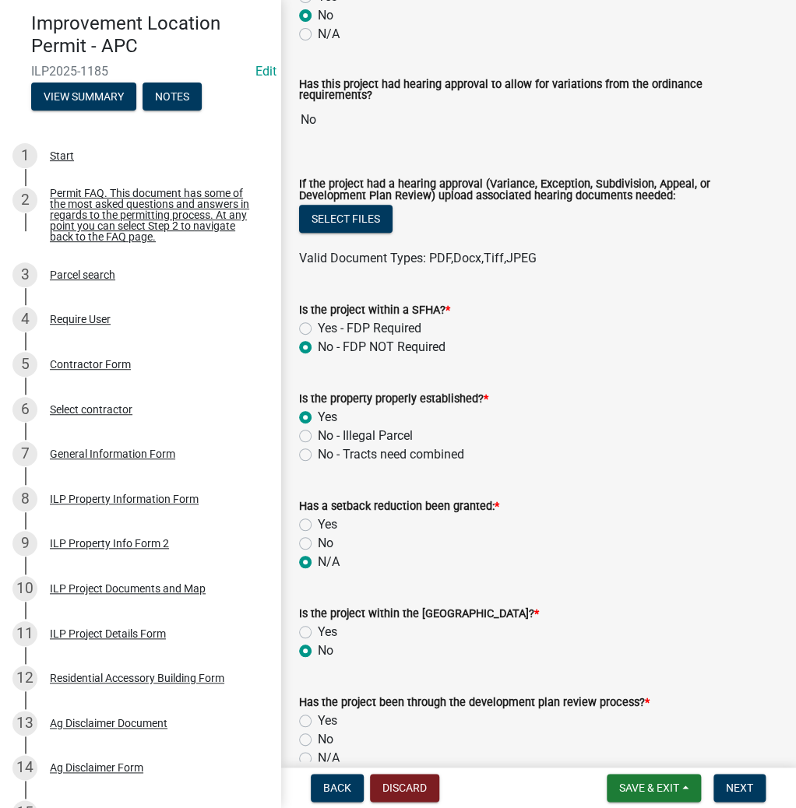
radio input "true"
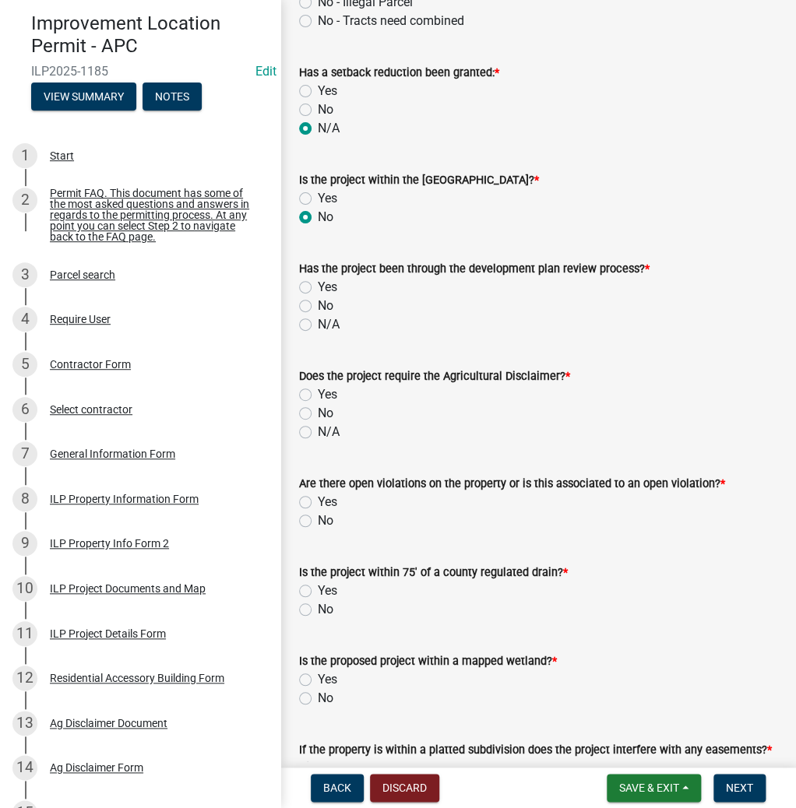
scroll to position [935, 0]
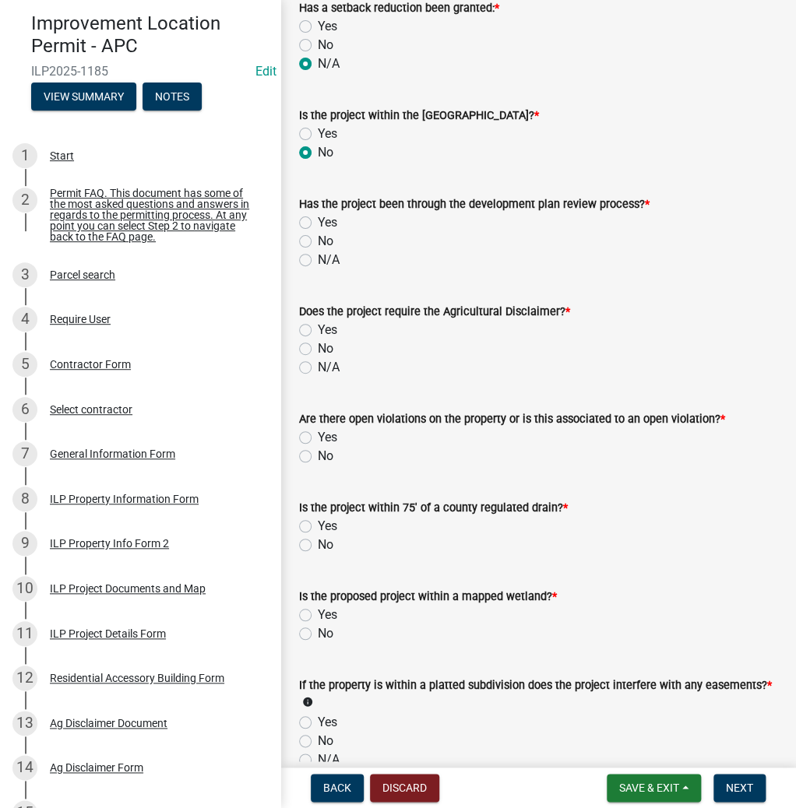
click at [318, 254] on label "N/A" at bounding box center [329, 260] width 22 height 19
click at [318, 254] on input "N/A" at bounding box center [323, 256] width 10 height 10
radio input "true"
click at [318, 322] on label "Yes" at bounding box center [327, 330] width 19 height 19
click at [318, 322] on input "Yes" at bounding box center [323, 326] width 10 height 10
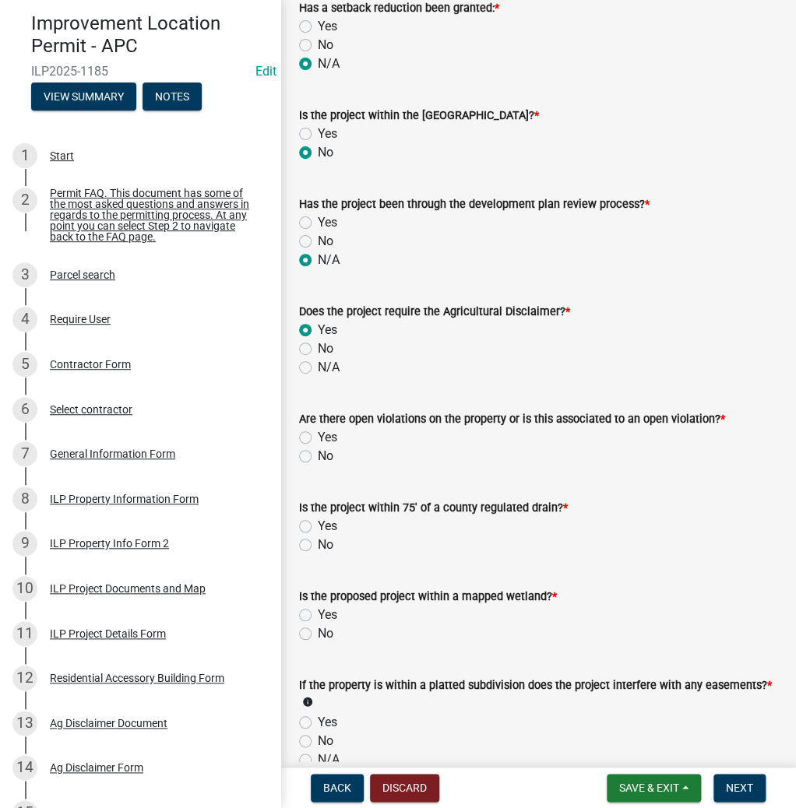
radio input "true"
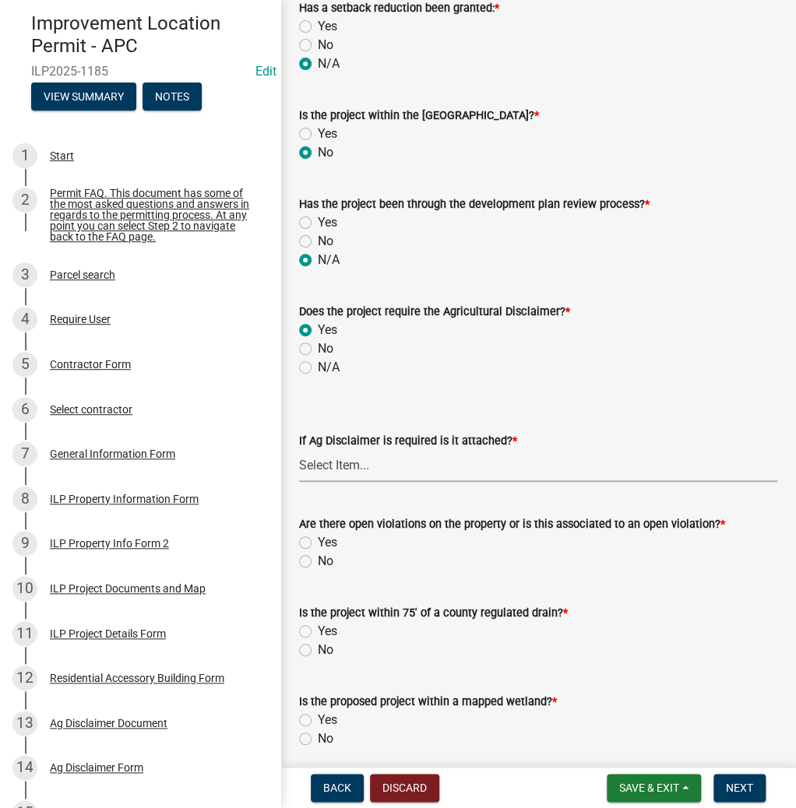
click at [336, 458] on select "Select Item... Yes No" at bounding box center [538, 466] width 478 height 32
click at [299, 450] on select "Select Item... Yes No" at bounding box center [538, 466] width 478 height 32
select select "c0fa77dd-9ee0-4144-9979-eb2eebb8c086"
click at [318, 555] on label "No" at bounding box center [326, 561] width 16 height 19
click at [318, 555] on input "No" at bounding box center [323, 557] width 10 height 10
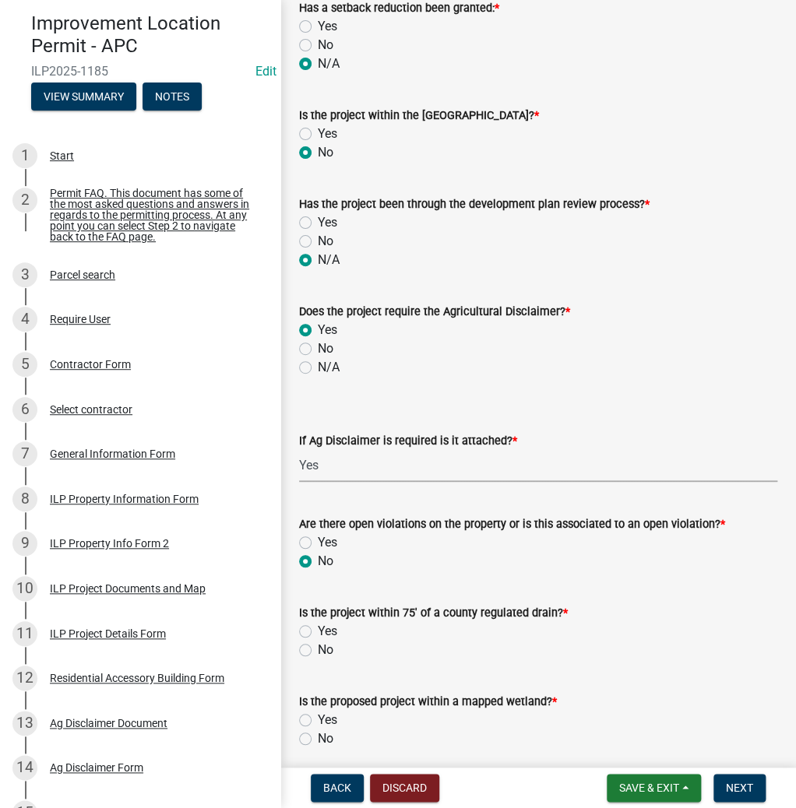
radio input "true"
click at [318, 641] on label "No" at bounding box center [326, 650] width 16 height 19
click at [318, 641] on input "No" at bounding box center [323, 646] width 10 height 10
radio input "true"
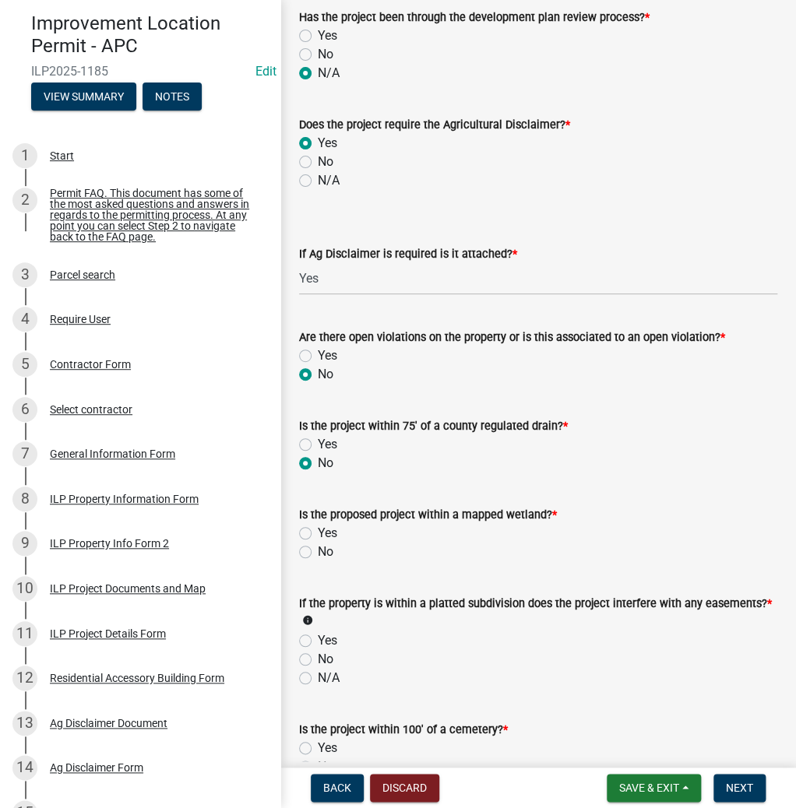
scroll to position [1371, 0]
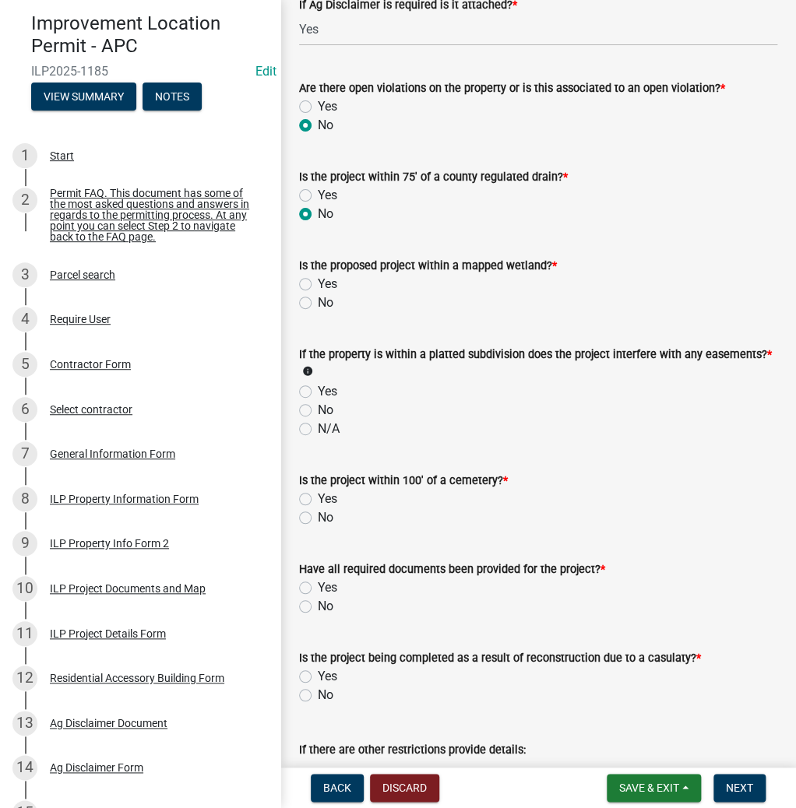
click at [318, 296] on label "No" at bounding box center [326, 303] width 16 height 19
click at [318, 296] on input "No" at bounding box center [323, 299] width 10 height 10
radio input "true"
click at [318, 420] on label "N/A" at bounding box center [329, 429] width 22 height 19
click at [318, 420] on input "N/A" at bounding box center [323, 425] width 10 height 10
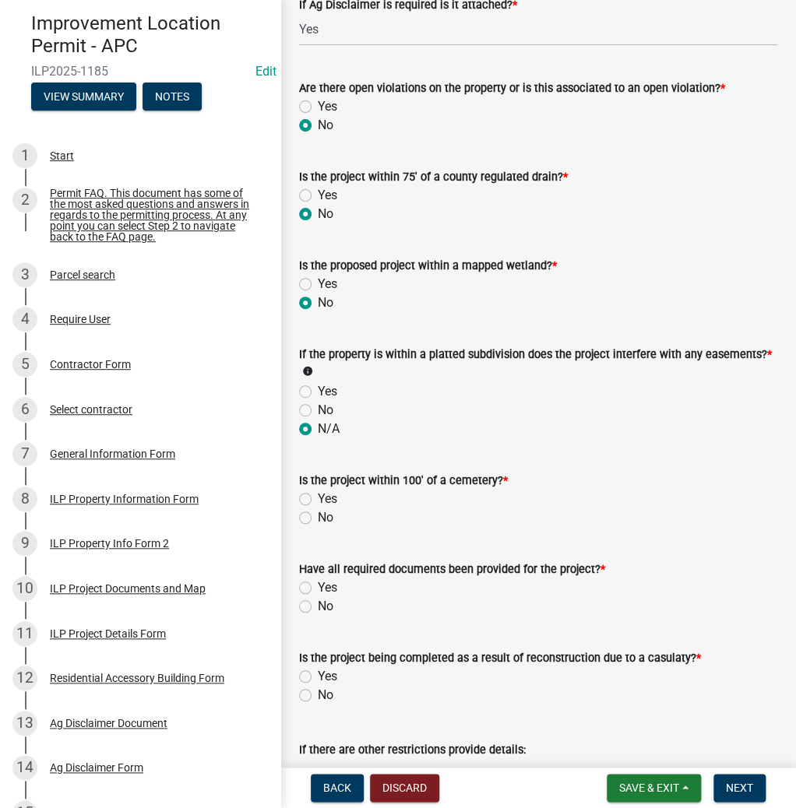
radio input "true"
click at [318, 511] on label "No" at bounding box center [326, 518] width 16 height 19
click at [318, 511] on input "No" at bounding box center [323, 514] width 10 height 10
radio input "true"
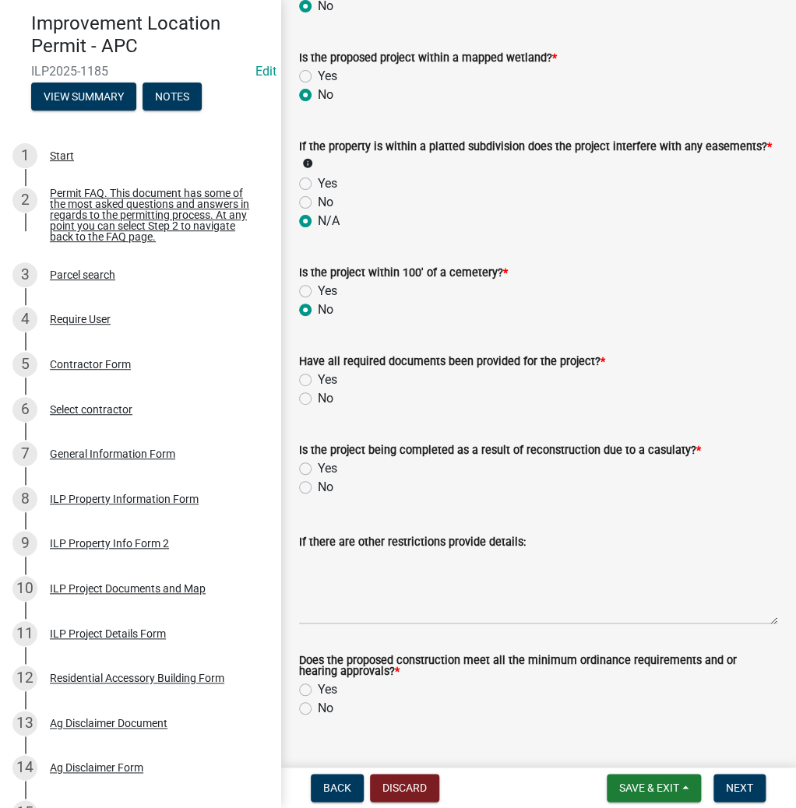
scroll to position [1604, 0]
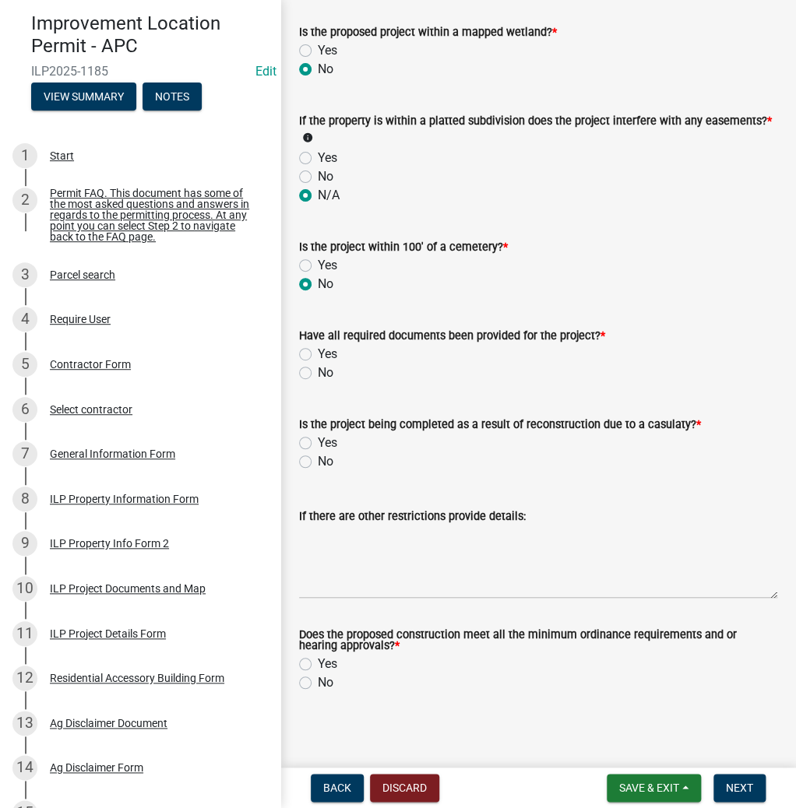
click at [318, 347] on label "Yes" at bounding box center [327, 354] width 19 height 19
click at [318, 347] on input "Yes" at bounding box center [323, 350] width 10 height 10
radio input "true"
click at [318, 457] on label "No" at bounding box center [326, 462] width 16 height 19
click at [318, 457] on input "No" at bounding box center [323, 458] width 10 height 10
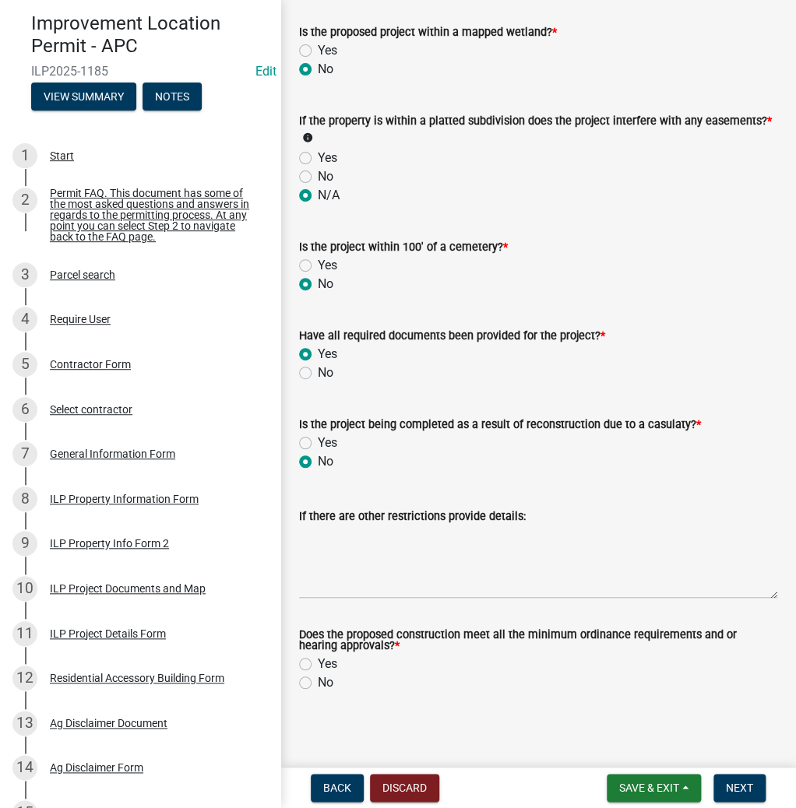
radio input "true"
click at [318, 655] on label "Yes" at bounding box center [327, 664] width 19 height 19
click at [318, 655] on input "Yes" at bounding box center [323, 660] width 10 height 10
radio input "true"
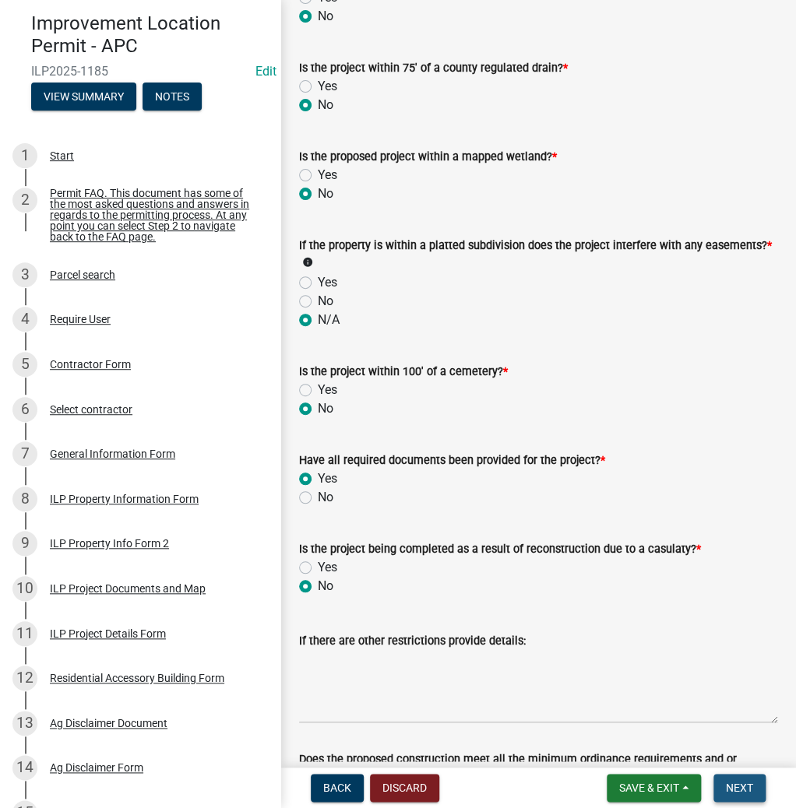
click at [737, 788] on span "Next" at bounding box center [739, 788] width 27 height 12
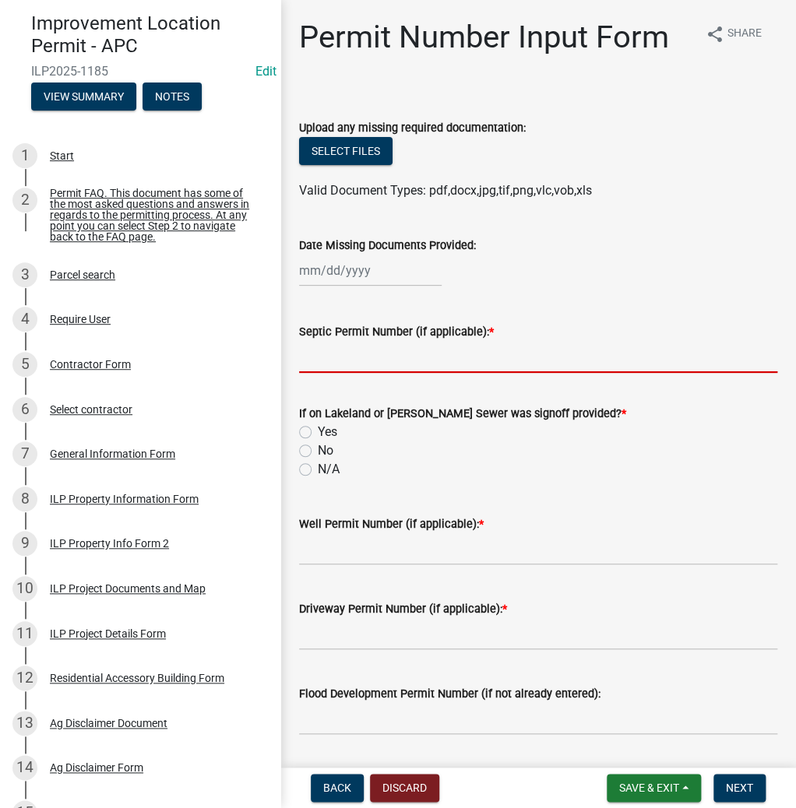
click at [374, 365] on input "Septic Permit Number (if applicable): *" at bounding box center [538, 357] width 478 height 32
type input "lono"
click at [318, 442] on input "No" at bounding box center [323, 447] width 10 height 10
radio input "true"
click at [318, 460] on input "N/A" at bounding box center [323, 465] width 10 height 10
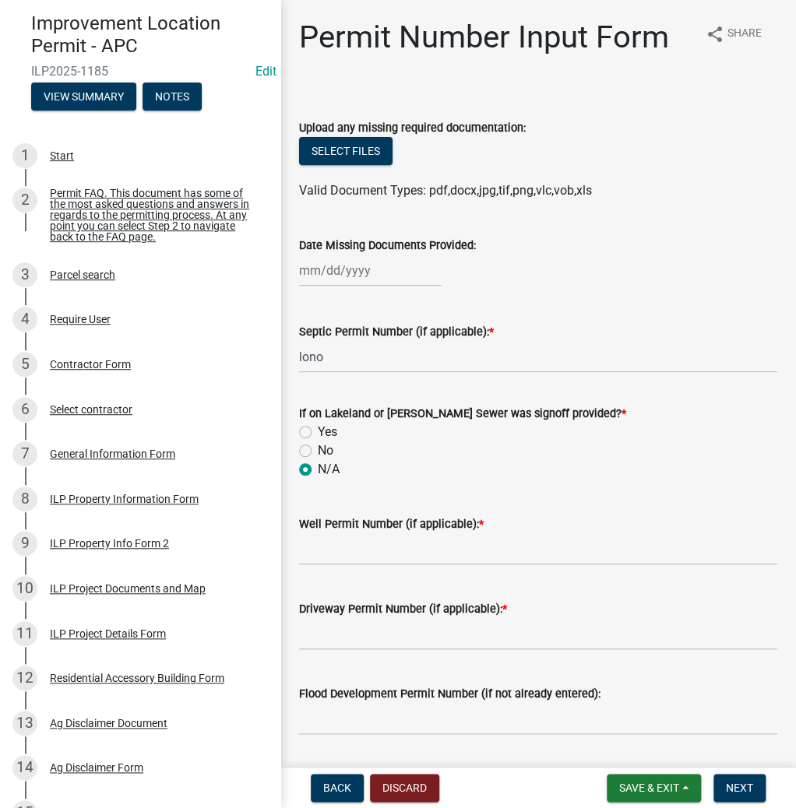
radio input "true"
type input "lono"
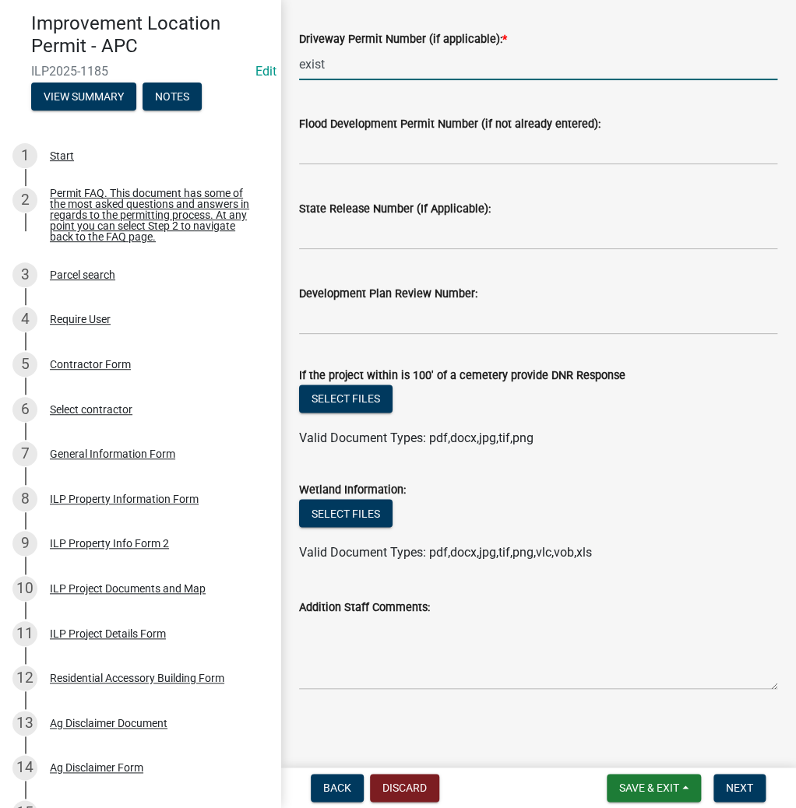
scroll to position [572, 0]
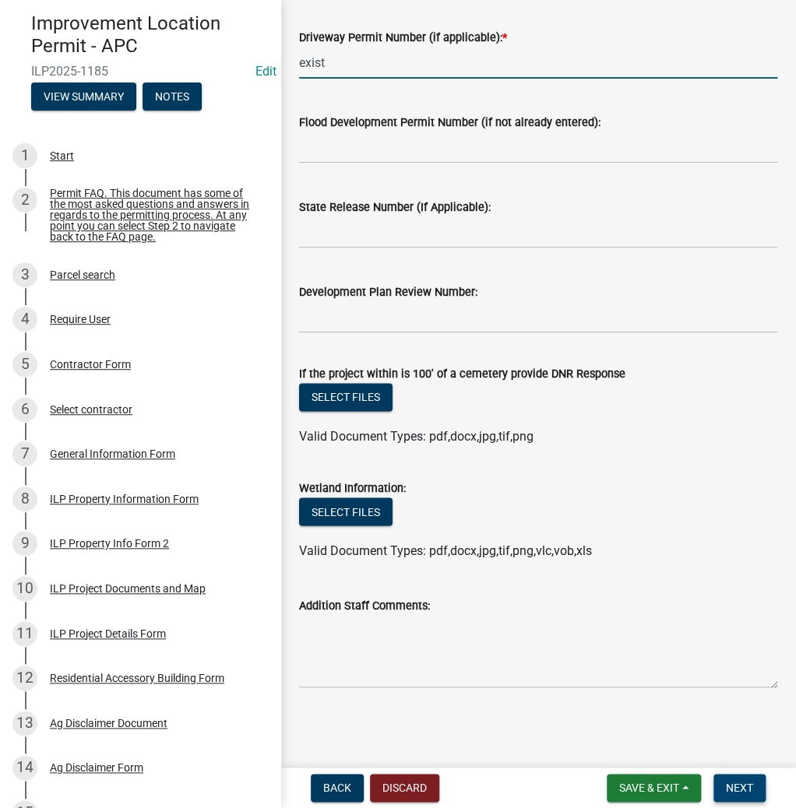
type input "exist"
click at [727, 788] on span "Next" at bounding box center [739, 788] width 27 height 12
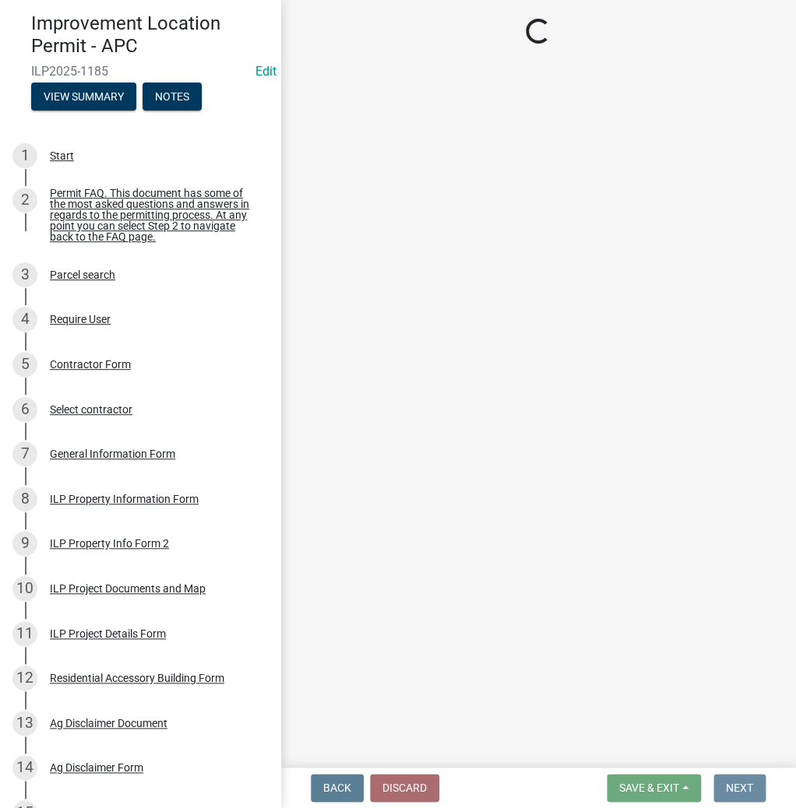
scroll to position [0, 0]
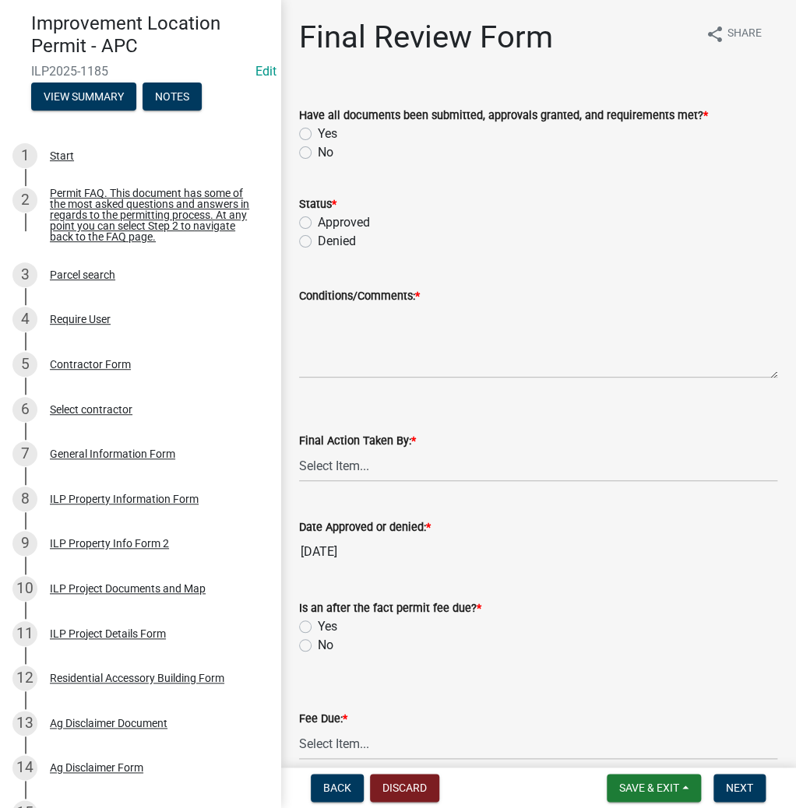
click at [318, 132] on label "Yes" at bounding box center [327, 134] width 19 height 19
click at [318, 132] on input "Yes" at bounding box center [323, 130] width 10 height 10
radio input "true"
click at [318, 222] on label "Approved" at bounding box center [344, 222] width 52 height 19
click at [318, 222] on input "Approved" at bounding box center [323, 218] width 10 height 10
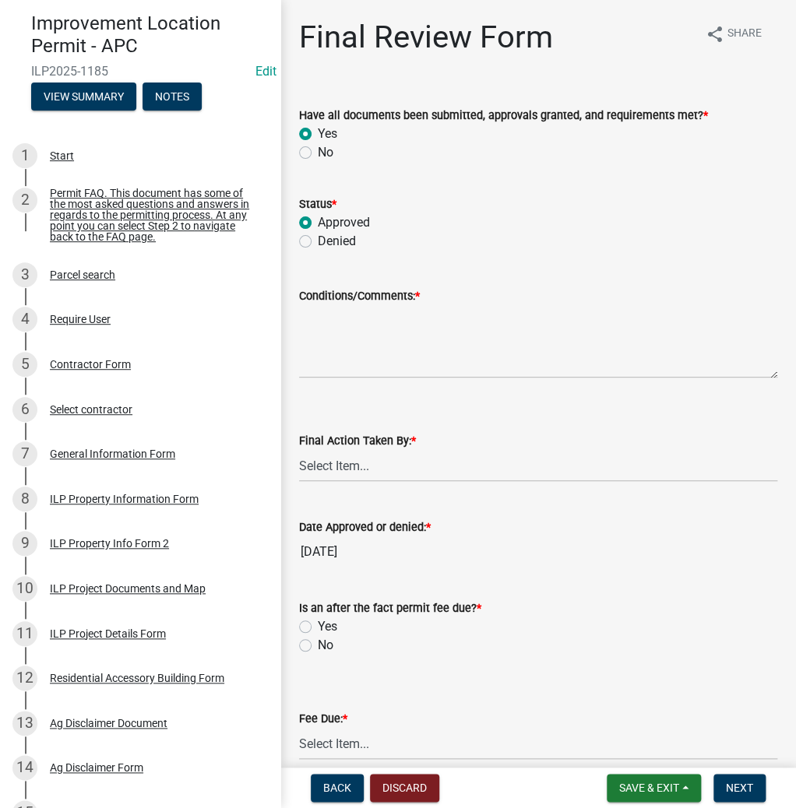
radio input "true"
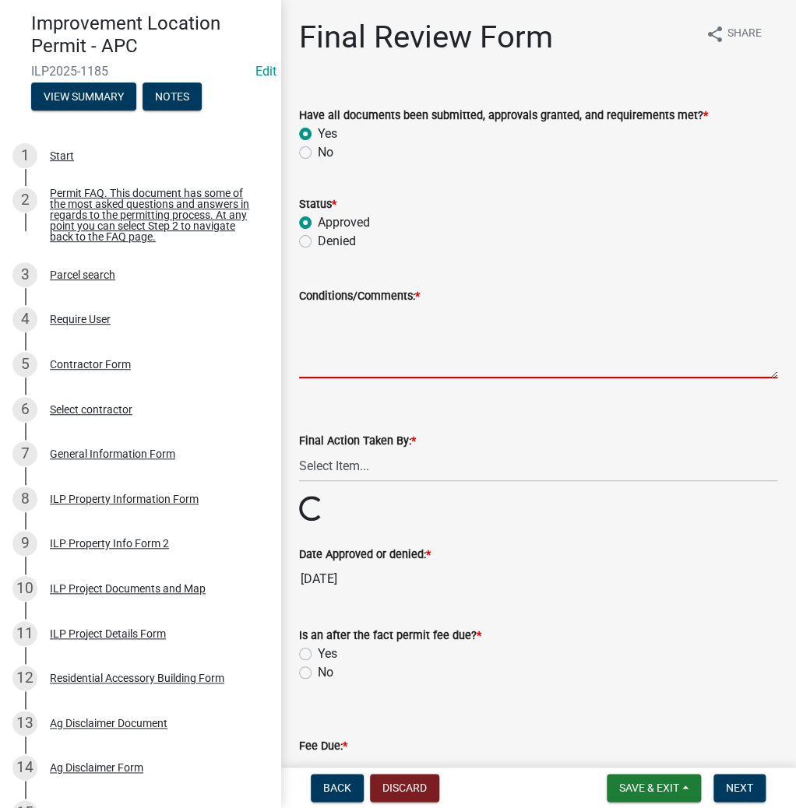
click at [372, 337] on textarea "Conditions/Comments: *" at bounding box center [538, 341] width 478 height 73
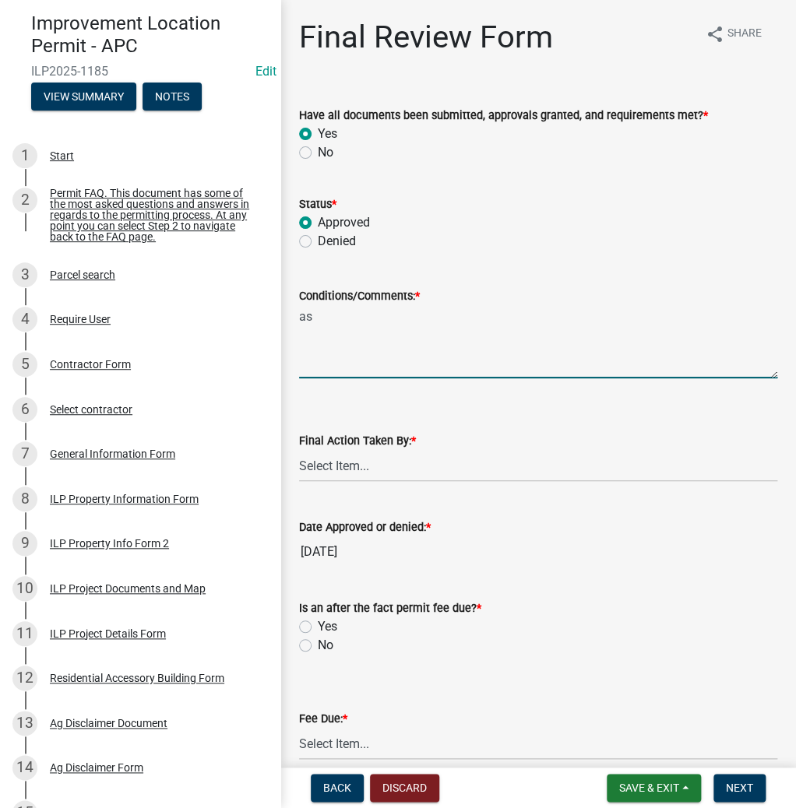
type textarea "a"
type textarea "AS PRESENTED"
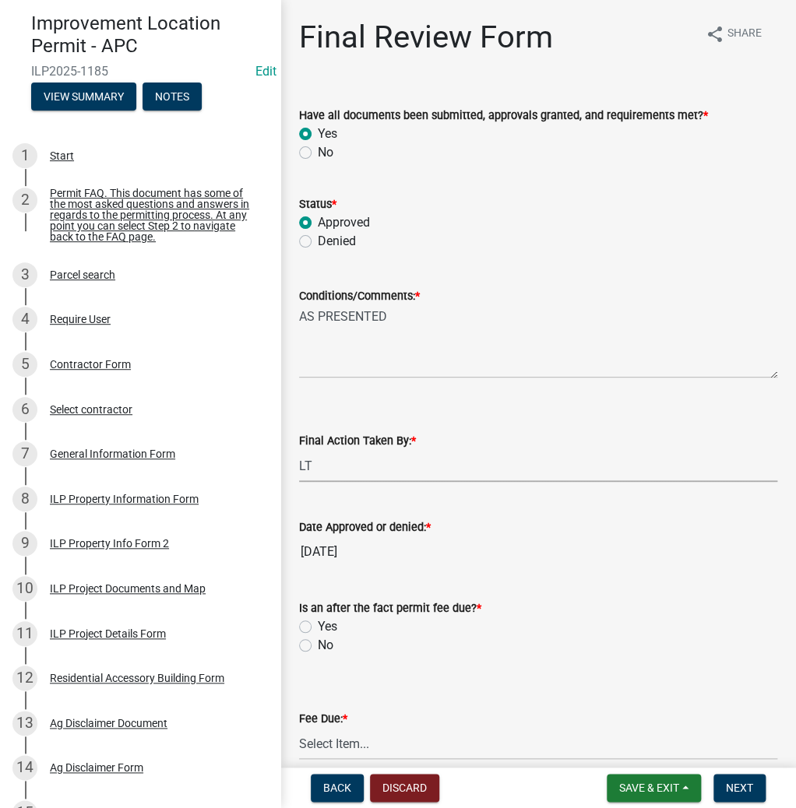
select select "fc758b50-acba-4166-9f24-5248f0f78016"
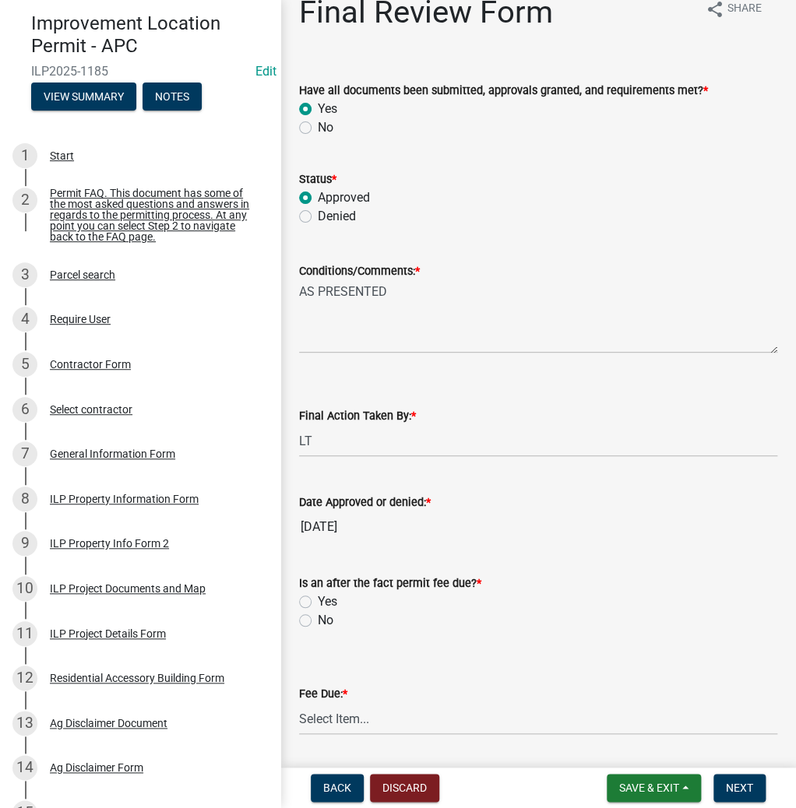
click at [318, 614] on label "No" at bounding box center [326, 620] width 16 height 19
click at [318, 614] on input "No" at bounding box center [323, 616] width 10 height 10
radio input "true"
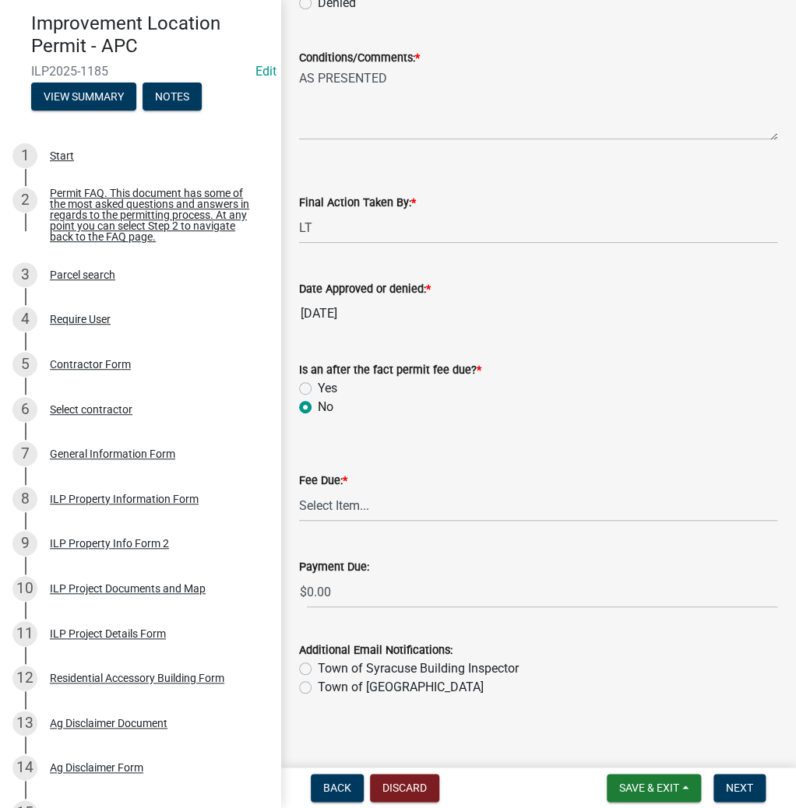
scroll to position [248, 0]
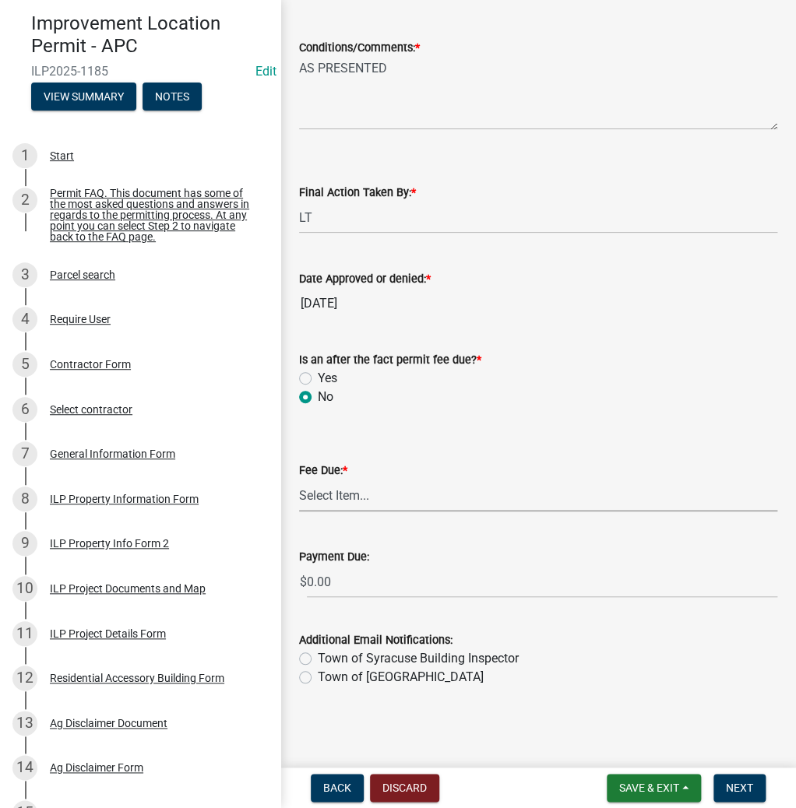
click at [365, 498] on select "Select Item... N/A $10.00 $25.00 $125.00 $250 $500 $500 + $10.00 for every 10 s…" at bounding box center [538, 496] width 478 height 32
click at [299, 512] on select "Select Item... N/A $10.00 $25.00 $125.00 $250 $500 $500 + $10.00 for every 10 s…" at bounding box center [538, 496] width 478 height 32
select select "6f482d1d-eb35-47e6-92b0-143404755581"
click at [747, 787] on span "Next" at bounding box center [739, 788] width 27 height 12
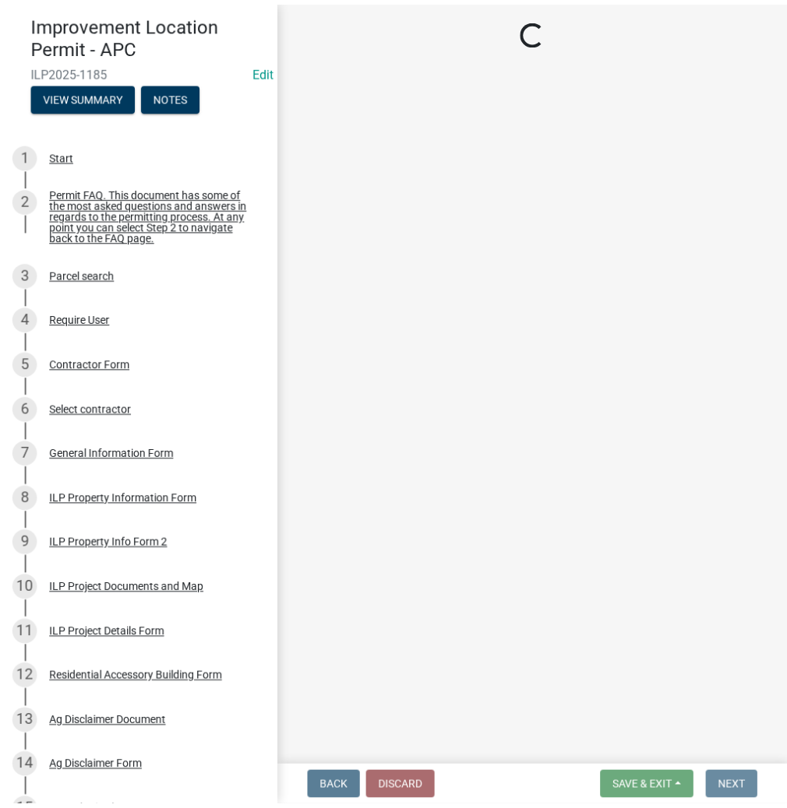
scroll to position [0, 0]
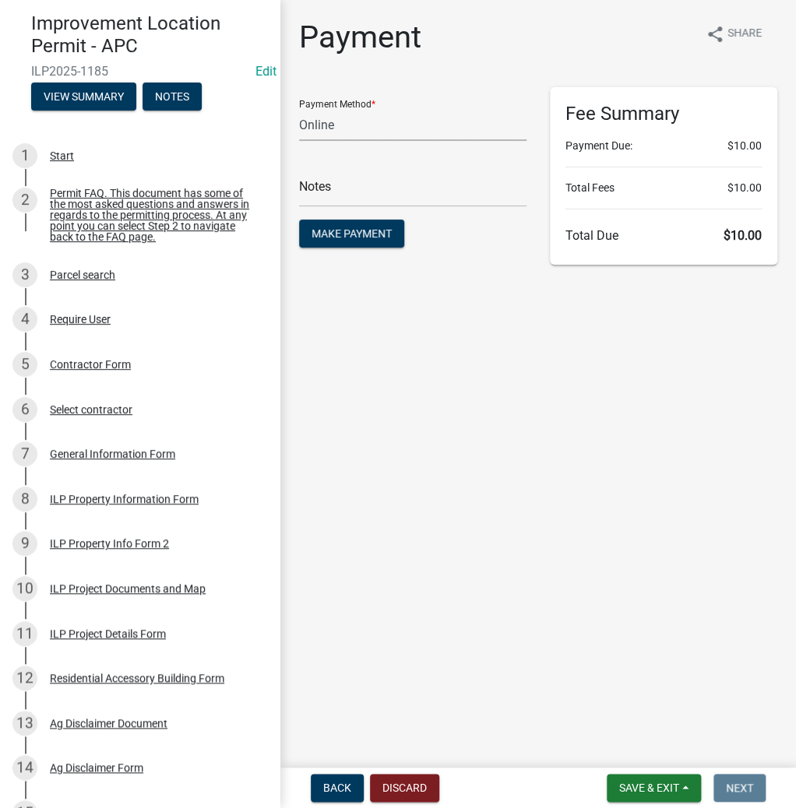
click at [393, 129] on select "Credit Card POS Check Cash Online" at bounding box center [412, 125] width 227 height 32
select select "2: 1"
click at [299, 109] on select "Credit Card POS Check Cash Online" at bounding box center [412, 125] width 227 height 32
click at [371, 227] on span "Make Payment" at bounding box center [352, 233] width 80 height 12
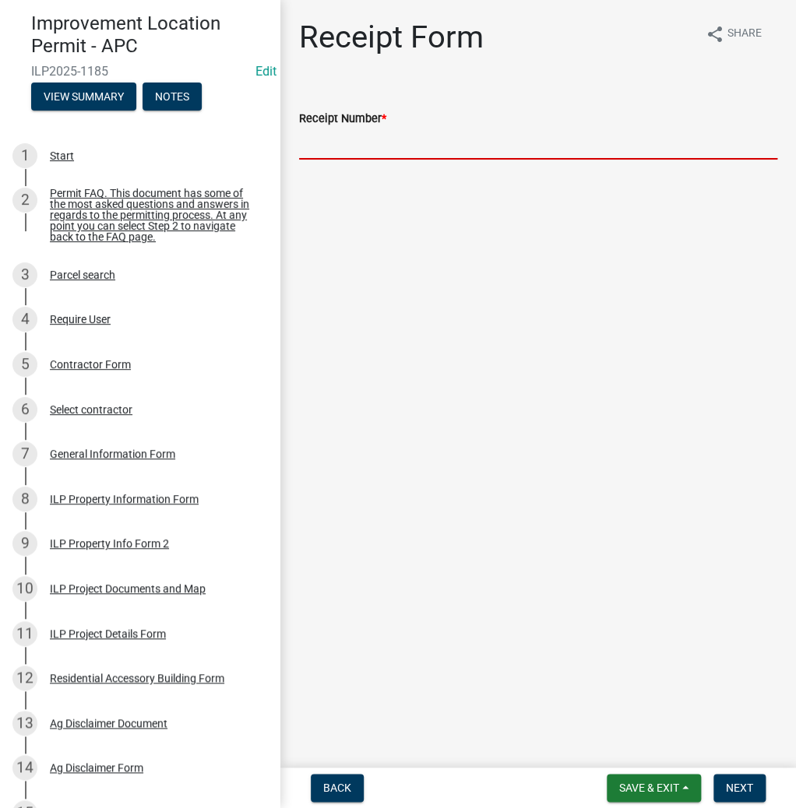
click at [404, 143] on input "Receipt Number *" at bounding box center [538, 144] width 478 height 32
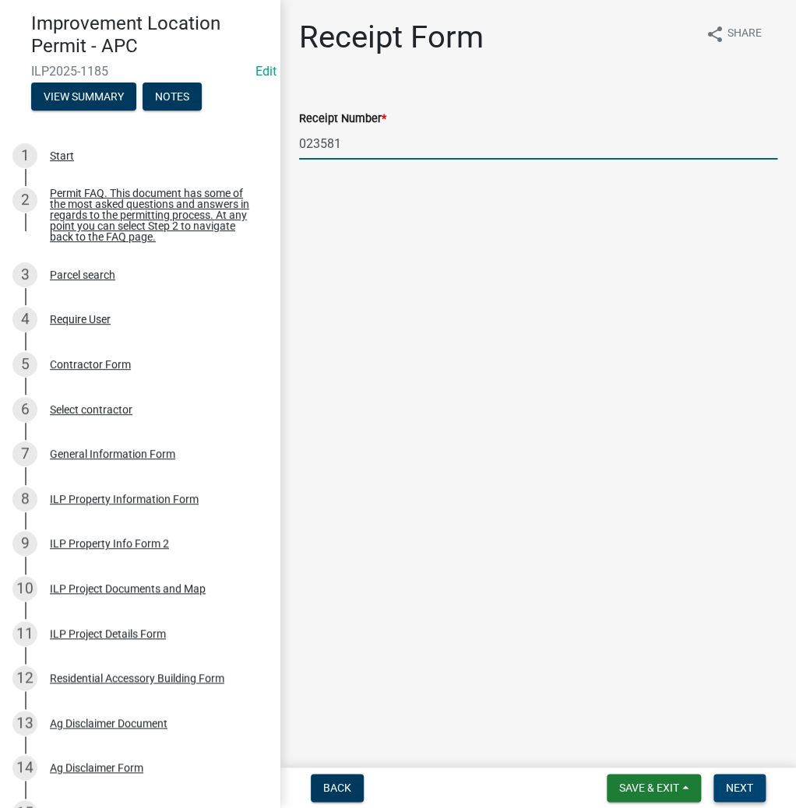
type input "023581"
click at [751, 789] on span "Next" at bounding box center [739, 788] width 27 height 12
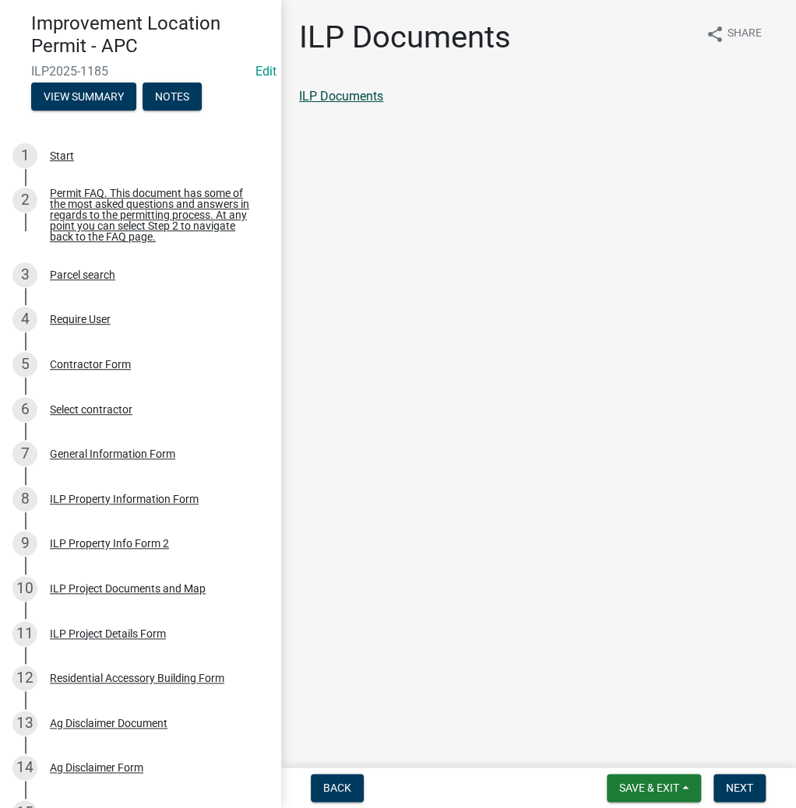
click at [344, 97] on link "ILP Documents" at bounding box center [341, 96] width 84 height 15
click at [729, 782] on span "Next" at bounding box center [739, 788] width 27 height 12
